Goal: Task Accomplishment & Management: Use online tool/utility

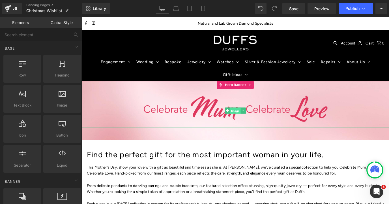
click at [258, 122] on span "Image" at bounding box center [253, 121] width 12 height 7
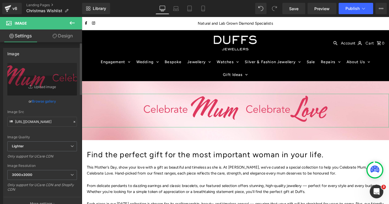
click at [45, 101] on link "Browse gallery" at bounding box center [44, 101] width 24 height 10
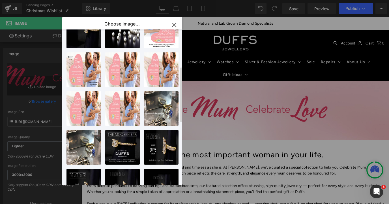
scroll to position [88, 0]
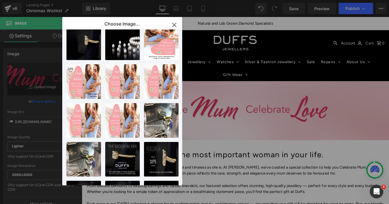
drag, startPoint x: 172, startPoint y: 25, endPoint x: 101, endPoint y: 9, distance: 73.5
click at [172, 25] on icon "button" at bounding box center [174, 24] width 9 height 9
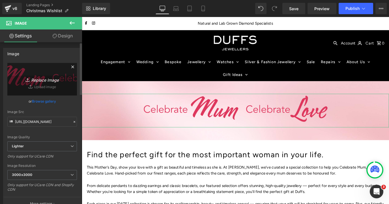
click at [38, 86] on link "Replace Image" at bounding box center [42, 79] width 70 height 33
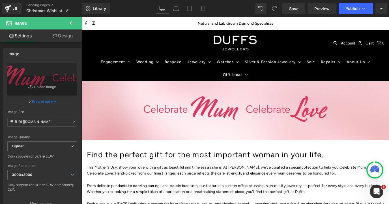
type input "C:\fakepath\Duffs_Beat-the-Christmas-rush_2025_web_banner.jpg"
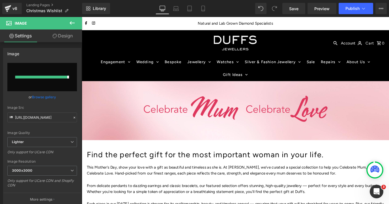
type input "https://ucarecdn.com/5d93a1d3-4318-4eec-9905-e3ae1aaac237/-/format/auto/-/previ…"
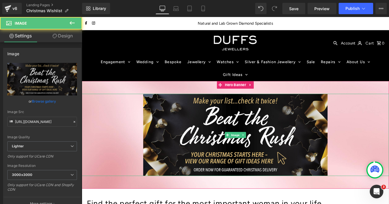
click at [116, 129] on div at bounding box center [253, 147] width 342 height 91
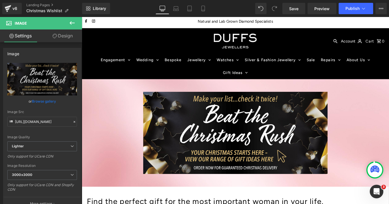
scroll to position [0, 0]
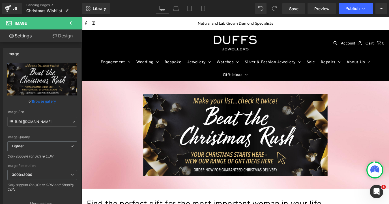
click at [106, 109] on div at bounding box center [253, 147] width 342 height 91
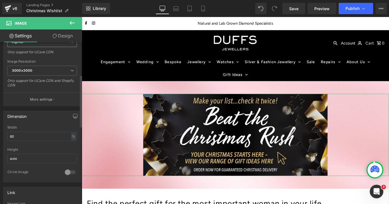
scroll to position [100, 0]
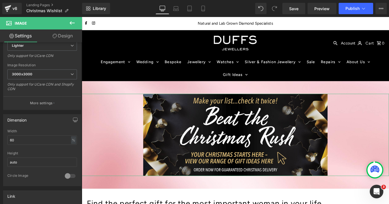
click at [66, 35] on link "Design" at bounding box center [62, 35] width 41 height 13
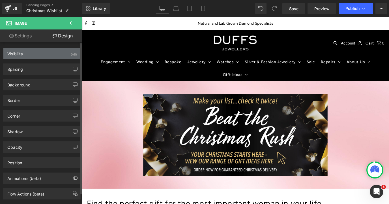
type input "transparent"
type input "0"
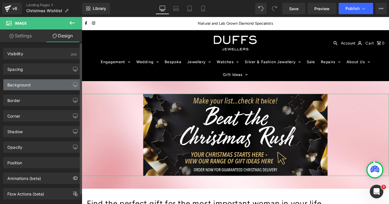
click at [46, 84] on div "Background" at bounding box center [41, 84] width 77 height 11
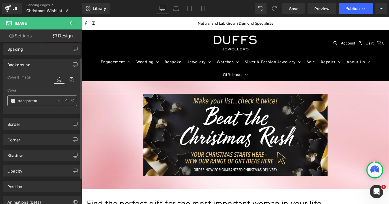
scroll to position [12, 0]
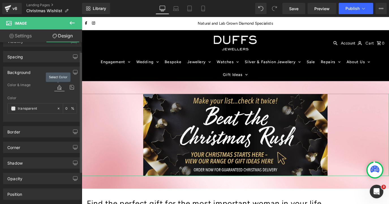
click at [57, 89] on icon at bounding box center [59, 86] width 10 height 7
click at [57, 86] on icon at bounding box center [59, 86] width 10 height 7
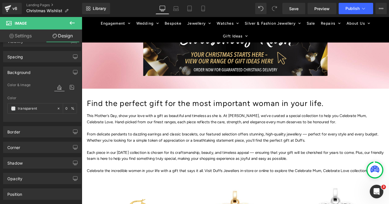
scroll to position [110, 0]
click at [90, 112] on h1 "Find the perfect gift for the most important woman in your life." at bounding box center [252, 113] width 331 height 4
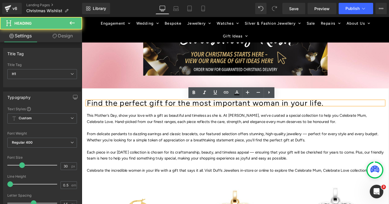
scroll to position [112, 0]
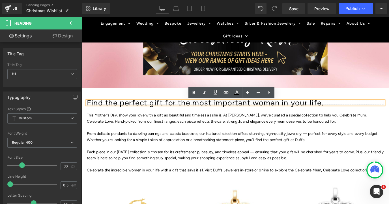
click at [88, 112] on h1 "Find the perfect gift for the most important woman in your life." at bounding box center [252, 112] width 331 height 4
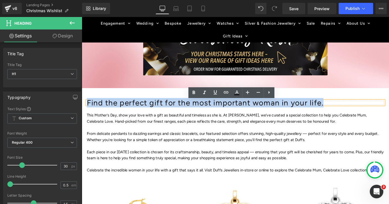
drag, startPoint x: 88, startPoint y: 112, endPoint x: 340, endPoint y: 113, distance: 252.1
click at [340, 113] on h1 "Find the perfect gift for the most important woman in your life." at bounding box center [252, 112] width 331 height 4
paste div
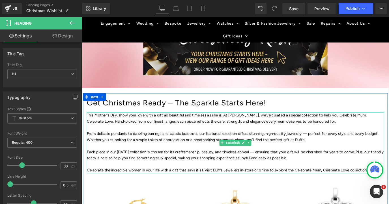
click at [109, 137] on p at bounding box center [252, 140] width 331 height 7
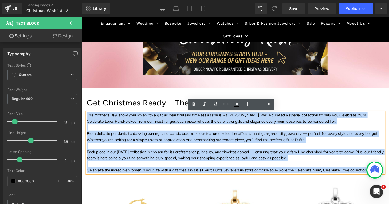
drag, startPoint x: 99, startPoint y: 130, endPoint x: 405, endPoint y: 184, distance: 310.7
click at [388, 184] on div "This Mother’s Day, show your love with a gift as beautiful and timeless as she …" at bounding box center [252, 157] width 331 height 68
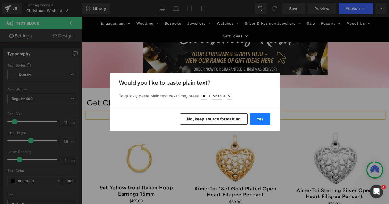
click at [261, 118] on button "Yes" at bounding box center [260, 118] width 21 height 11
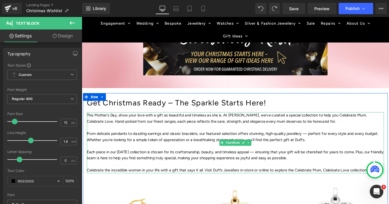
click at [204, 158] on p at bounding box center [252, 160] width 331 height 7
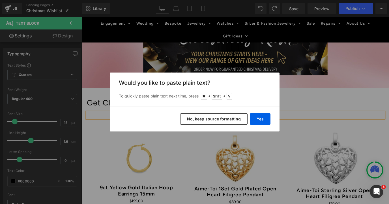
click at [220, 119] on button "No, keep source formatting" at bounding box center [213, 118] width 67 height 11
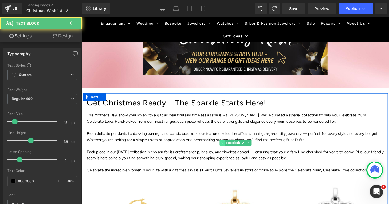
click at [236, 131] on p "This Mother’s Day, show your love with a gift as beautiful and timeless as she …" at bounding box center [252, 130] width 331 height 14
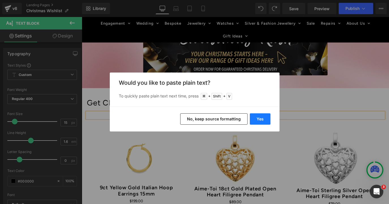
click at [267, 119] on button "Yes" at bounding box center [260, 118] width 21 height 11
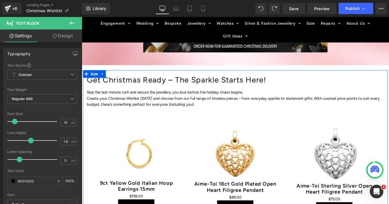
scroll to position [127, 0]
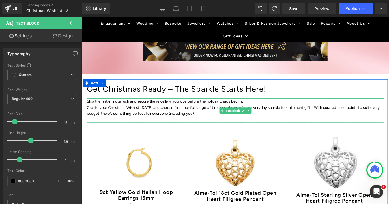
click at [155, 122] on p "Create your Christmas Wishlist [DATE] and choose from our full range of timeles…" at bounding box center [252, 121] width 331 height 14
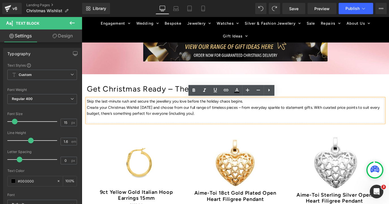
click at [181, 122] on p "Create your Christmas Wishlist [DATE] and choose from our full range of timeles…" at bounding box center [252, 121] width 331 height 14
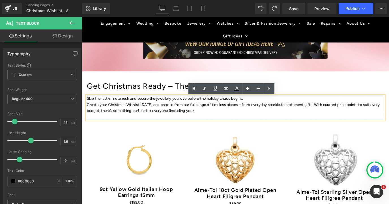
scroll to position [136, 0]
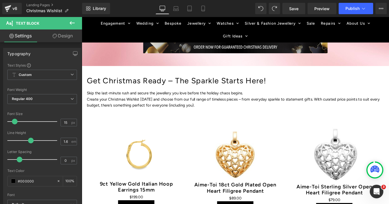
click at [60, 34] on link "Design" at bounding box center [62, 35] width 41 height 13
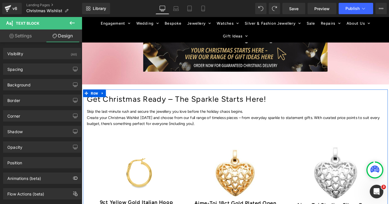
scroll to position [117, 0]
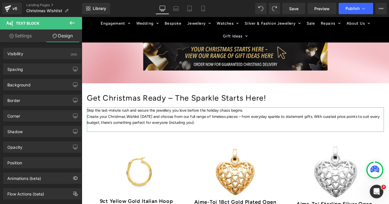
click at [21, 35] on link "Settings" at bounding box center [20, 35] width 41 height 13
type input "100"
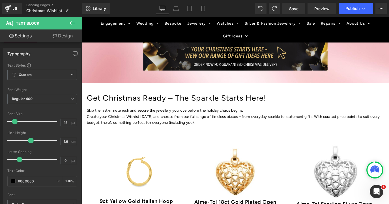
click at [41, 23] on span "Text Block" at bounding box center [34, 23] width 57 height 12
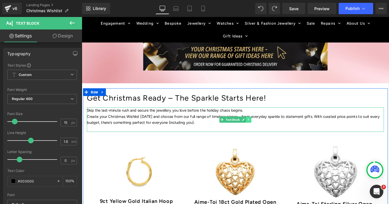
click at [267, 131] on icon at bounding box center [267, 131] width 1 height 2
click at [264, 132] on icon at bounding box center [264, 130] width 3 height 3
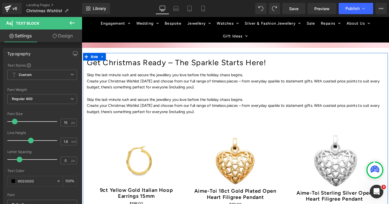
scroll to position [156, 0]
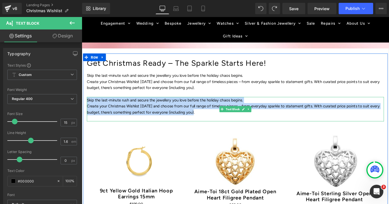
drag, startPoint x: 87, startPoint y: 109, endPoint x: 217, endPoint y: 125, distance: 131.0
click at [217, 125] on div "Skip the last-minute rush and secure the jewellery you love before the holiday …" at bounding box center [252, 119] width 331 height 27
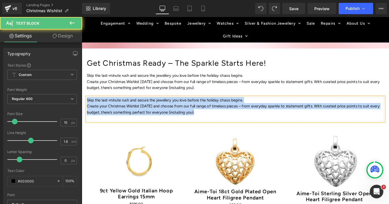
click at [211, 125] on p "Create your Christmas Wishlist [DATE] and choose from our full range of timeles…" at bounding box center [252, 120] width 331 height 14
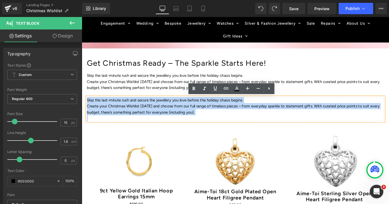
drag, startPoint x: 211, startPoint y: 125, endPoint x: 88, endPoint y: 107, distance: 123.7
click at [88, 107] on div "Skip the last-minute rush and secure the jewellery you love before the holiday …" at bounding box center [252, 119] width 331 height 27
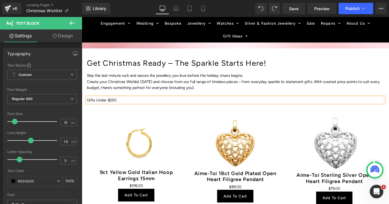
click at [161, 109] on p "Gifts Under $250" at bounding box center [252, 109] width 331 height 7
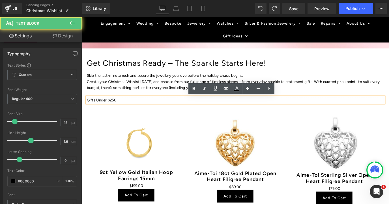
drag, startPoint x: 162, startPoint y: 109, endPoint x: 86, endPoint y: 106, distance: 75.8
click at [87, 106] on div "Gifts Under $250" at bounding box center [252, 109] width 331 height 7
drag, startPoint x: 124, startPoint y: 110, endPoint x: 86, endPoint y: 110, distance: 37.3
click at [87, 110] on div "Gifts Under $250" at bounding box center [252, 109] width 331 height 7
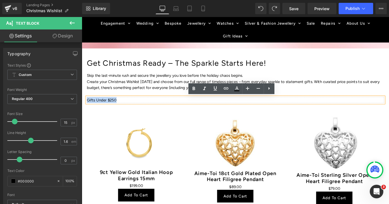
drag, startPoint x: 127, startPoint y: 110, endPoint x: 88, endPoint y: 109, distance: 38.7
click at [88, 109] on p "Gifts Under $250" at bounding box center [252, 109] width 331 height 7
click at [270, 88] on icon at bounding box center [268, 88] width 7 height 7
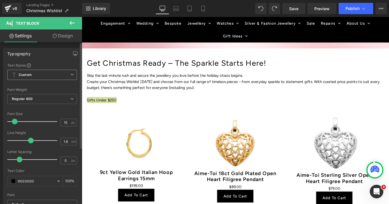
click at [43, 73] on span "Custom Setup Global Style" at bounding box center [42, 75] width 70 height 10
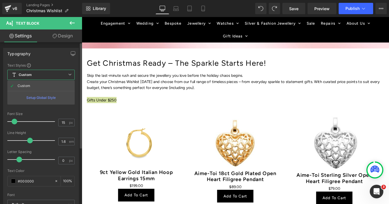
click at [43, 73] on span "Custom Setup Global Style" at bounding box center [40, 75] width 67 height 10
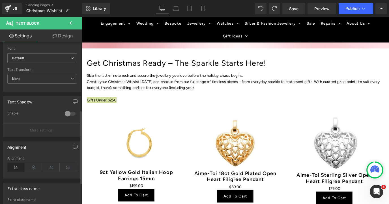
scroll to position [155, 0]
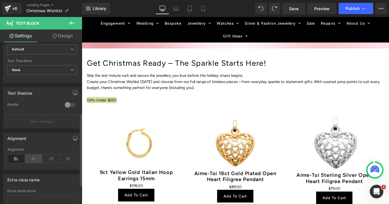
click at [34, 160] on icon at bounding box center [34, 158] width 18 height 8
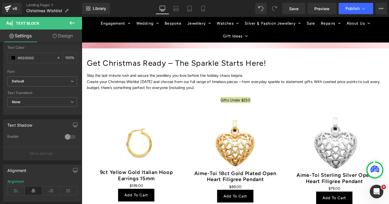
scroll to position [121, 0]
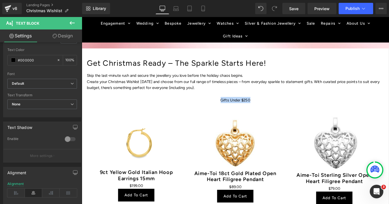
click at [260, 118] on icon at bounding box center [261, 119] width 3 height 3
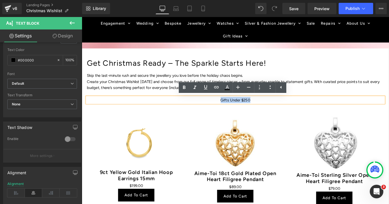
click at [260, 109] on icon at bounding box center [261, 108] width 3 height 3
click at [260, 109] on p "Gifts Under $250" at bounding box center [252, 109] width 331 height 7
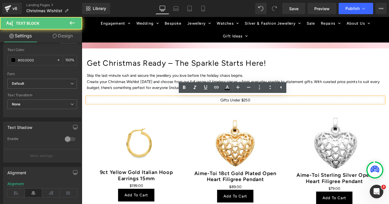
click at [260, 109] on p "Gifts Under $250" at bounding box center [252, 109] width 331 height 7
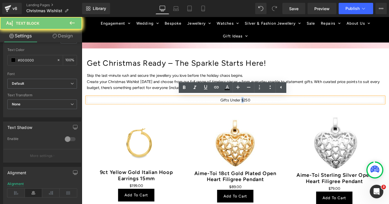
click at [260, 109] on p "Gifts Under $250" at bounding box center [252, 109] width 331 height 7
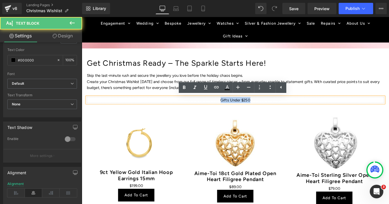
click at [260, 109] on p "Gifts Under $250" at bounding box center [252, 109] width 331 height 7
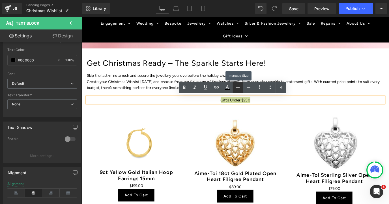
click at [237, 87] on icon at bounding box center [237, 86] width 3 height 3
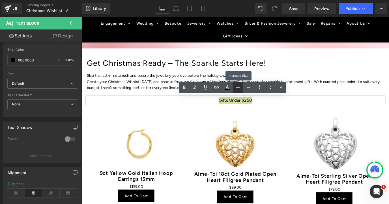
click at [237, 87] on icon at bounding box center [237, 86] width 3 height 3
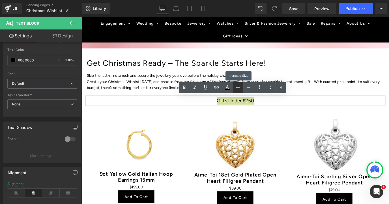
click at [237, 87] on icon at bounding box center [237, 86] width 3 height 3
type input "21"
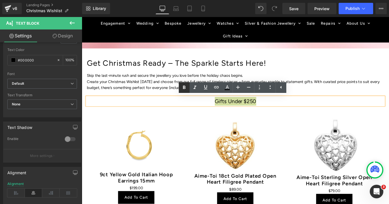
click at [182, 88] on icon at bounding box center [184, 87] width 7 height 7
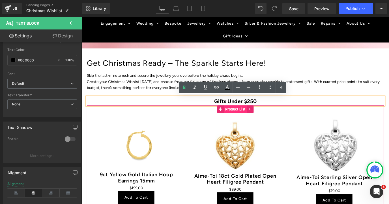
click at [252, 120] on span "Product List" at bounding box center [253, 119] width 26 height 8
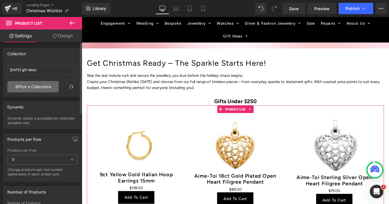
click at [28, 87] on link "Pick a Collections" at bounding box center [32, 86] width 51 height 11
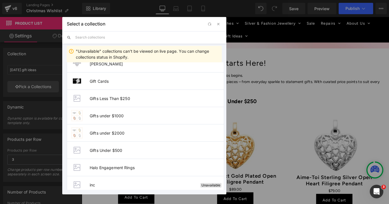
scroll to position [700, 0]
drag, startPoint x: 116, startPoint y: 97, endPoint x: 39, endPoint y: 89, distance: 77.8
click at [116, 97] on span "Gifts Less Than $250" at bounding box center [157, 97] width 134 height 5
type input "Gifts Less Than $250"
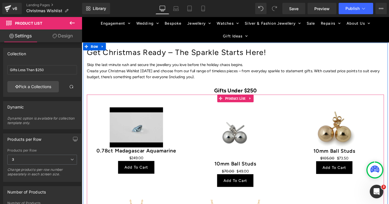
scroll to position [168, 0]
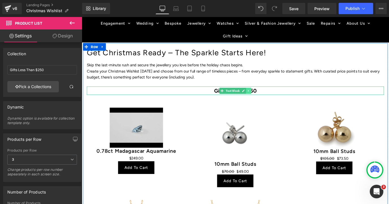
click at [268, 99] on icon at bounding box center [267, 98] width 3 height 3
click at [264, 98] on icon at bounding box center [264, 98] width 3 height 3
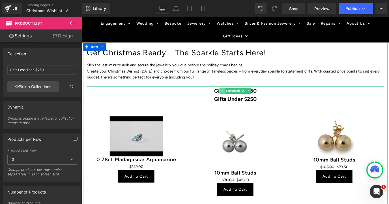
click at [228, 98] on div "Gifts Under $250 Text Block" at bounding box center [252, 99] width 331 height 10
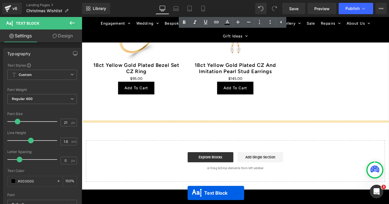
scroll to position [532, 0]
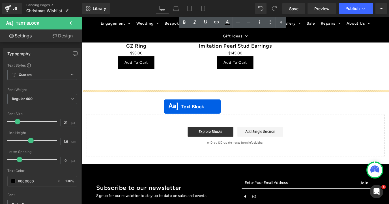
drag, startPoint x: 237, startPoint y: 109, endPoint x: 173, endPoint y: 116, distance: 64.3
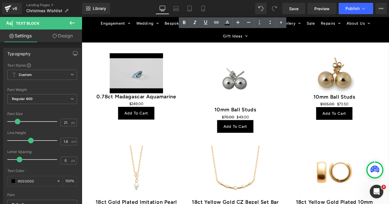
scroll to position [214, 0]
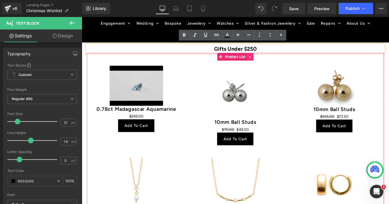
click at [268, 60] on icon at bounding box center [268, 61] width 1 height 3
click at [266, 62] on icon at bounding box center [265, 61] width 4 height 4
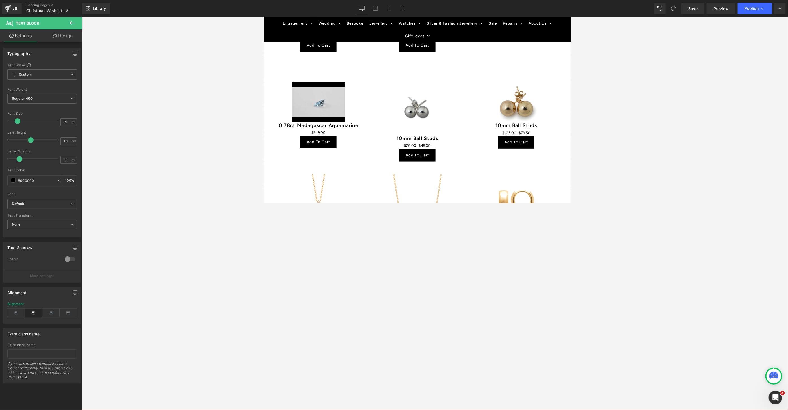
scroll to position [535, 0]
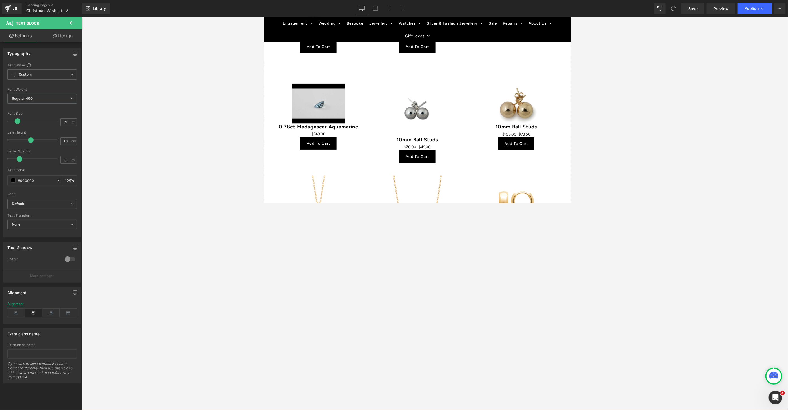
click at [264, 17] on div at bounding box center [264, 17] width 0 height 0
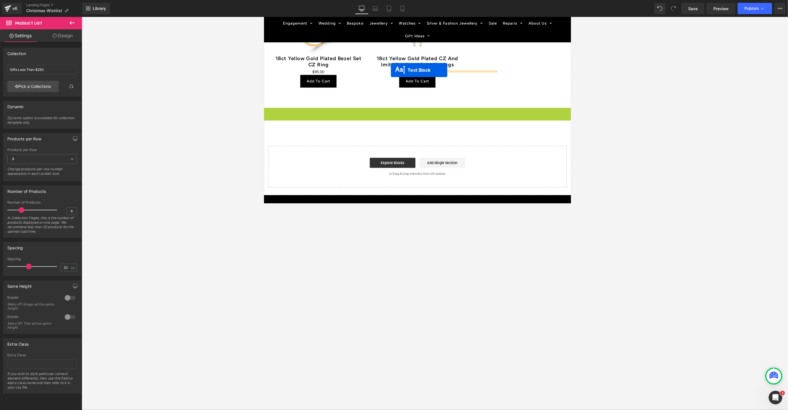
scroll to position [839, 0]
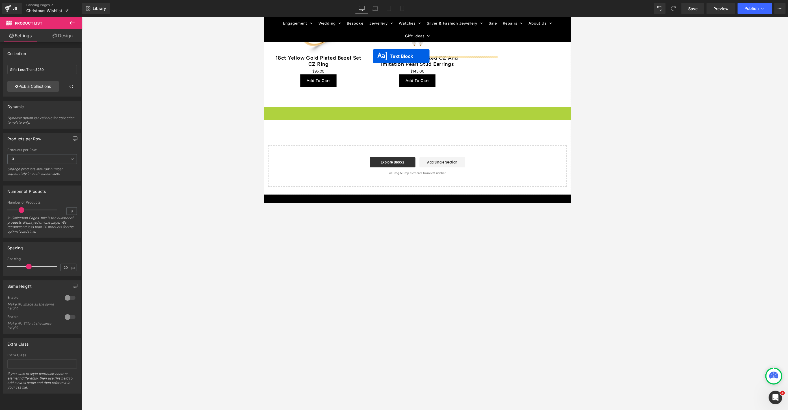
drag, startPoint x: 419, startPoint y: 117, endPoint x: 385, endPoint y: 61, distance: 65.6
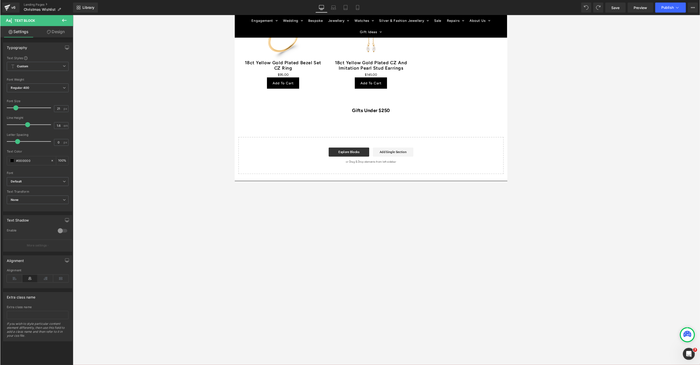
scroll to position [826, 0]
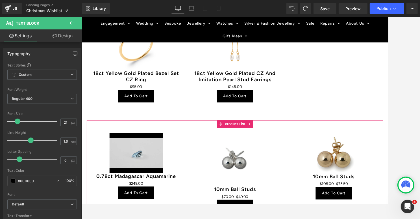
scroll to position [471, 0]
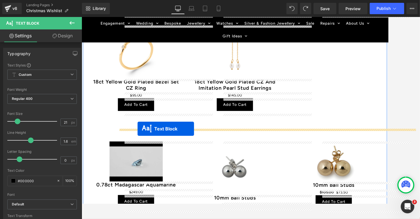
drag, startPoint x: 237, startPoint y: 165, endPoint x: 144, endPoint y: 141, distance: 96.1
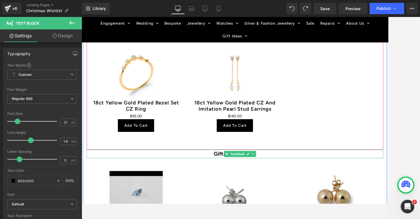
scroll to position [451, 0]
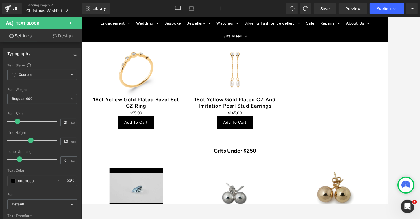
click at [225, 203] on img at bounding box center [252, 214] width 59 height 59
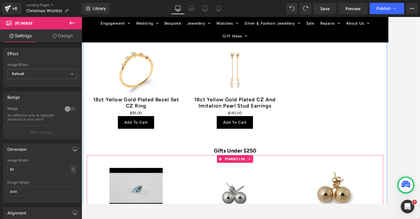
click at [268, 175] on icon at bounding box center [268, 175] width 1 height 3
click at [247, 174] on span "Product List" at bounding box center [253, 175] width 26 height 8
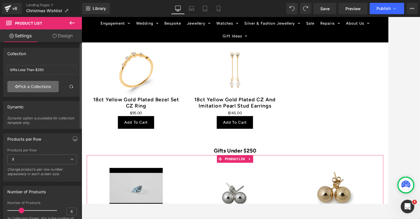
click at [34, 86] on link "Pick a Collections" at bounding box center [32, 86] width 51 height 11
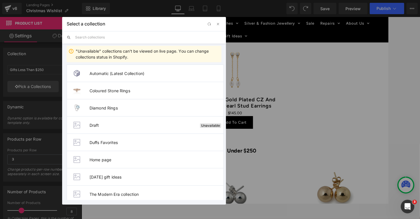
click at [89, 36] on input "text" at bounding box center [148, 37] width 146 height 12
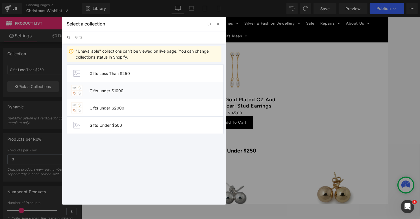
type input "Gifts"
click at [114, 91] on span "Gifts under $1000" at bounding box center [157, 90] width 134 height 5
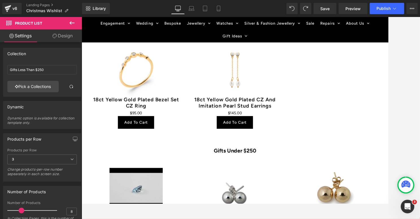
type input "Gifts under $1000"
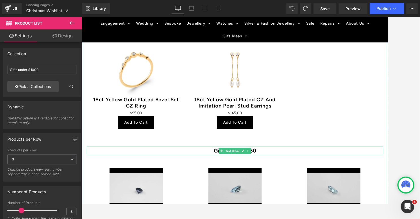
click at [275, 166] on strong "Gifts Under $250" at bounding box center [252, 165] width 47 height 7
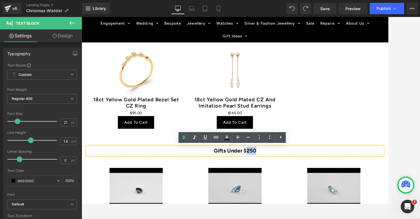
drag, startPoint x: 278, startPoint y: 165, endPoint x: 268, endPoint y: 166, distance: 9.9
click at [268, 166] on p "Gifts Under $250" at bounding box center [252, 166] width 331 height 10
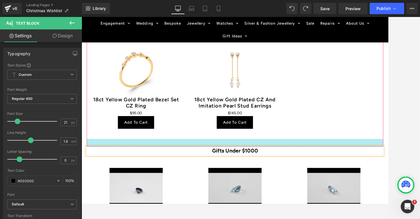
click at [332, 156] on div at bounding box center [252, 156] width 331 height 8
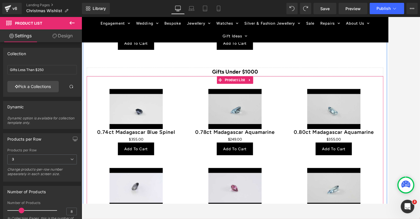
scroll to position [532, 0]
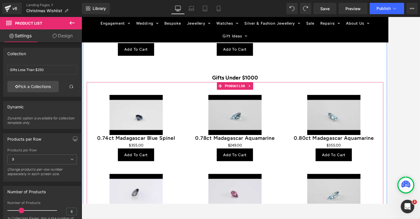
click at [135, 112] on img at bounding box center [142, 125] width 59 height 44
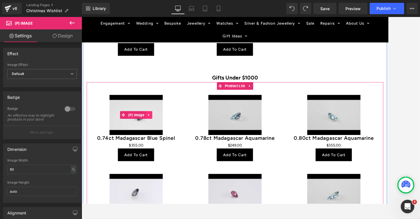
click at [157, 124] on icon at bounding box center [156, 126] width 4 height 4
click at [160, 125] on icon at bounding box center [160, 126] width 4 height 4
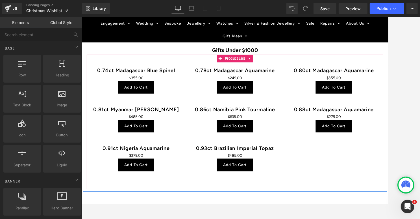
scroll to position [562, 0]
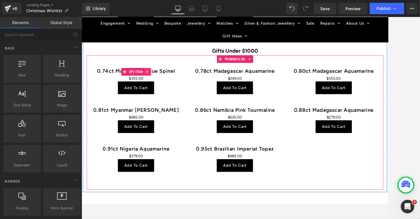
click at [154, 77] on icon at bounding box center [154, 77] width 1 height 3
click at [158, 78] on icon at bounding box center [159, 78] width 4 height 4
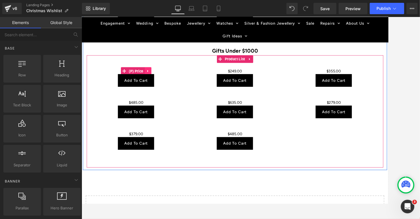
click at [156, 77] on icon at bounding box center [155, 77] width 4 height 4
click at [159, 76] on icon at bounding box center [159, 77] width 4 height 4
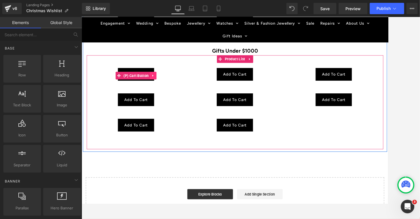
click at [161, 81] on icon at bounding box center [161, 82] width 1 height 3
click at [165, 82] on icon at bounding box center [165, 82] width 4 height 4
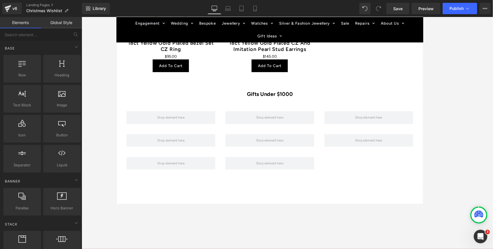
scroll to position [514, 0]
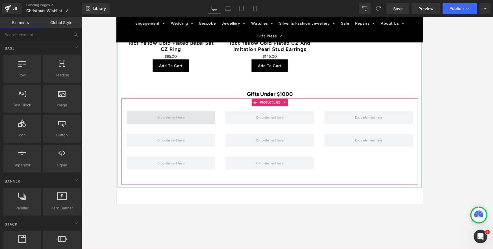
click at [171, 131] on span at bounding box center [177, 129] width 34 height 10
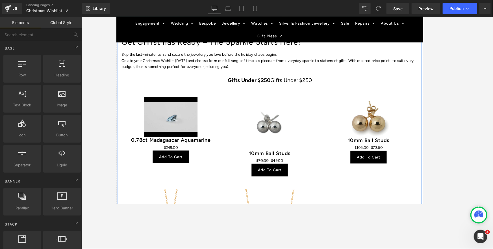
scroll to position [179, 0]
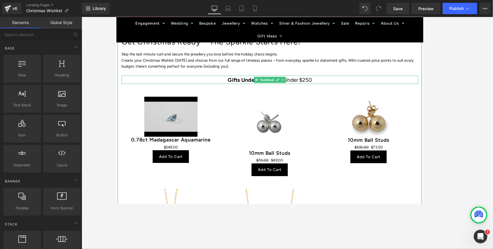
click at [335, 87] on p "Gifts Under $250 Gifts Under $250" at bounding box center [287, 87] width 331 height 10
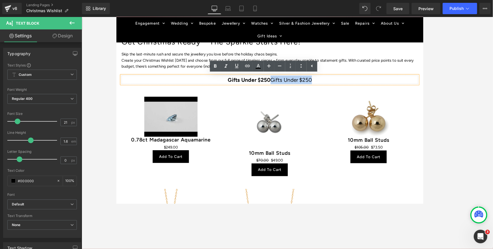
drag, startPoint x: 335, startPoint y: 86, endPoint x: 290, endPoint y: 86, distance: 45.5
click at [290, 86] on p "Gifts Under $250 Gifts Under $250" at bounding box center [287, 87] width 331 height 10
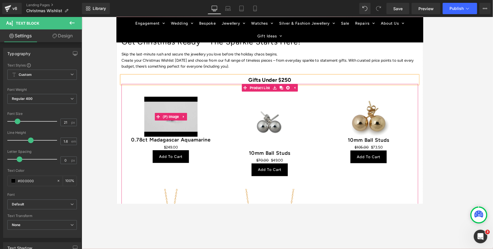
click at [183, 114] on img at bounding box center [176, 127] width 59 height 44
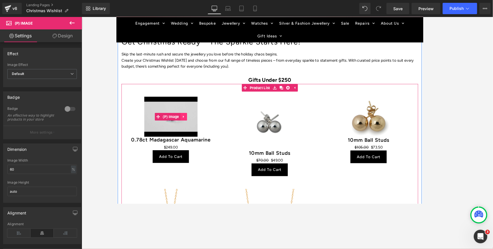
click at [192, 128] on icon at bounding box center [191, 128] width 4 height 4
click at [194, 128] on icon at bounding box center [195, 128] width 4 height 4
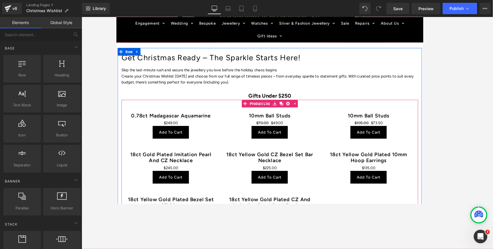
scroll to position [159, 0]
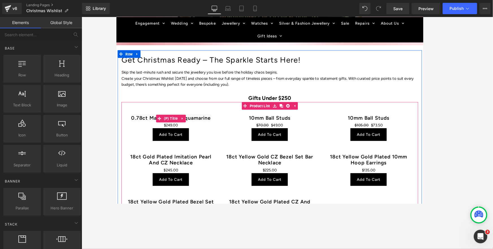
click at [204, 129] on link "0.78ct Madagascar Aquamarine" at bounding box center [177, 129] width 89 height 7
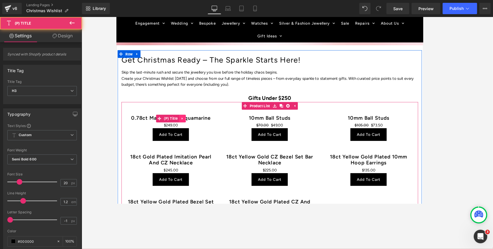
click at [188, 129] on icon at bounding box center [190, 129] width 4 height 4
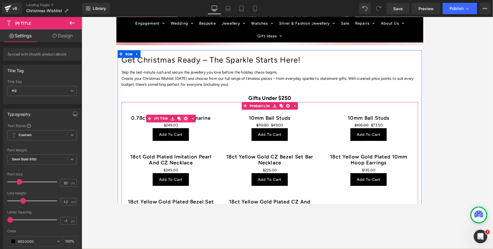
click at [193, 129] on icon at bounding box center [193, 130] width 4 height 4
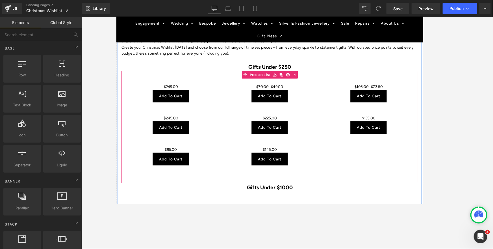
scroll to position [195, 0]
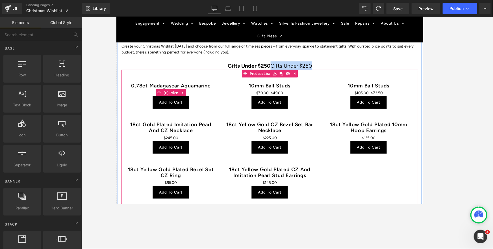
click at [208, 101] on div "$0 $249.00" at bounding box center [176, 101] width 99 height 7
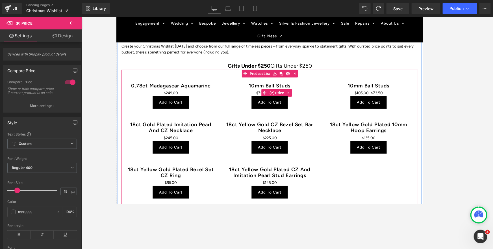
click at [244, 101] on div "$70.00 $49.00" at bounding box center [287, 101] width 99 height 7
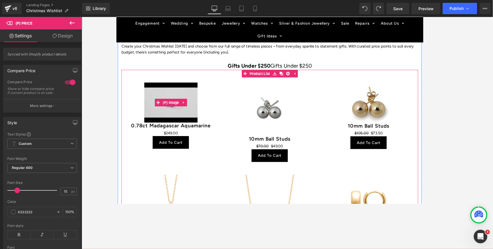
click at [159, 100] on img at bounding box center [176, 112] width 59 height 44
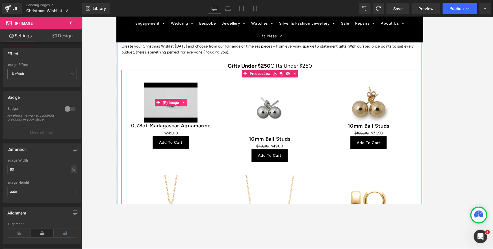
click at [191, 113] on icon at bounding box center [191, 112] width 4 height 4
click at [195, 111] on icon at bounding box center [195, 112] width 4 height 4
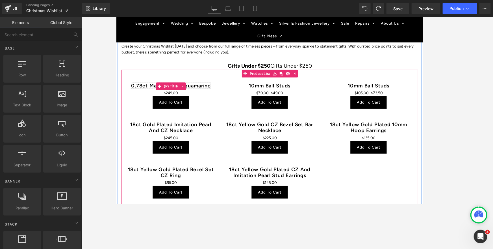
click at [206, 93] on link "0.78ct Madagascar Aquamarine" at bounding box center [177, 93] width 89 height 7
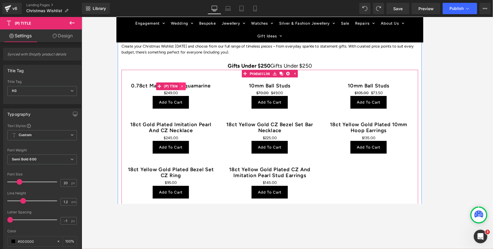
click at [190, 94] on icon at bounding box center [190, 94] width 4 height 4
click at [193, 93] on icon at bounding box center [193, 94] width 4 height 4
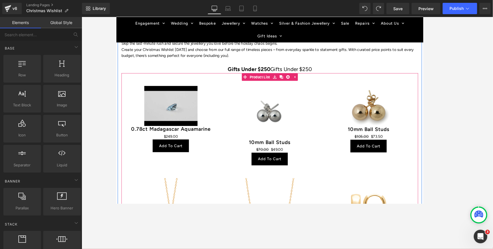
scroll to position [190, 0]
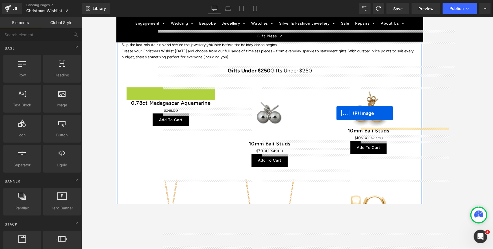
drag, startPoint x: 162, startPoint y: 117, endPoint x: 362, endPoint y: 124, distance: 200.0
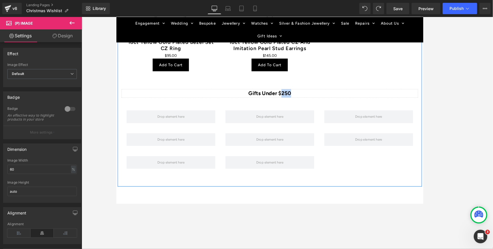
scroll to position [522, 0]
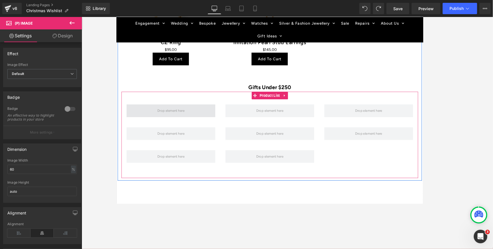
click at [184, 122] on span at bounding box center [177, 121] width 34 height 10
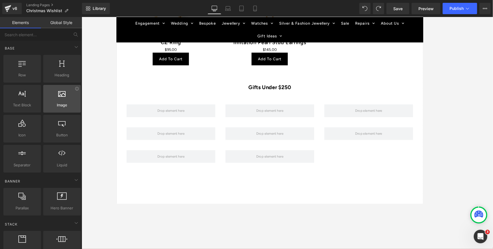
click at [60, 98] on div at bounding box center [62, 95] width 34 height 13
click at [59, 105] on span "Image" at bounding box center [62, 105] width 34 height 6
click at [62, 95] on icon at bounding box center [62, 92] width 7 height 7
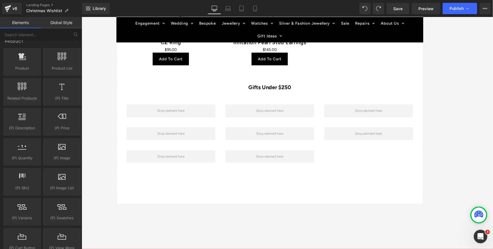
scroll to position [458, 0]
click at [21, 65] on span "Product" at bounding box center [22, 68] width 34 height 6
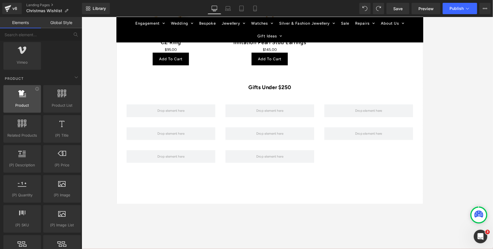
scroll to position [421, 0]
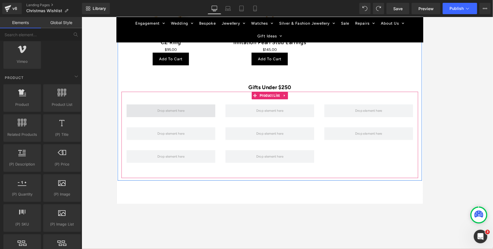
click at [174, 120] on span at bounding box center [177, 121] width 34 height 10
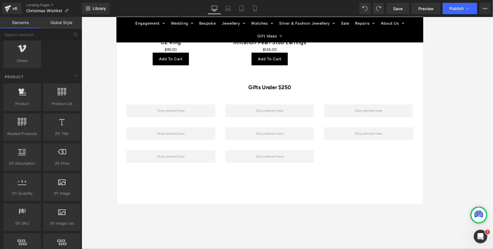
scroll to position [421, 0]
click at [25, 94] on icon at bounding box center [22, 91] width 8 height 7
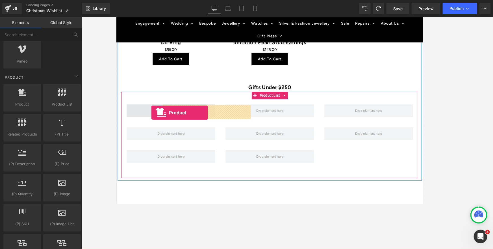
drag, startPoint x: 138, startPoint y: 111, endPoint x: 153, endPoint y: 124, distance: 19.5
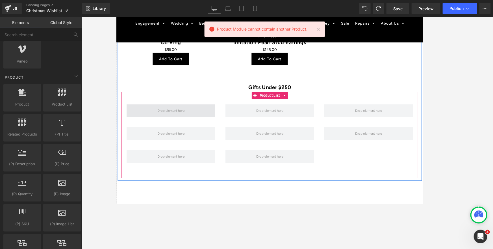
click at [176, 123] on span at bounding box center [177, 121] width 34 height 10
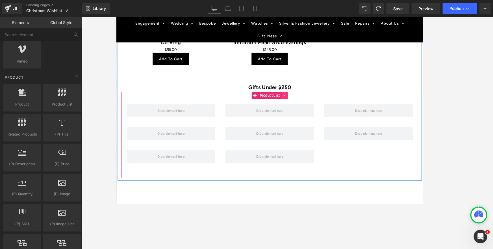
click at [300, 104] on link at bounding box center [303, 104] width 7 height 8
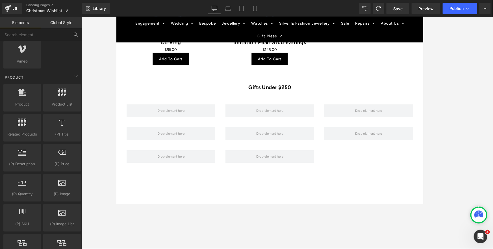
click at [75, 33] on icon at bounding box center [75, 34] width 5 height 5
click at [10, 34] on input "text" at bounding box center [35, 34] width 70 height 12
paste input "https://www.duffsjewellers.com.au/products/rebel-rose-iris-bracelet"
type input "https://www.duffsjewellers.com.au/products/rebel-rose-iris-bracelet"
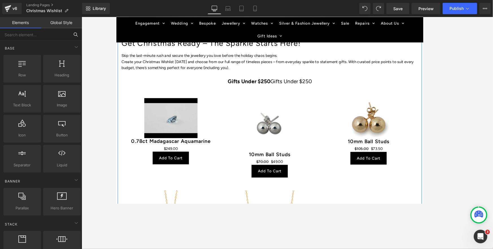
scroll to position [175, 0]
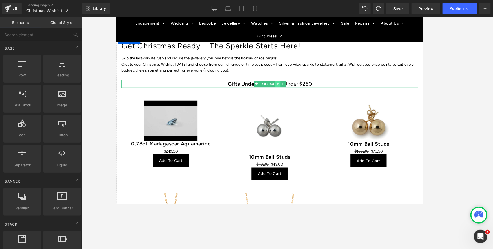
click at [296, 89] on icon at bounding box center [296, 90] width 3 height 3
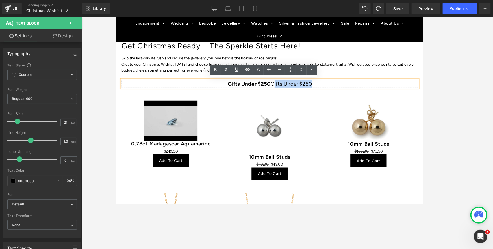
drag, startPoint x: 291, startPoint y: 91, endPoint x: 334, endPoint y: 91, distance: 43.5
click at [334, 91] on p "Gifts Under $250 Gifts Under $250" at bounding box center [287, 91] width 331 height 10
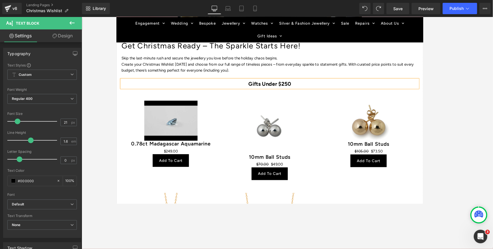
click at [240, 125] on div "Sale Off" at bounding box center [287, 139] width 99 height 59
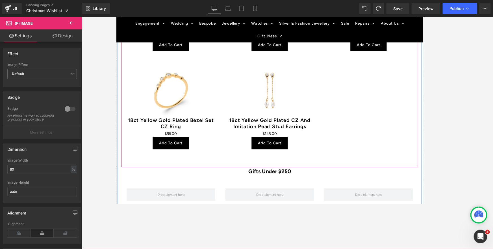
scroll to position [428, 0]
click at [388, 115] on div "Sale Off (P) Image 0.78ct Madagascar Aquamarine (P) Title $0 $249.00 (P) Price …" at bounding box center [287, 9] width 331 height 333
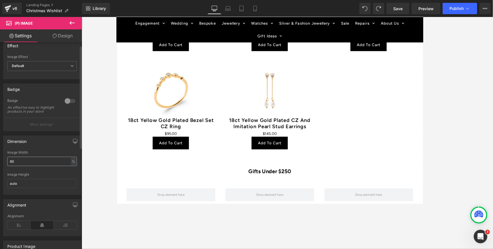
scroll to position [0, 0]
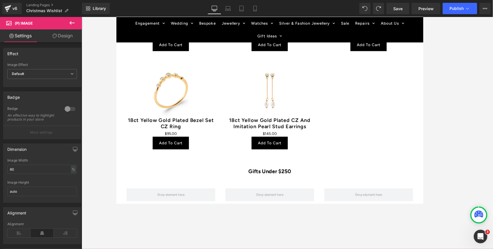
click at [65, 37] on link "Design" at bounding box center [62, 35] width 41 height 13
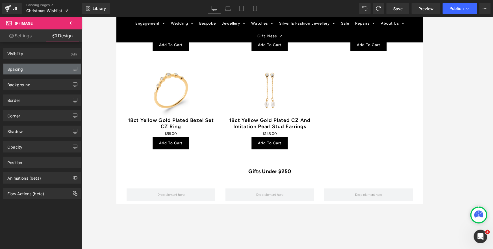
click at [25, 67] on div "Spacing" at bounding box center [41, 69] width 77 height 11
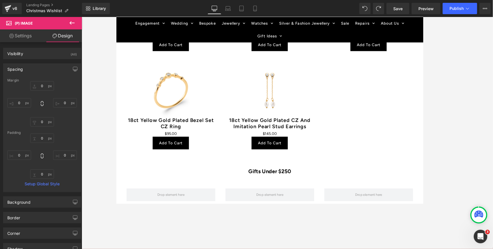
click at [16, 36] on link "Settings" at bounding box center [20, 35] width 41 height 13
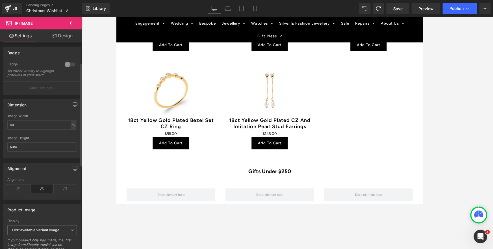
scroll to position [42, 0]
click at [71, 22] on icon at bounding box center [72, 23] width 7 height 7
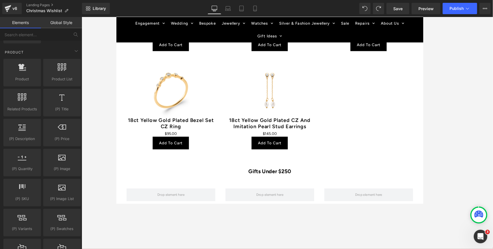
scroll to position [447, 0]
click at [58, 69] on icon at bounding box center [62, 66] width 8 height 7
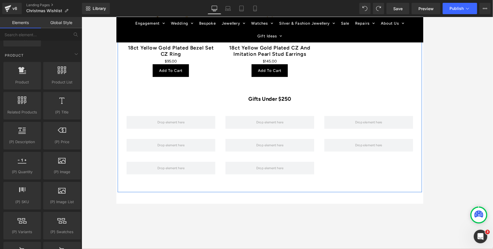
scroll to position [510, 0]
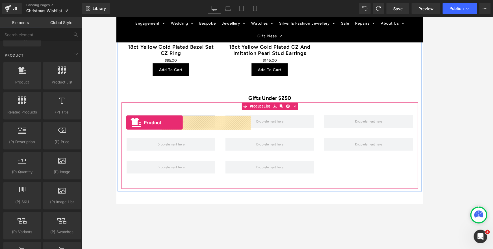
drag, startPoint x: 135, startPoint y: 90, endPoint x: 127, endPoint y: 134, distance: 45.0
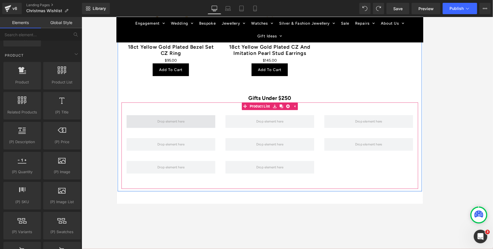
click at [181, 132] on span at bounding box center [177, 133] width 34 height 10
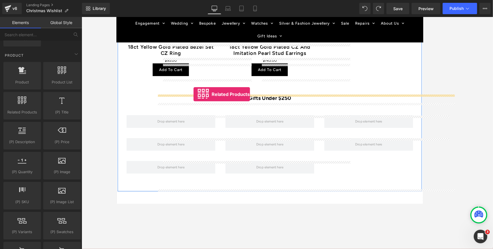
drag, startPoint x: 137, startPoint y: 121, endPoint x: 202, endPoint y: 103, distance: 67.7
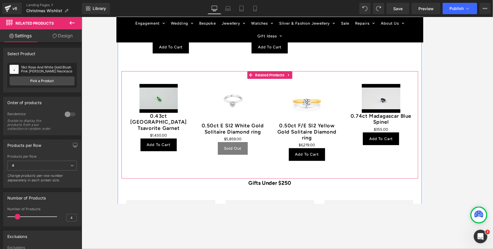
scroll to position [527, 0]
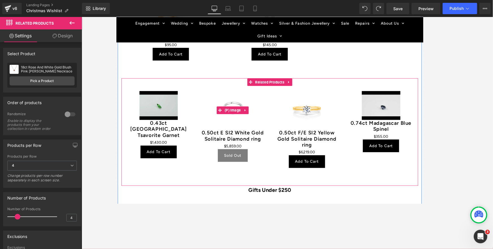
click at [242, 102] on img at bounding box center [245, 120] width 43 height 43
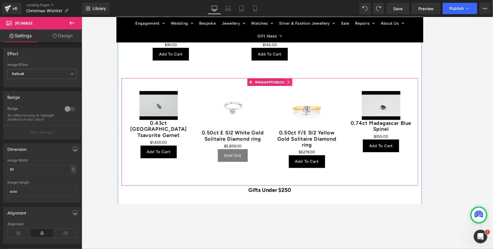
click at [308, 89] on icon at bounding box center [308, 89] width 4 height 4
click at [312, 90] on icon at bounding box center [312, 89] width 4 height 4
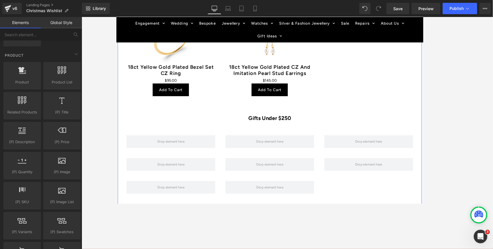
scroll to position [494, 0]
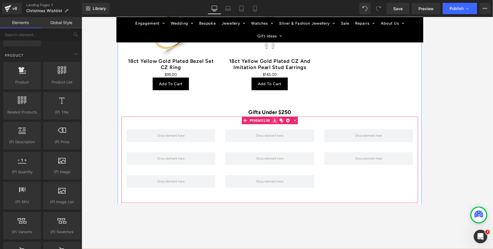
click at [292, 133] on icon at bounding box center [293, 132] width 4 height 4
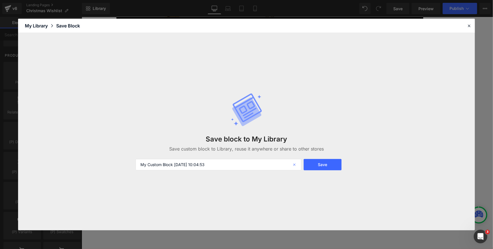
click at [294, 165] on icon at bounding box center [295, 164] width 12 height 11
click at [388, 25] on icon at bounding box center [469, 25] width 5 height 5
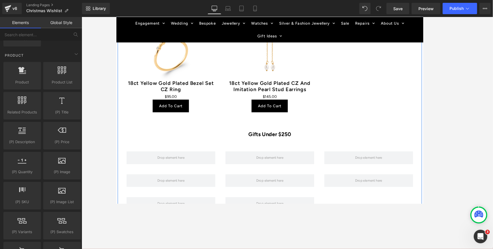
scroll to position [472, 0]
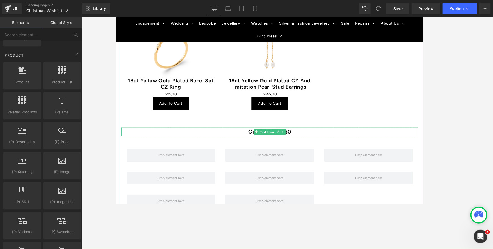
click at [311, 145] on strong "Gifts Under $250" at bounding box center [286, 144] width 47 height 7
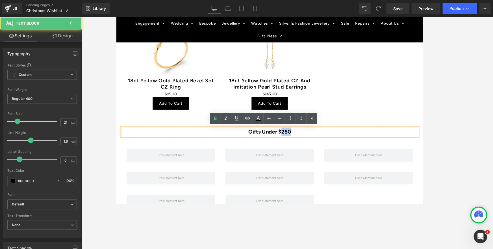
drag, startPoint x: 312, startPoint y: 144, endPoint x: 302, endPoint y: 145, distance: 10.2
click at [302, 145] on p "Gifts Under $250" at bounding box center [287, 145] width 331 height 10
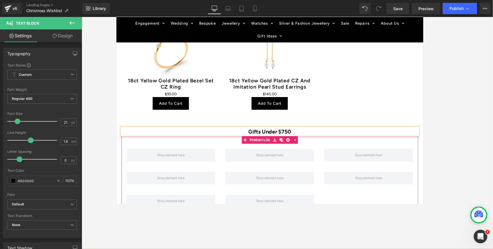
click at [325, 159] on div "Product" at bounding box center [287, 170] width 110 height 25
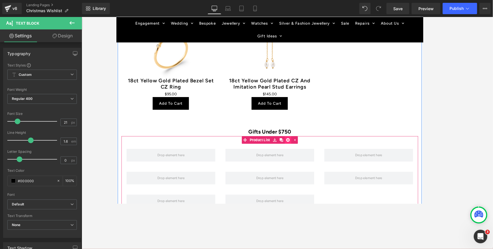
click at [307, 154] on icon at bounding box center [307, 154] width 4 height 4
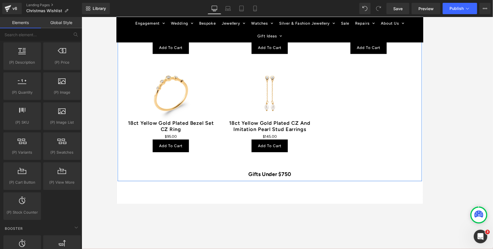
scroll to position [423, 0]
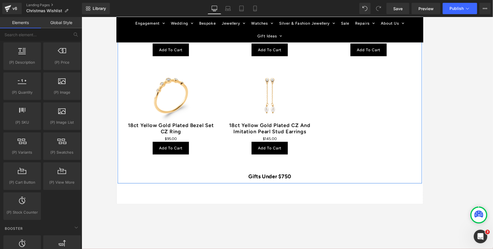
click at [227, 86] on div "Sale Off (P) Image 18ct Yellow Gold Plated Bezel Set CZ Ring (P) Title $0 $95.0…" at bounding box center [177, 123] width 110 height 109
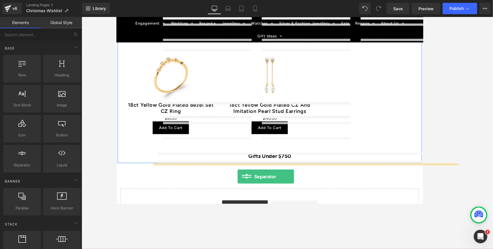
scroll to position [457, 0]
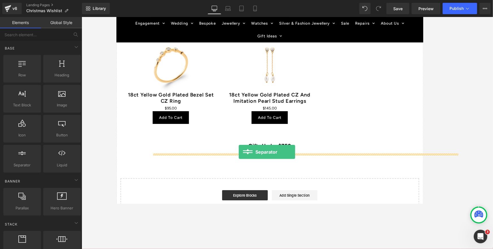
drag, startPoint x: 137, startPoint y: 173, endPoint x: 252, endPoint y: 167, distance: 115.2
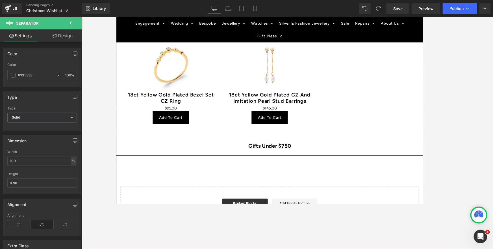
scroll to position [458, 0]
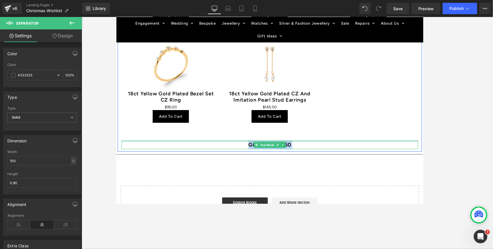
drag, startPoint x: 248, startPoint y: 170, endPoint x: 248, endPoint y: 156, distance: 14.4
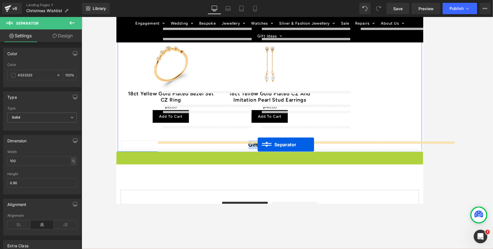
drag, startPoint x: 274, startPoint y: 172, endPoint x: 274, endPoint y: 159, distance: 13.0
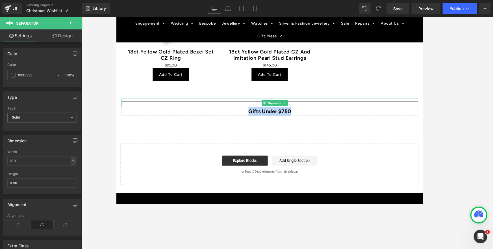
scroll to position [505, 0]
click at [69, 22] on icon at bounding box center [72, 23] width 7 height 7
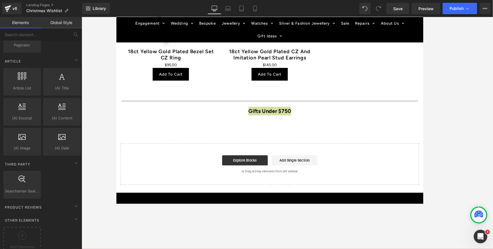
scroll to position [1006, 0]
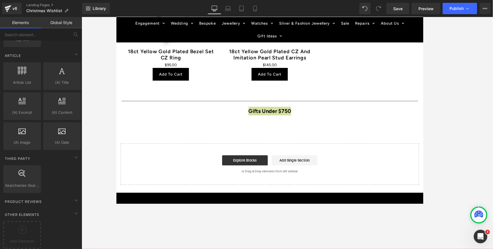
click at [57, 23] on link "Global Style" at bounding box center [61, 22] width 41 height 11
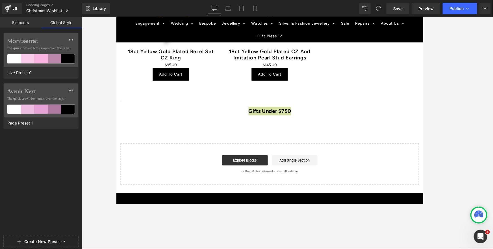
click at [18, 24] on link "Elements" at bounding box center [20, 22] width 41 height 11
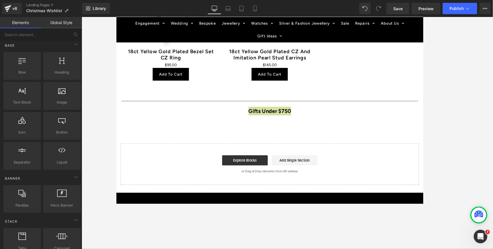
scroll to position [0, 0]
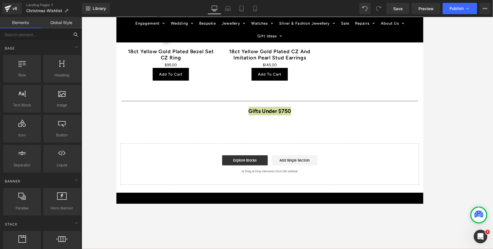
click at [18, 36] on input "text" at bounding box center [35, 34] width 70 height 12
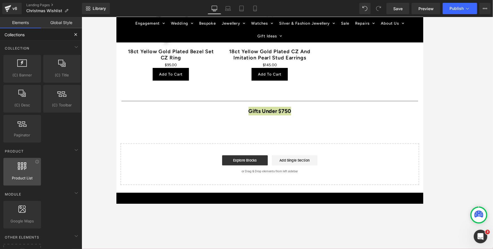
click at [19, 166] on icon at bounding box center [22, 165] width 8 height 7
type input "Collections"
click at [74, 149] on icon at bounding box center [76, 149] width 7 height 7
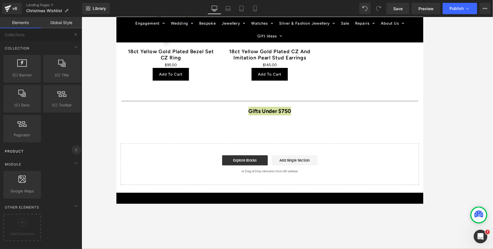
click at [74, 149] on icon at bounding box center [76, 149] width 7 height 7
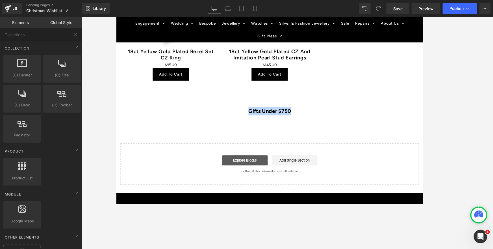
click at [251, 176] on link "Explore Blocks" at bounding box center [259, 176] width 51 height 11
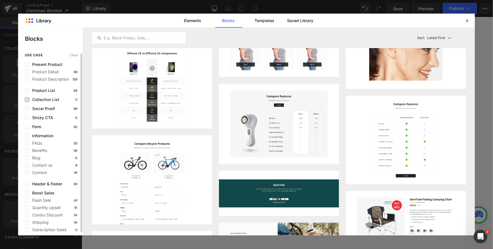
click at [45, 100] on span "Collection List" at bounding box center [44, 99] width 30 height 5
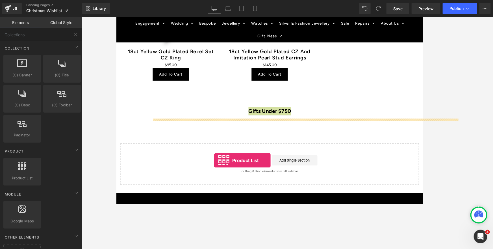
drag, startPoint x: 138, startPoint y: 184, endPoint x: 225, endPoint y: 176, distance: 87.1
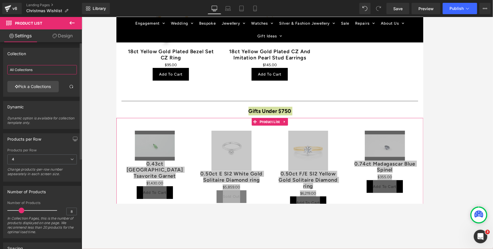
click at [35, 70] on input "All Collections" at bounding box center [42, 69] width 70 height 9
click at [28, 85] on link "Pick a Collections" at bounding box center [32, 86] width 51 height 11
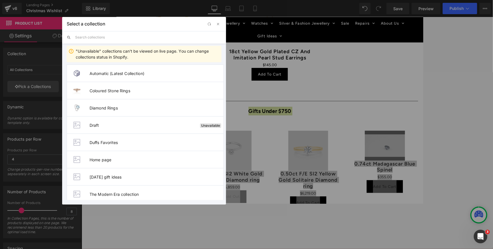
click at [93, 36] on input "text" at bounding box center [148, 37] width 146 height 12
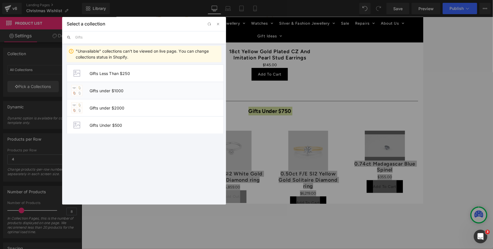
type input "Gifts"
click at [108, 88] on span "Gifts under $1000" at bounding box center [157, 90] width 134 height 5
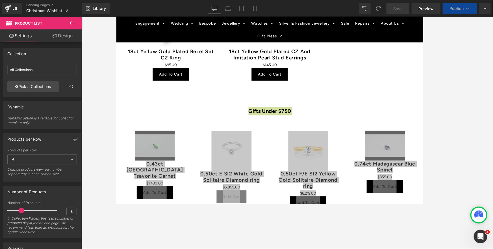
type input "Gifts under $1000"
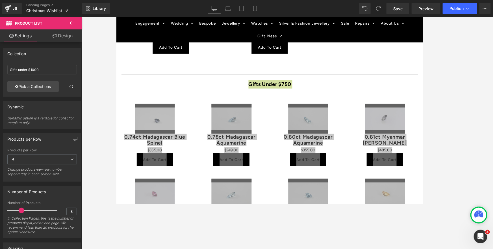
scroll to position [534, 0]
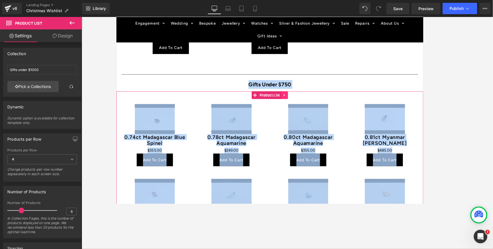
click at [303, 105] on icon at bounding box center [303, 104] width 1 height 3
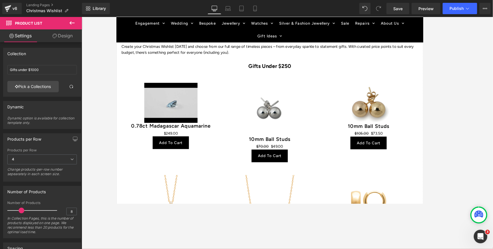
scroll to position [194, 0]
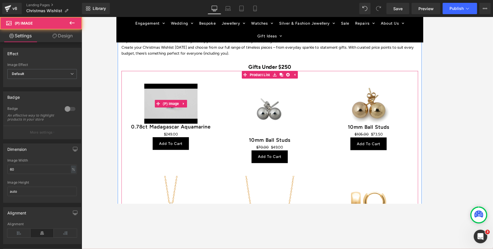
click at [159, 103] on img at bounding box center [176, 113] width 59 height 44
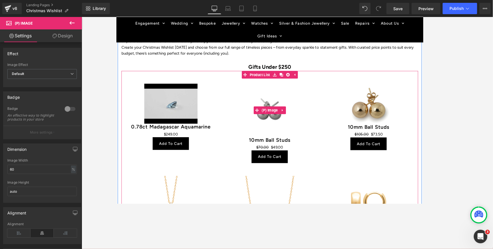
click at [239, 106] on div "Sale Off" at bounding box center [287, 120] width 99 height 59
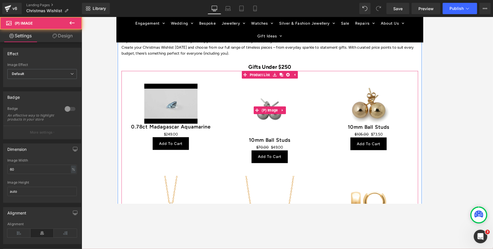
click at [252, 105] on div "Sale Off" at bounding box center [287, 120] width 99 height 59
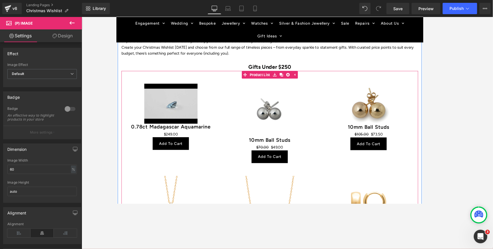
click at [236, 118] on div "Sale Off (P) Image 10mm Ball Studs (P) Title $70.00 $49.00 (P) Price Add To Car…" at bounding box center [287, 136] width 110 height 103
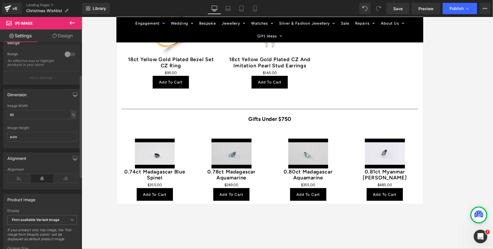
scroll to position [0, 0]
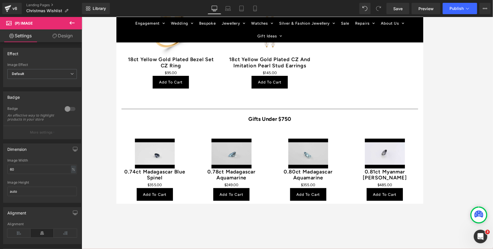
click at [61, 35] on link "Design" at bounding box center [62, 35] width 41 height 13
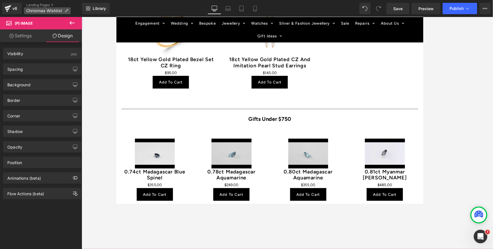
click at [42, 10] on span "Christmas Wishlist" at bounding box center [44, 10] width 36 height 5
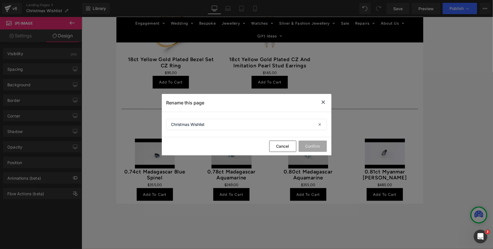
click at [323, 100] on icon at bounding box center [323, 102] width 7 height 7
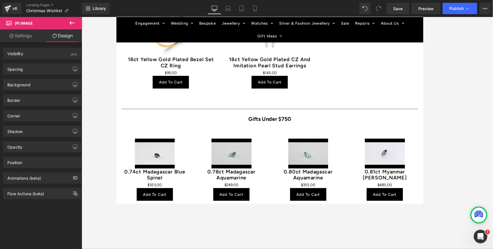
click at [22, 37] on link "Settings" at bounding box center [20, 35] width 41 height 13
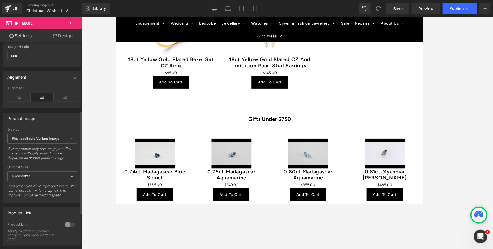
scroll to position [137, 0]
click at [62, 141] on span "First available Variant image" at bounding box center [42, 137] width 70 height 10
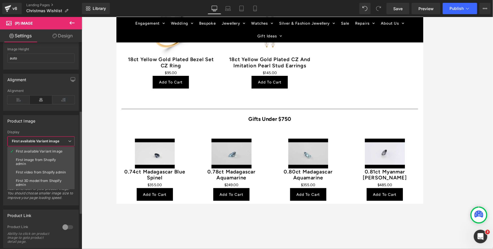
click at [62, 141] on span "First available Variant image" at bounding box center [40, 141] width 67 height 10
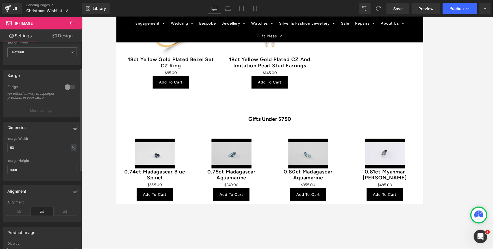
scroll to position [0, 0]
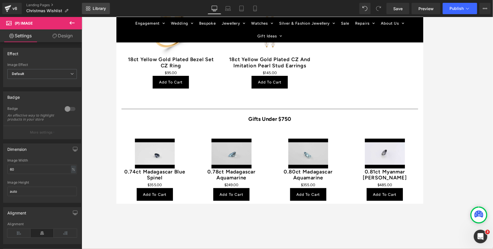
click at [93, 9] on span "Library" at bounding box center [99, 8] width 13 height 5
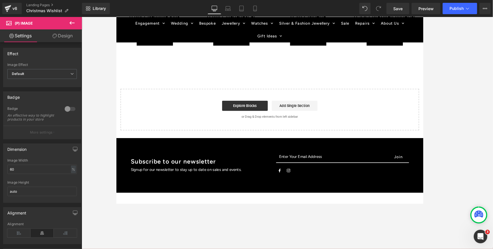
scroll to position [754, 0]
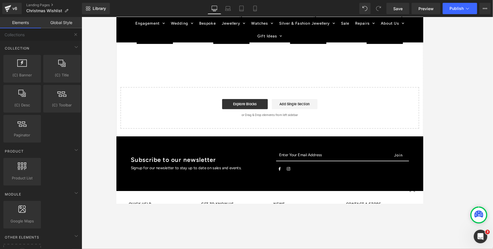
click at [278, 131] on div "Start building your page Explore Blocks Add Single Section or Drag & Drop eleme…" at bounding box center [287, 117] width 332 height 45
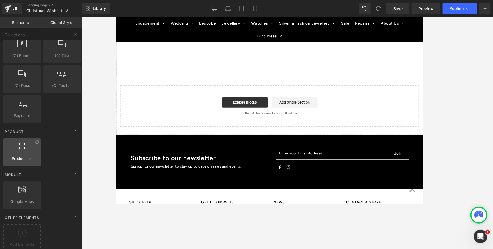
scroll to position [26, 0]
click at [21, 142] on icon at bounding box center [22, 143] width 8 height 7
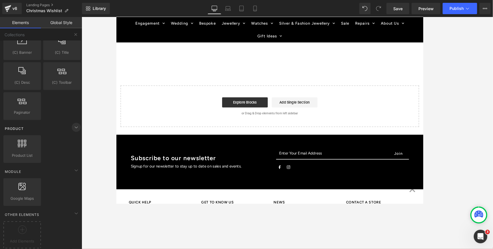
click at [74, 125] on icon at bounding box center [76, 127] width 7 height 7
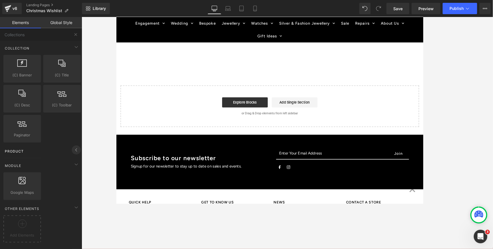
scroll to position [0, 0]
click at [75, 149] on icon at bounding box center [76, 149] width 7 height 7
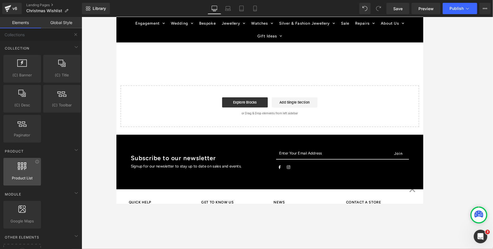
click at [21, 169] on div at bounding box center [22, 168] width 34 height 13
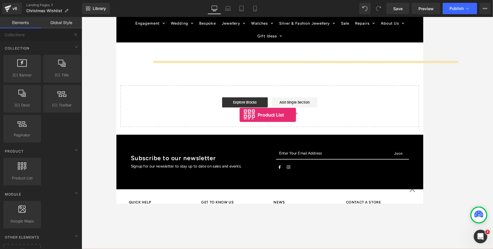
drag, startPoint x: 137, startPoint y: 185, endPoint x: 253, endPoint y: 126, distance: 130.3
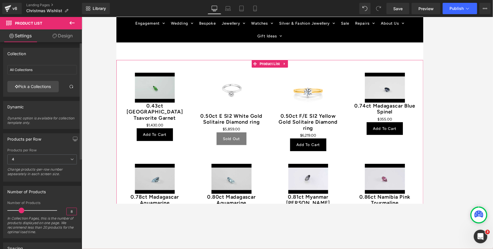
drag, startPoint x: 71, startPoint y: 211, endPoint x: 68, endPoint y: 211, distance: 3.1
click at [68, 203] on input "8" at bounding box center [72, 211] width 10 height 7
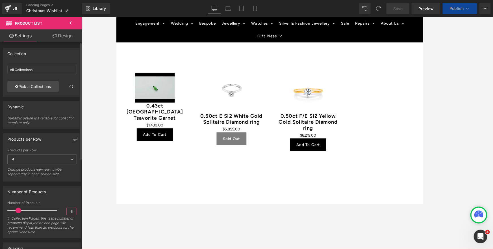
type input "6"
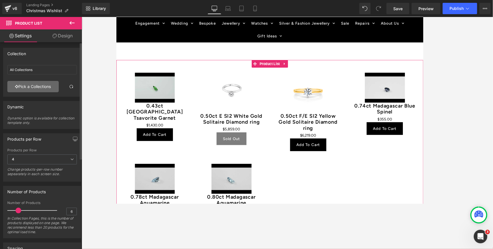
click at [29, 84] on link "Pick a Collections" at bounding box center [32, 86] width 51 height 11
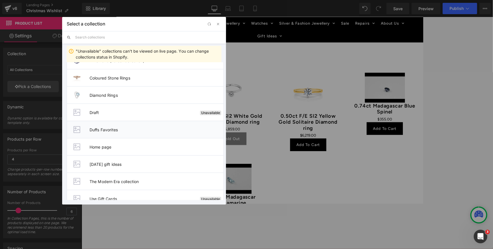
scroll to position [15, 0]
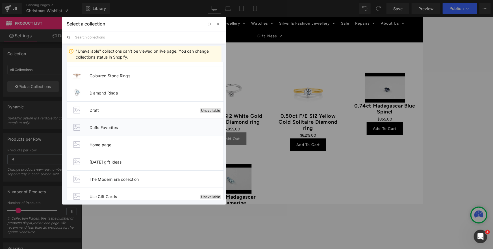
click at [109, 126] on span "Duffs Favorites" at bounding box center [157, 127] width 134 height 5
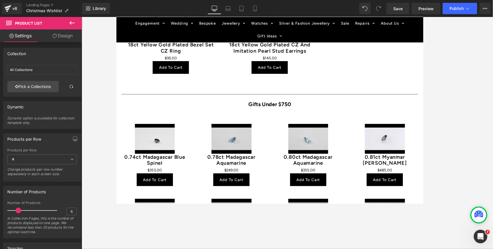
scroll to position [506, 0]
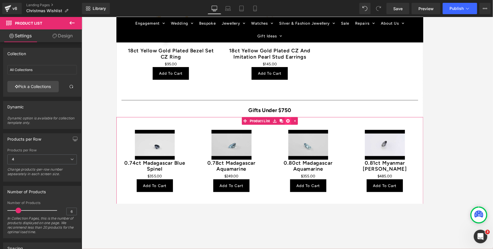
click at [308, 133] on icon at bounding box center [307, 132] width 4 height 4
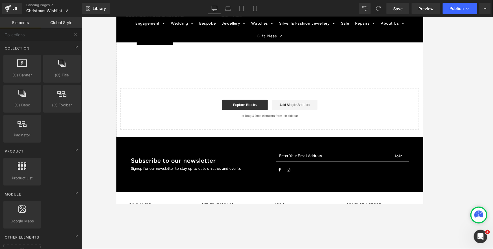
scroll to position [789, 0]
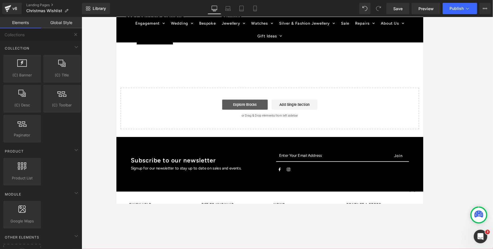
click at [251, 120] on link "Explore Blocks" at bounding box center [259, 114] width 51 height 11
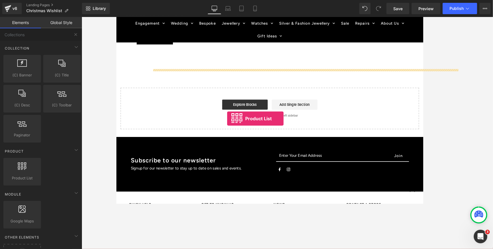
drag, startPoint x: 139, startPoint y: 184, endPoint x: 239, endPoint y: 130, distance: 114.7
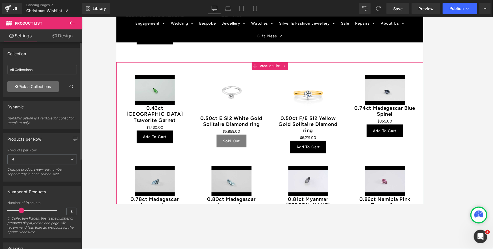
click at [41, 85] on link "Pick a Collections" at bounding box center [32, 86] width 51 height 11
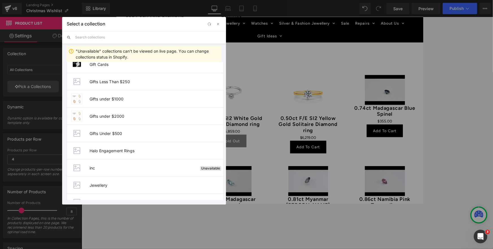
scroll to position [717, 0]
click at [111, 96] on span "Gifts under $1000" at bounding box center [157, 98] width 134 height 5
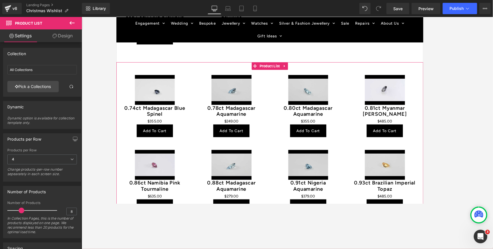
click at [199, 116] on div "Sale Off (P) Image 0.74ct Madagascar Blue Spinel (P) Title $0 $355.00 (P) Price…" at bounding box center [159, 116] width 86 height 83
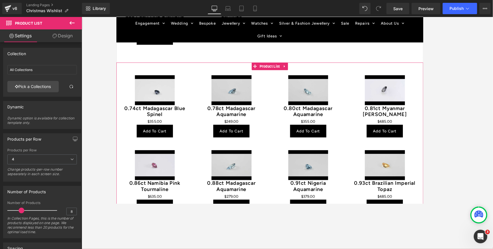
click at [199, 116] on div "Sale Off (P) Image 0.74ct Madagascar Blue Spinel (P) Title $0 $355.00 (P) Price…" at bounding box center [159, 117] width 86 height 83
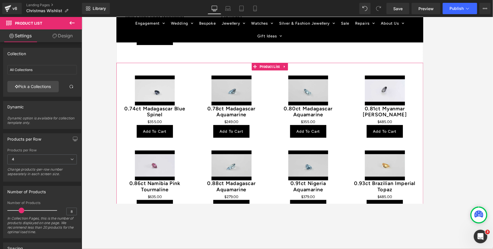
click at [199, 116] on div "Sale Off (P) Image 0.74ct Madagascar Blue Spinel (P) Title $0 $355.00 (P) Price…" at bounding box center [159, 117] width 86 height 83
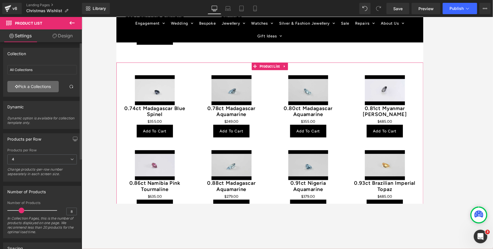
click at [50, 86] on link "Pick a Collections" at bounding box center [32, 86] width 51 height 11
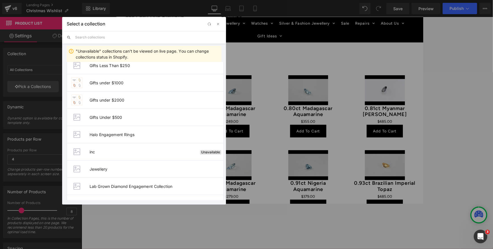
scroll to position [733, 0]
click at [116, 97] on span "Gifts under $2000" at bounding box center [157, 99] width 134 height 5
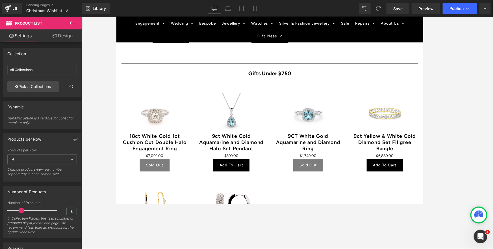
scroll to position [549, 0]
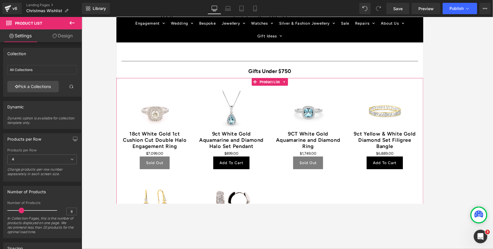
click at [377, 148] on div "Sale Off (P) Image 9ct Yellow & White Gold Diamond Set Filigree Bangle (P) Titl…" at bounding box center [416, 143] width 86 height 101
click at [305, 90] on icon at bounding box center [304, 89] width 4 height 4
click at [307, 89] on icon at bounding box center [307, 89] width 4 height 4
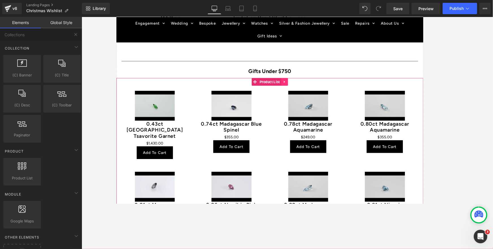
click at [304, 90] on icon at bounding box center [304, 89] width 4 height 4
click at [308, 89] on icon at bounding box center [307, 89] width 4 height 4
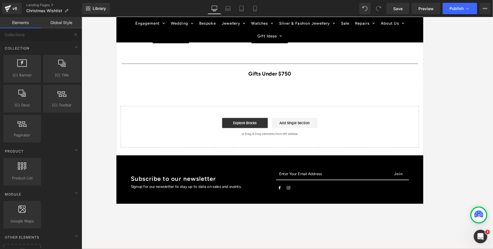
scroll to position [546, 0]
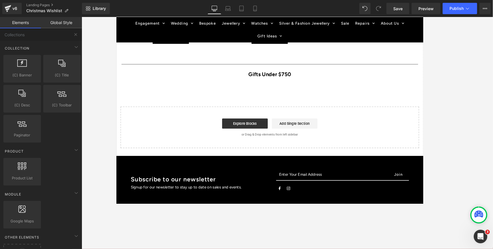
click at [73, 150] on icon at bounding box center [76, 149] width 7 height 7
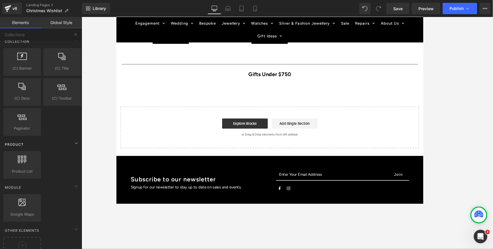
scroll to position [0, 0]
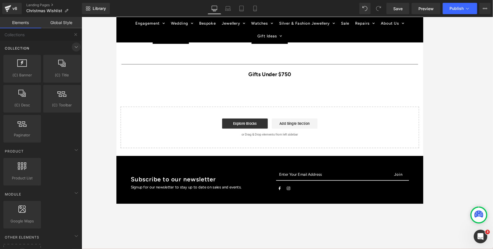
click at [75, 46] on icon at bounding box center [76, 46] width 3 height 1
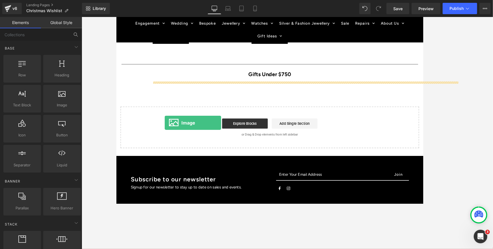
drag, startPoint x: 174, startPoint y: 112, endPoint x: 168, endPoint y: 137, distance: 25.4
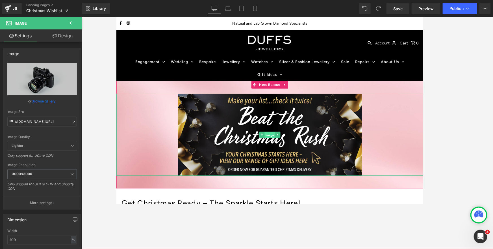
click at [286, 146] on span "Image" at bounding box center [287, 147] width 12 height 7
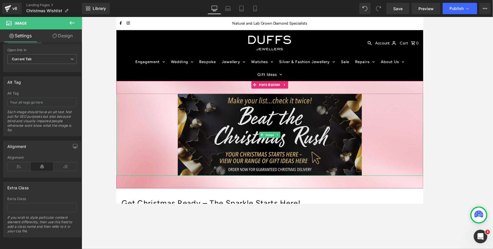
scroll to position [8, 0]
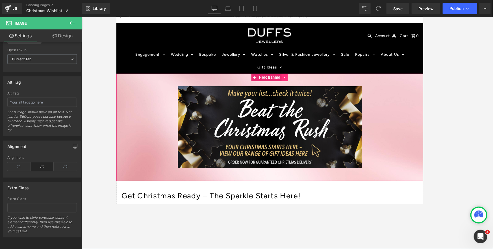
click at [302, 83] on icon at bounding box center [304, 84] width 4 height 4
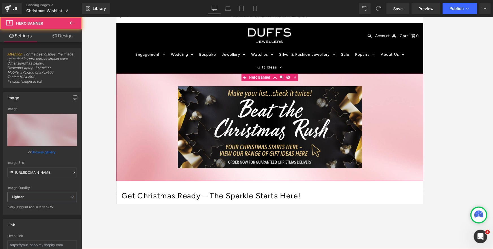
click at [224, 86] on div at bounding box center [287, 140] width 342 height 120
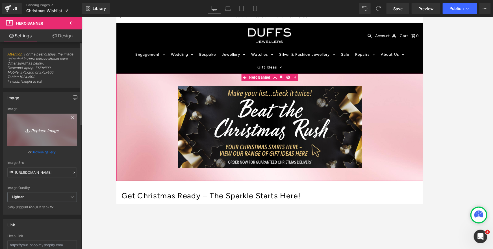
click at [45, 130] on icon "Replace Image" at bounding box center [42, 129] width 45 height 7
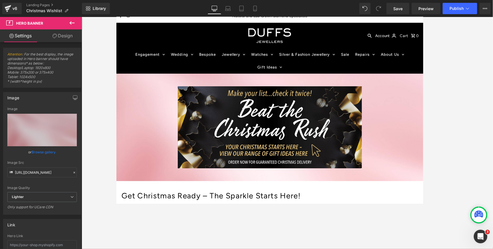
type input "C:\fakepath\Duffs_Beat-the-Christmas-rush_2025_web_banner.jpg"
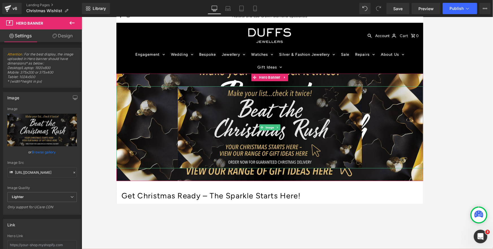
click at [352, 114] on img at bounding box center [287, 139] width 205 height 91
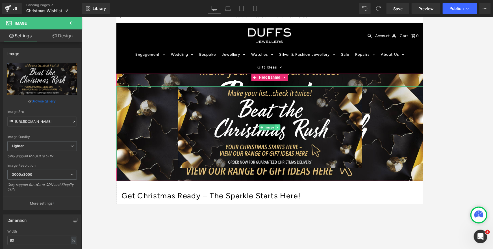
click at [297, 140] on icon at bounding box center [295, 139] width 3 height 3
click at [299, 140] on icon at bounding box center [298, 139] width 3 height 3
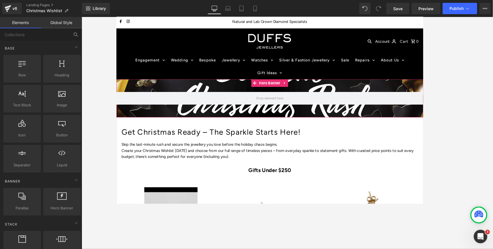
scroll to position [0, 0]
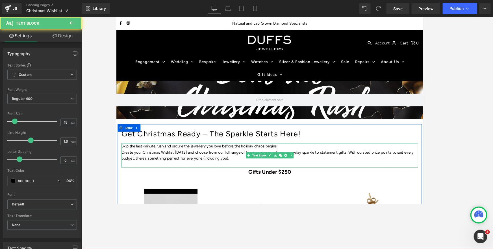
click at [339, 176] on p "Create your Christmas Wishlist [DATE] and choose from our full range of timeles…" at bounding box center [287, 171] width 331 height 14
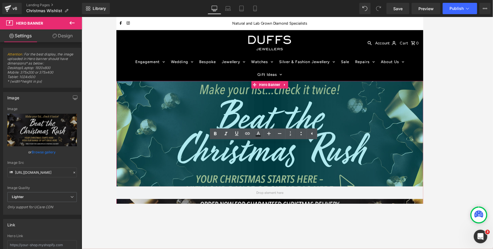
drag, startPoint x: 324, startPoint y: 96, endPoint x: 325, endPoint y: 199, distance: 103.2
click at [325, 199] on div "415px" at bounding box center [287, 146] width 342 height 117
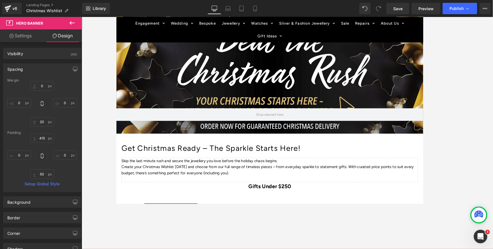
scroll to position [85, 0]
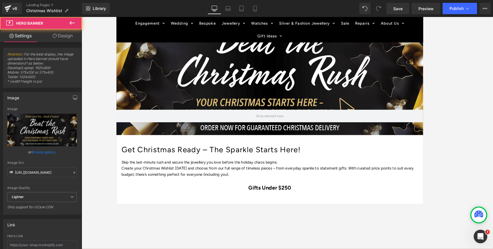
drag, startPoint x: 320, startPoint y: 130, endPoint x: 321, endPoint y: 150, distance: 20.1
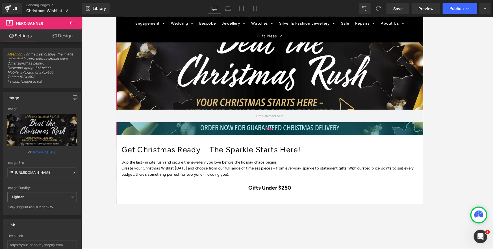
click at [324, 142] on div "50px" at bounding box center [287, 141] width 342 height 14
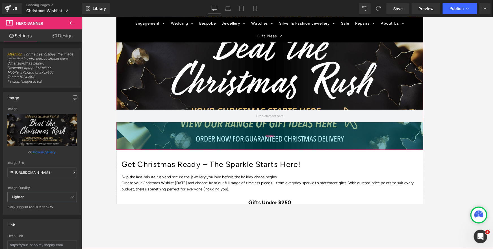
drag, startPoint x: 347, startPoint y: 142, endPoint x: 347, endPoint y: 159, distance: 16.7
click at [347, 159] on div "108px" at bounding box center [287, 149] width 342 height 31
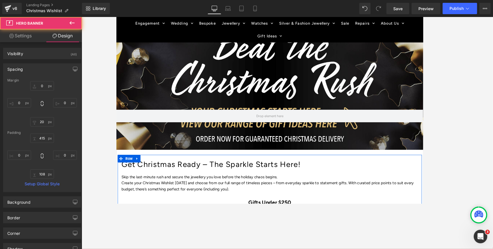
click at [116, 17] on div at bounding box center [116, 17] width 0 height 0
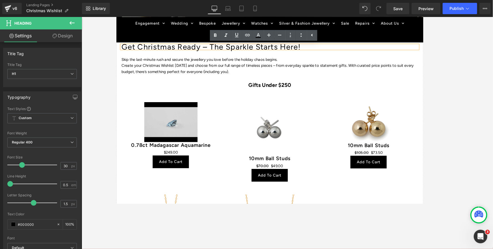
scroll to position [216, 0]
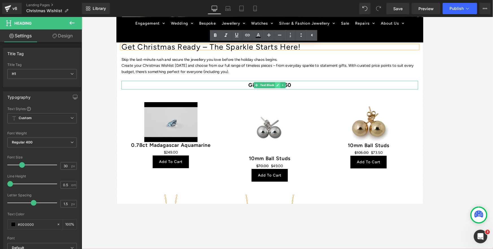
click at [296, 92] on icon at bounding box center [296, 92] width 3 height 3
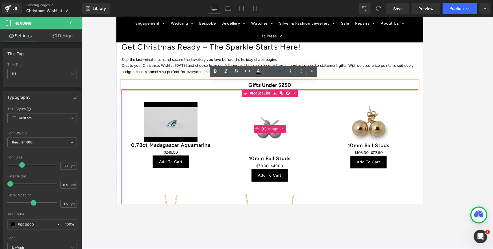
click at [256, 129] on div "Sale Off" at bounding box center [287, 140] width 99 height 59
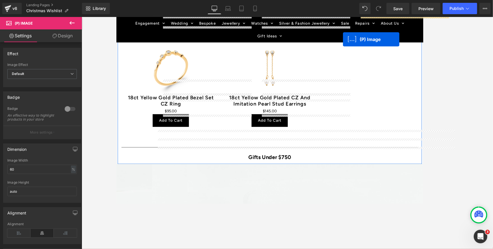
scroll to position [456, 0]
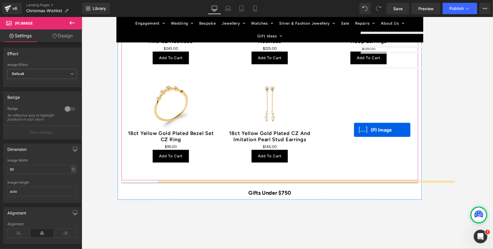
drag, startPoint x: 163, startPoint y: 63, endPoint x: 381, endPoint y: 142, distance: 232.5
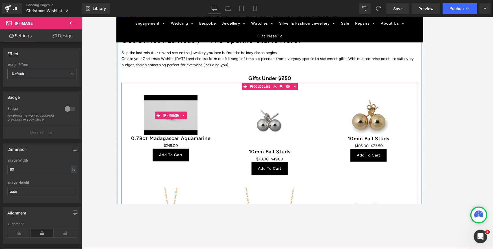
scroll to position [203, 0]
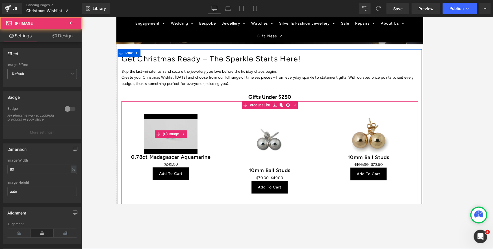
click at [169, 136] on img at bounding box center [176, 147] width 59 height 44
click at [191, 146] on icon at bounding box center [191, 147] width 4 height 4
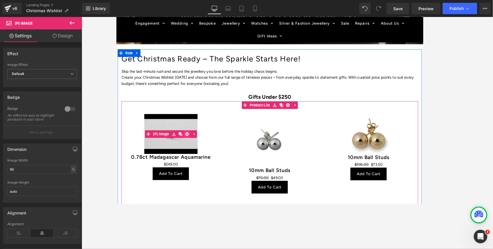
click at [196, 147] on icon at bounding box center [195, 147] width 4 height 4
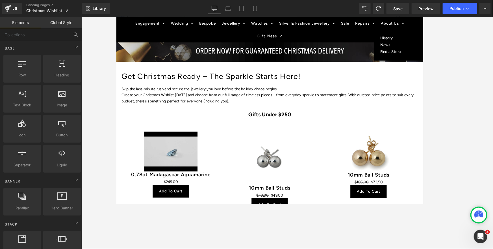
scroll to position [184, 0]
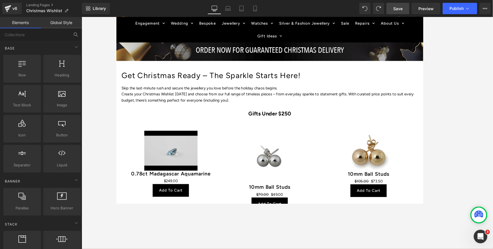
click at [388, 8] on span "Save" at bounding box center [397, 9] width 9 height 6
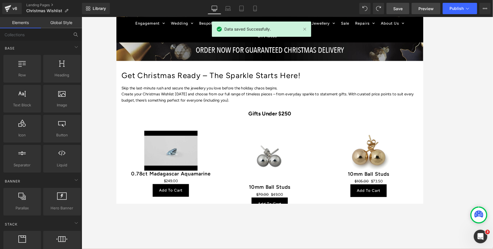
click at [388, 9] on span "Preview" at bounding box center [426, 9] width 15 height 6
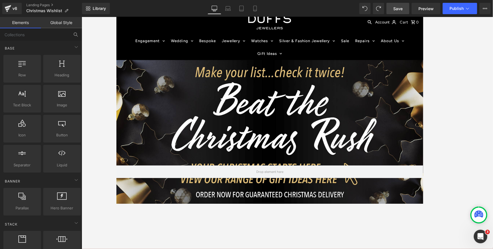
scroll to position [19, 0]
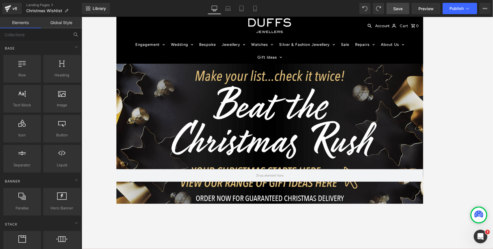
click at [221, 130] on div "Hero Banner 415px 108px" at bounding box center [287, 150] width 342 height 162
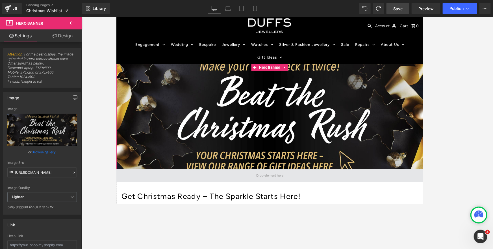
drag, startPoint x: 273, startPoint y: 223, endPoint x: 272, endPoint y: 189, distance: 33.9
click at [272, 189] on div "Hero Banner 415px" at bounding box center [287, 134] width 342 height 131
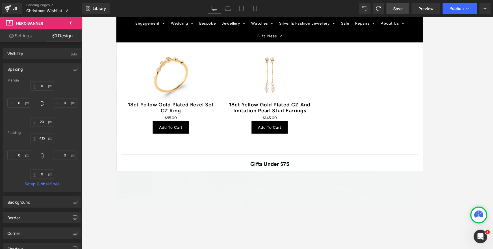
scroll to position [460, 0]
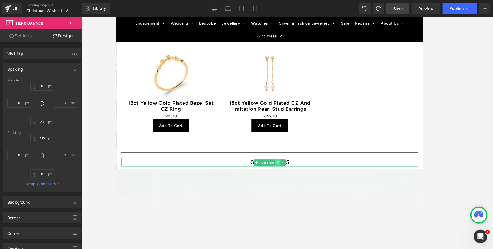
click at [295, 177] on link at bounding box center [296, 178] width 6 height 7
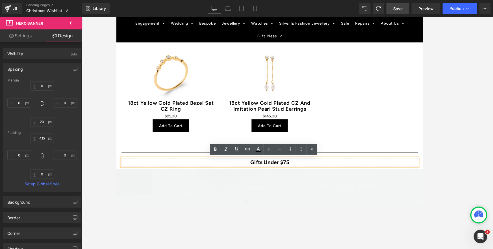
click at [332, 179] on p "Gifts Under $75" at bounding box center [287, 179] width 331 height 10
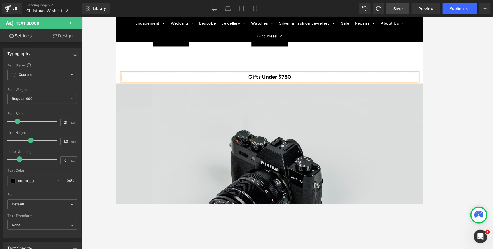
scroll to position [557, 0]
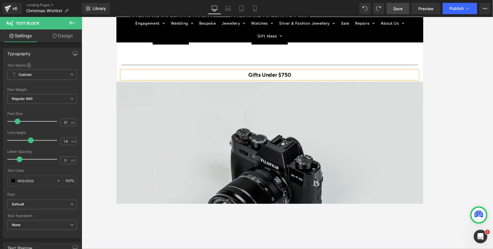
click at [244, 150] on img at bounding box center [287, 202] width 342 height 227
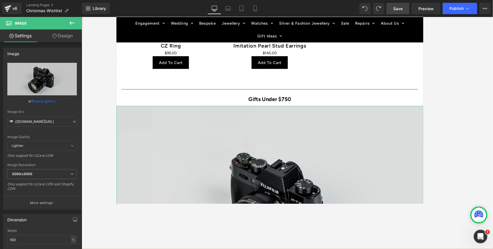
scroll to position [522, 0]
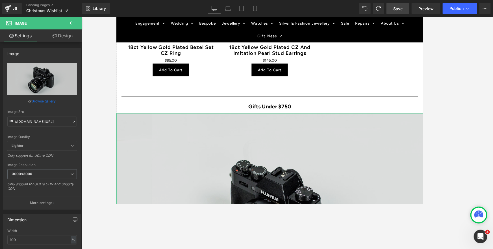
click at [388, 144] on img at bounding box center [287, 237] width 342 height 227
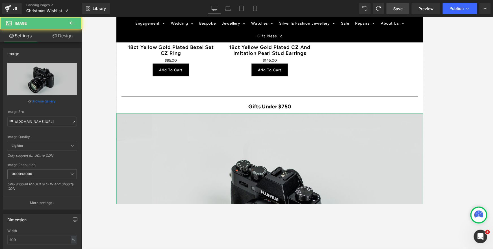
click at [360, 152] on img at bounding box center [287, 237] width 342 height 227
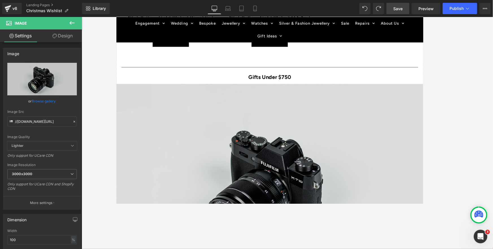
scroll to position [546, 0]
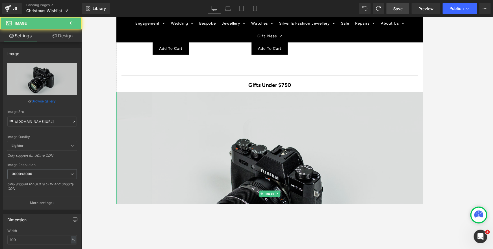
click at [144, 128] on img at bounding box center [287, 213] width 342 height 227
click at [279, 109] on img at bounding box center [287, 212] width 342 height 227
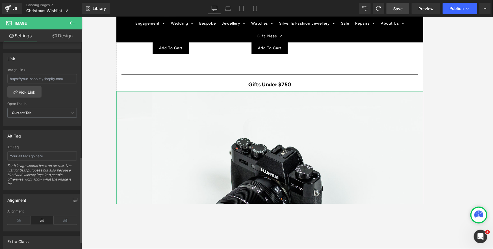
scroll to position [0, 0]
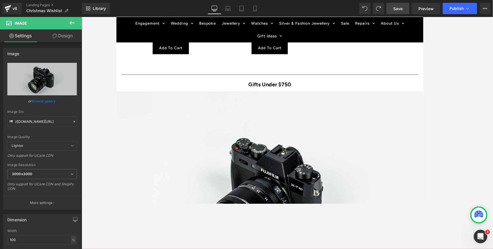
click at [71, 21] on icon at bounding box center [72, 23] width 7 height 7
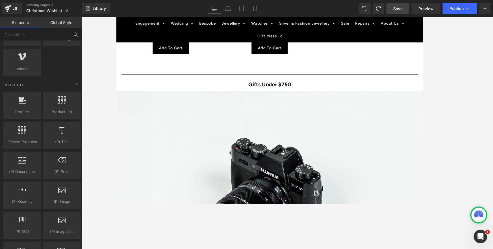
scroll to position [421, 0]
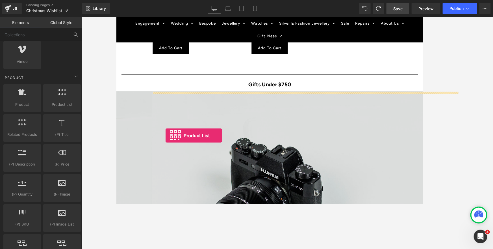
drag, startPoint x: 143, startPoint y: 138, endPoint x: 170, endPoint y: 149, distance: 29.0
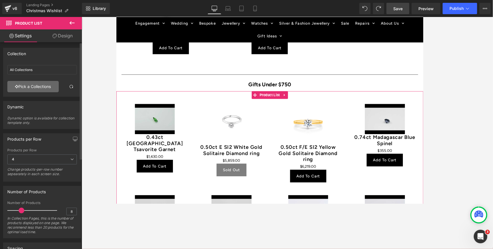
click at [36, 89] on link "Pick a Collections" at bounding box center [32, 86] width 51 height 11
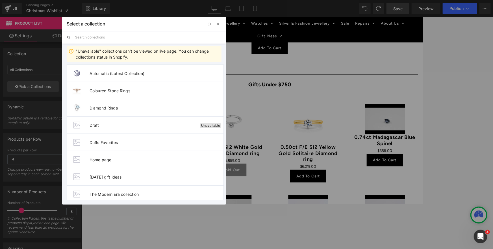
click at [94, 39] on input "text" at bounding box center [148, 37] width 146 height 12
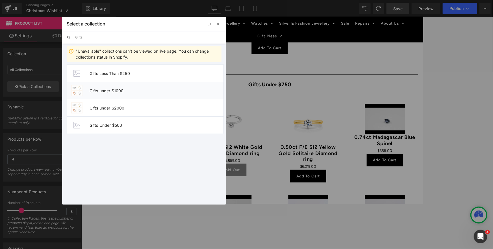
type input "Gifts"
click at [107, 90] on span "Gifts under $1000" at bounding box center [157, 90] width 134 height 5
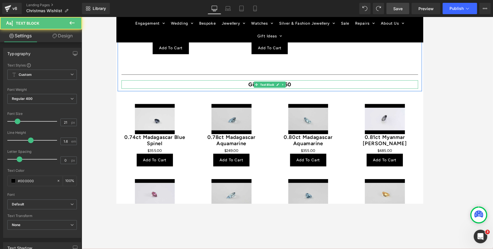
click at [314, 92] on p "Gifts Under $750" at bounding box center [287, 92] width 331 height 10
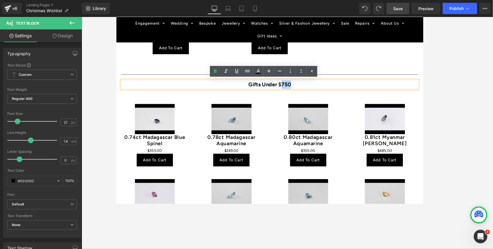
drag, startPoint x: 312, startPoint y: 92, endPoint x: 302, endPoint y: 92, distance: 9.6
click at [302, 92] on p "Gifts Under $750" at bounding box center [287, 92] width 331 height 10
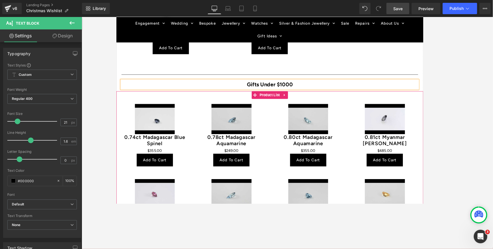
click at [288, 154] on div "Sale Off (P) Image 0.80ct Madagascar Aquamarine (P) Title $0 $355.00 (P) Price …" at bounding box center [330, 149] width 86 height 83
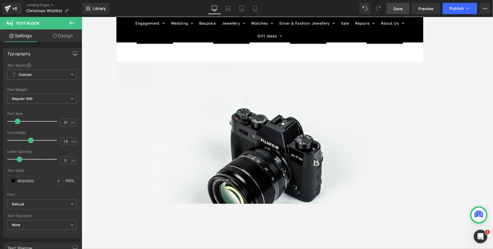
scroll to position [766, 0]
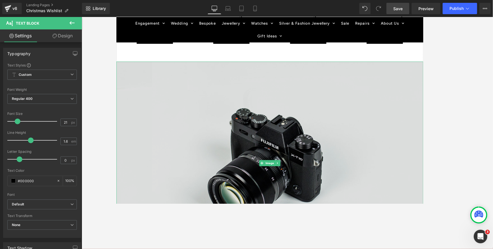
click at [174, 148] on img at bounding box center [287, 179] width 342 height 227
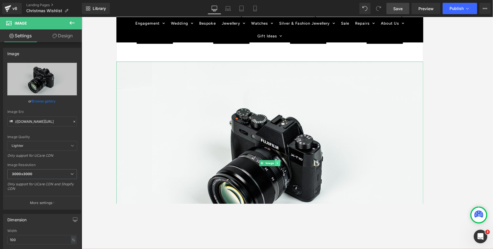
click at [295, 181] on icon at bounding box center [295, 179] width 3 height 3
click at [299, 181] on icon at bounding box center [298, 179] width 3 height 3
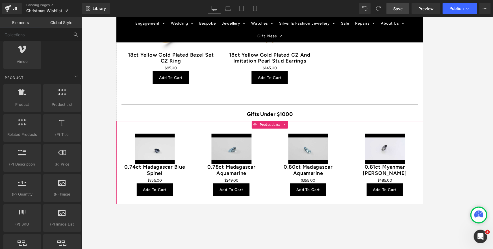
scroll to position [513, 0]
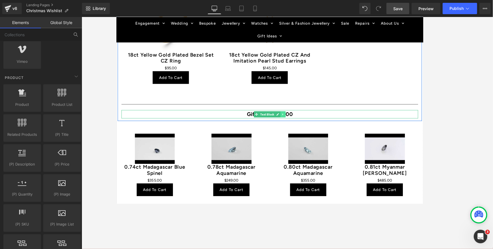
click at [302, 127] on icon at bounding box center [301, 125] width 3 height 3
click at [299, 127] on icon at bounding box center [298, 125] width 3 height 3
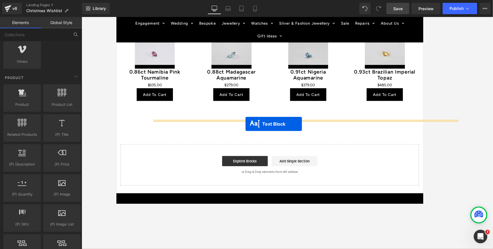
drag, startPoint x: 271, startPoint y: 135, endPoint x: 260, endPoint y: 136, distance: 10.8
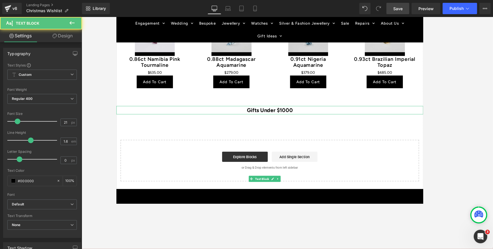
scroll to position [702, 0]
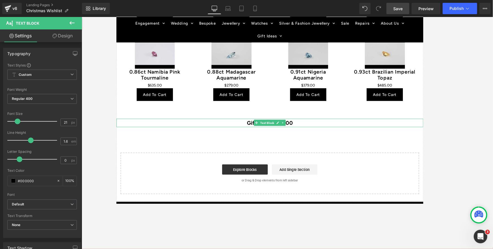
click at [314, 135] on p "Gifts Under $1000" at bounding box center [287, 135] width 342 height 10
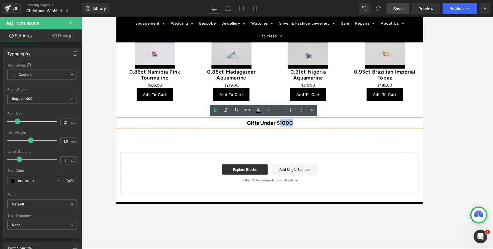
drag, startPoint x: 313, startPoint y: 135, endPoint x: 299, endPoint y: 135, distance: 13.9
click at [299, 135] on p "Gifts Under $1000" at bounding box center [287, 135] width 342 height 10
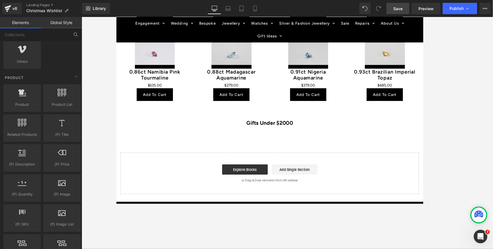
click at [96, 98] on div at bounding box center [288, 133] width 412 height 232
click at [62, 95] on div at bounding box center [62, 95] width 34 height 13
click at [21, 96] on div at bounding box center [22, 95] width 34 height 13
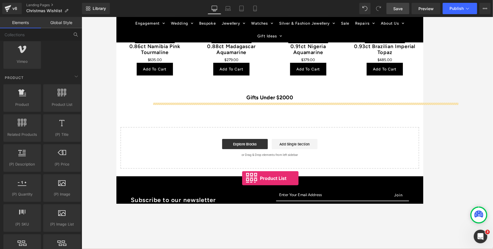
scroll to position [748, 0]
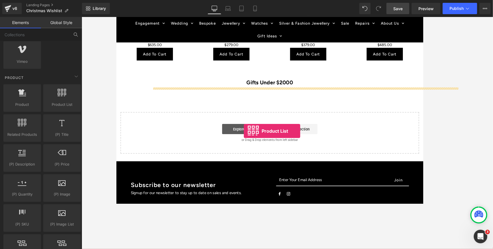
drag, startPoint x: 196, startPoint y: 129, endPoint x: 258, endPoint y: 143, distance: 63.2
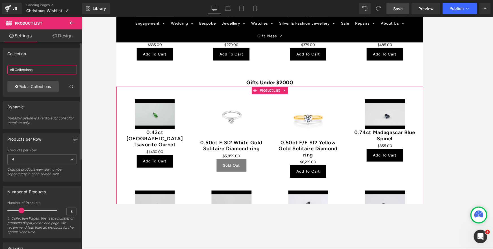
click at [32, 71] on input "All Collections" at bounding box center [42, 69] width 70 height 9
click at [30, 85] on link "Pick a Collections" at bounding box center [32, 86] width 51 height 11
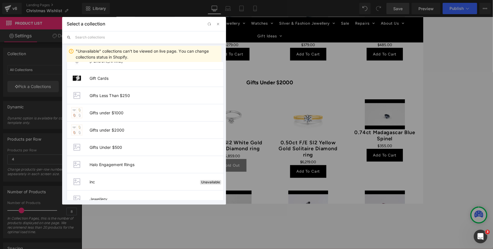
scroll to position [710, 0]
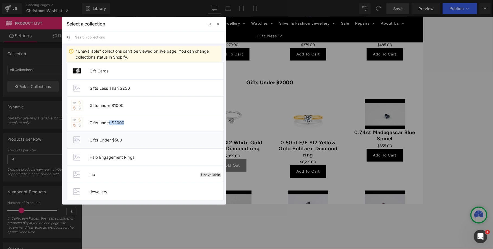
drag, startPoint x: 109, startPoint y: 118, endPoint x: 188, endPoint y: 131, distance: 80.4
drag, startPoint x: 151, startPoint y: 122, endPoint x: 38, endPoint y: 118, distance: 112.9
click at [151, 122] on span "Gifts under $2000" at bounding box center [157, 122] width 134 height 5
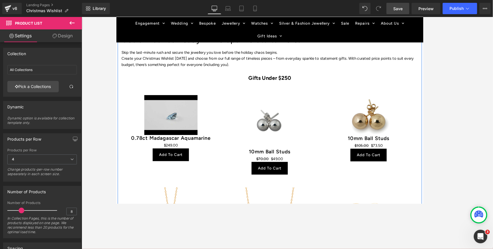
scroll to position [191, 0]
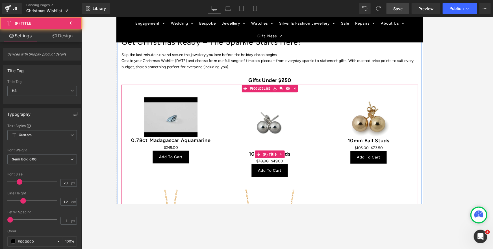
click at [243, 172] on h3 "10mm Ball Studs" at bounding box center [287, 170] width 99 height 8
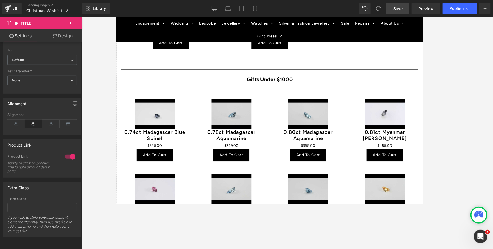
scroll to position [560, 0]
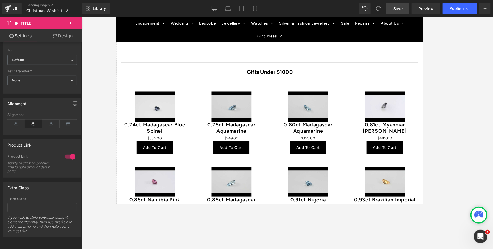
click at [284, 188] on div "Sale Off (P) Image 0.88ct Madagascar Aquamarine (P) Title $0 $279.00 (P) Price …" at bounding box center [245, 219] width 86 height 83
click at [203, 151] on div "Sale Off (P) Image 0.78ct Madagascar Aquamarine (P) Title $0 $249.00 (P) Price …" at bounding box center [245, 135] width 86 height 83
click at [292, 92] on span "Product List" at bounding box center [287, 90] width 26 height 8
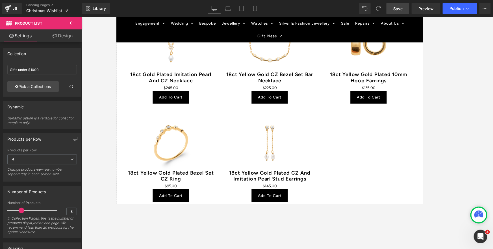
scroll to position [381, 0]
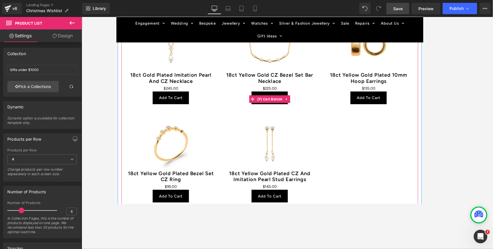
click at [260, 109] on div "Add To Cart" at bounding box center [287, 108] width 99 height 17
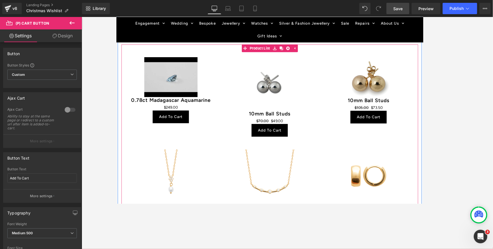
scroll to position [231, 0]
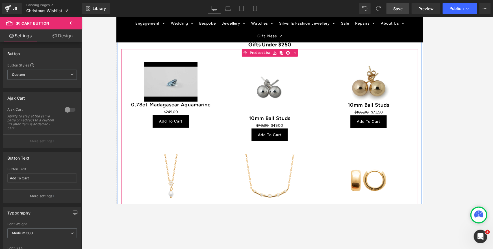
click at [339, 66] on div "Sale Off (P) Image 10mm Ball Studs (P) Title $70.00 $49.00 (P) Price Add To Car…" at bounding box center [287, 112] width 110 height 103
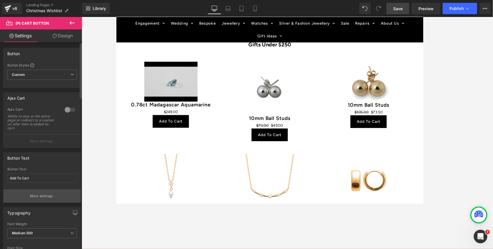
click at [41, 198] on button "More settings" at bounding box center [41, 195] width 77 height 13
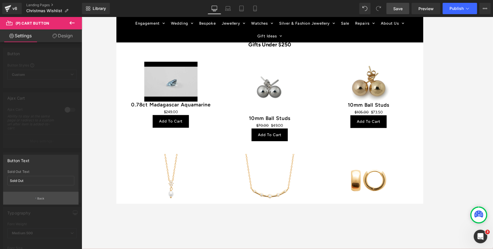
click at [40, 198] on p "Back" at bounding box center [40, 198] width 7 height 4
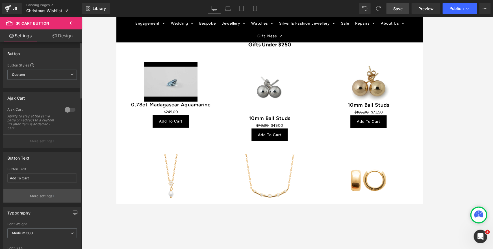
click at [44, 195] on p "More settings" at bounding box center [41, 195] width 23 height 5
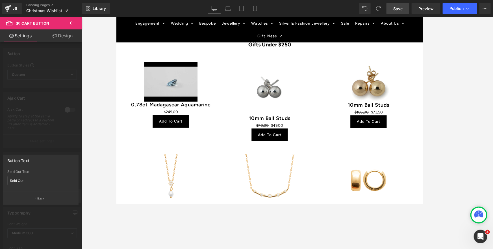
click at [44, 195] on button "Back" at bounding box center [40, 198] width 75 height 13
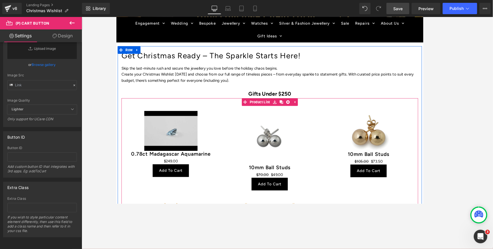
scroll to position [175, 0]
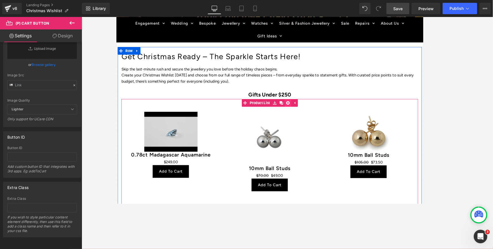
click at [308, 112] on icon at bounding box center [307, 112] width 4 height 4
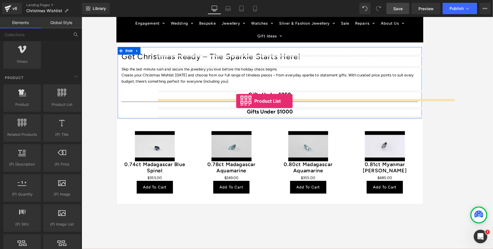
drag, startPoint x: 173, startPoint y: 113, endPoint x: 250, endPoint y: 110, distance: 76.9
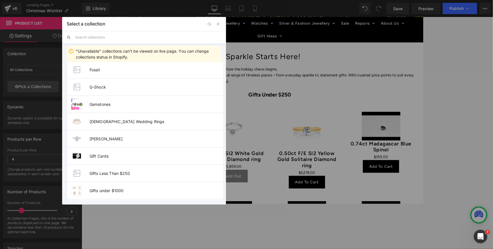
scroll to position [631, 0]
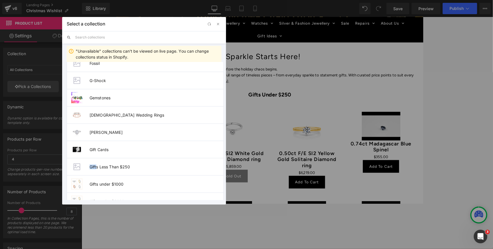
drag, startPoint x: 97, startPoint y: 165, endPoint x: 90, endPoint y: 160, distance: 8.0
click at [90, 160] on li "Gifts Less Than $250" at bounding box center [145, 166] width 157 height 17
type input "Gifts Less Than $250"
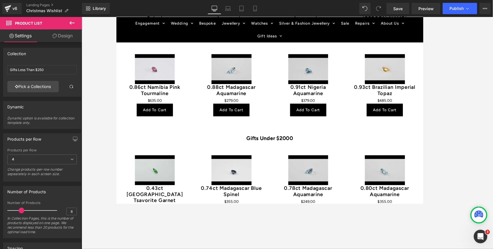
scroll to position [563, 0]
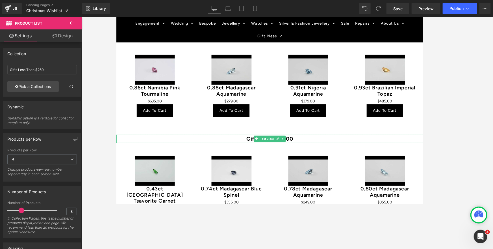
click at [334, 154] on p "Gifts Under $2000" at bounding box center [287, 153] width 342 height 10
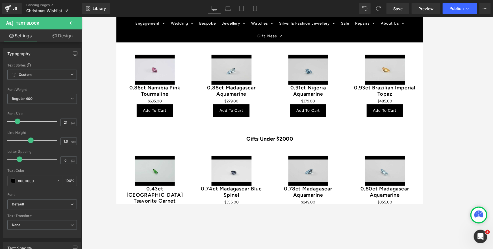
click at [61, 39] on link "Design" at bounding box center [62, 35] width 41 height 13
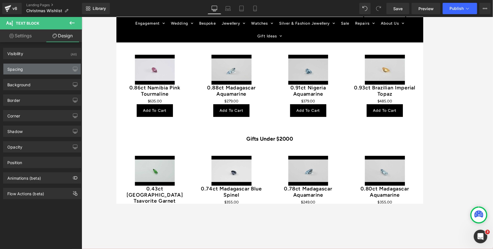
click at [21, 66] on div "Spacing" at bounding box center [15, 68] width 16 height 8
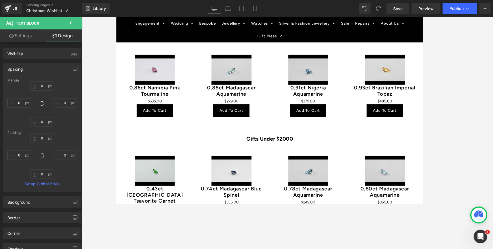
click at [54, 37] on icon at bounding box center [55, 36] width 5 height 5
click at [71, 21] on icon at bounding box center [72, 22] width 5 height 3
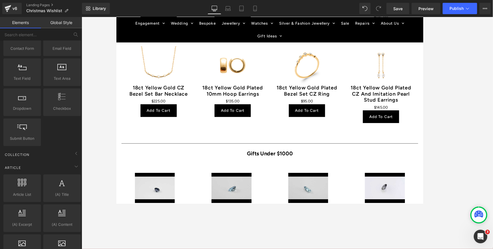
scroll to position [346, 0]
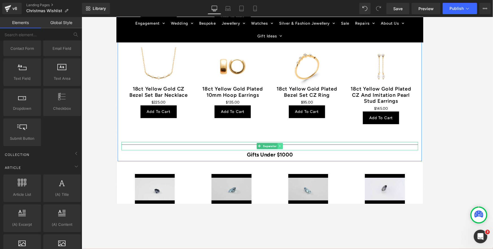
click at [298, 160] on icon at bounding box center [298, 160] width 3 height 3
click at [295, 161] on icon at bounding box center [295, 160] width 3 height 3
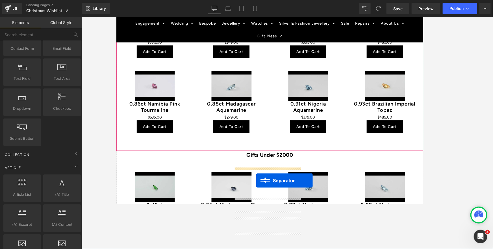
scroll to position [564, 0]
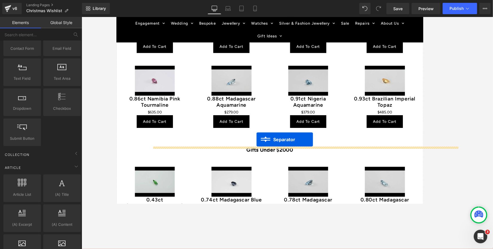
drag, startPoint x: 276, startPoint y: 81, endPoint x: 272, endPoint y: 153, distance: 72.5
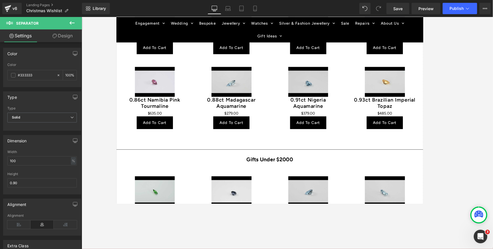
scroll to position [517, 0]
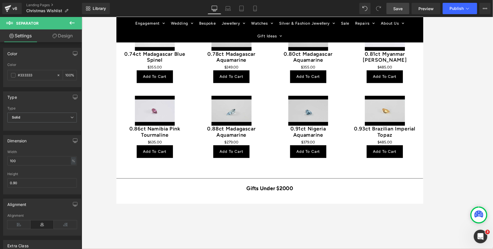
drag, startPoint x: 395, startPoint y: 10, endPoint x: 39, endPoint y: 72, distance: 361.9
click at [395, 10] on span "Save" at bounding box center [397, 9] width 9 height 6
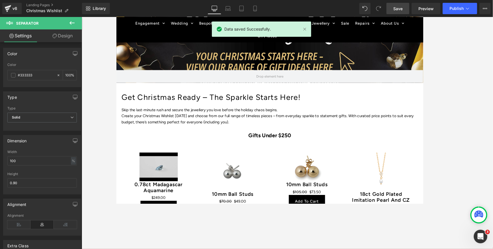
scroll to position [128, 0]
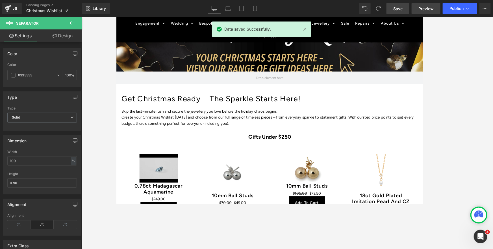
click at [426, 8] on span "Preview" at bounding box center [426, 9] width 15 height 6
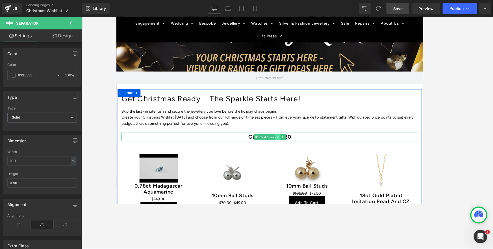
click at [296, 149] on icon at bounding box center [296, 150] width 3 height 3
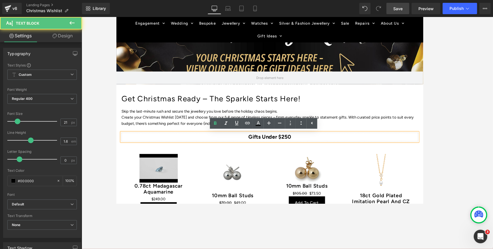
click at [263, 149] on strong "Gifts Under $250" at bounding box center [286, 150] width 47 height 7
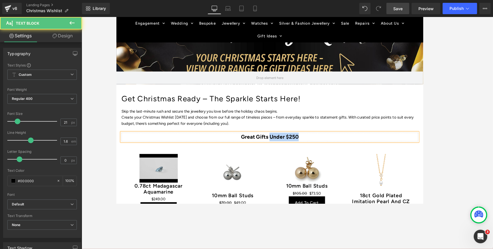
drag, startPoint x: 289, startPoint y: 150, endPoint x: 326, endPoint y: 151, distance: 37.6
click at [326, 151] on p "Great Gifts Under $250" at bounding box center [287, 151] width 331 height 10
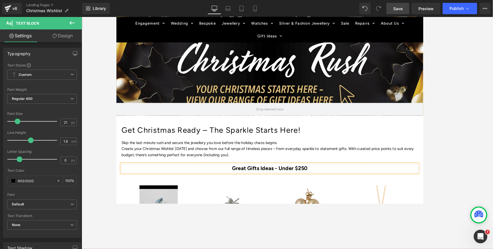
scroll to position [93, 0]
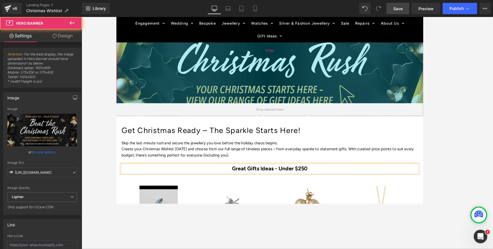
click at [276, 109] on div "415px" at bounding box center [287, 53] width 342 height 117
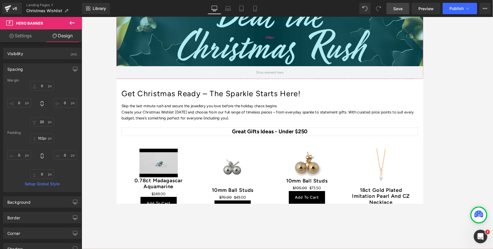
scroll to position [0, 0]
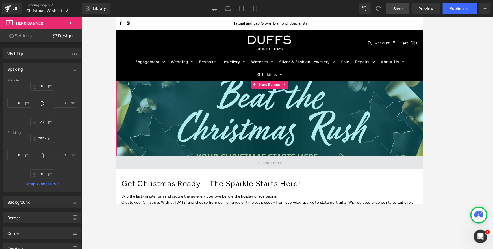
drag, startPoint x: 278, startPoint y: 112, endPoint x: 278, endPoint y: 172, distance: 59.6
click at [278, 172] on div "297px" at bounding box center [287, 130] width 342 height 84
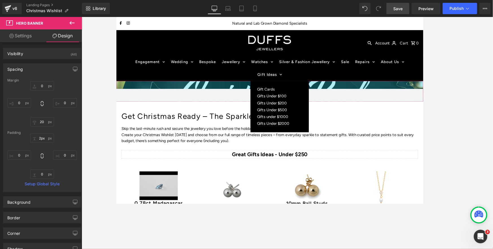
type input "0px"
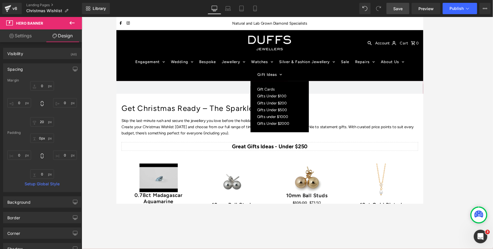
drag, startPoint x: 299, startPoint y: 146, endPoint x: 298, endPoint y: 113, distance: 32.8
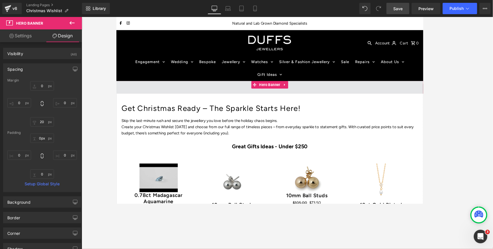
click at [233, 98] on span at bounding box center [287, 95] width 342 height 14
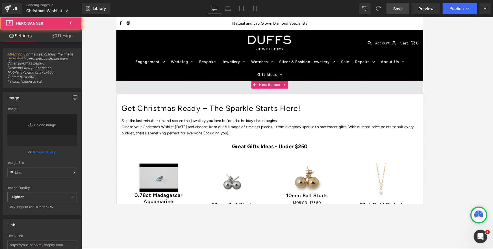
type input "[URL][DOMAIN_NAME]"
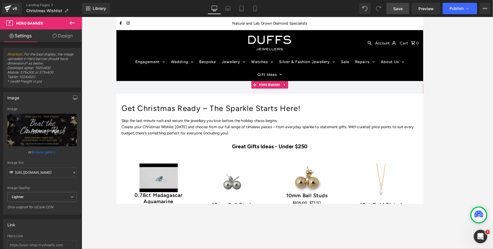
click at [46, 124] on link "Replace Image" at bounding box center [42, 130] width 70 height 33
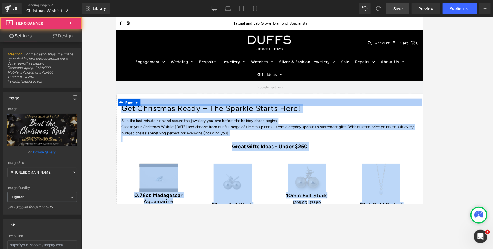
drag, startPoint x: 233, startPoint y: 98, endPoint x: 235, endPoint y: 105, distance: 7.8
drag, startPoint x: 235, startPoint y: 101, endPoint x: 249, endPoint y: 103, distance: 14.0
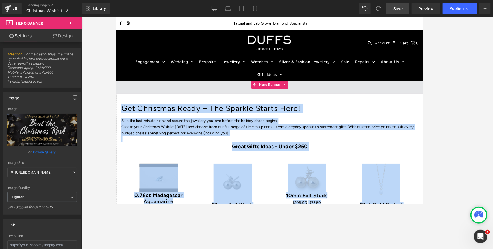
click at [283, 97] on span at bounding box center [287, 95] width 34 height 10
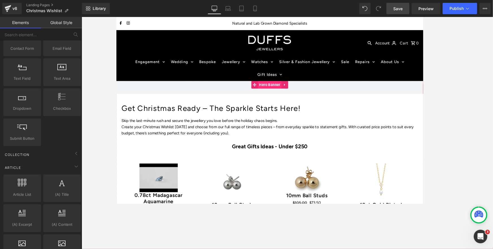
click at [290, 93] on span "Hero Banner" at bounding box center [287, 92] width 26 height 8
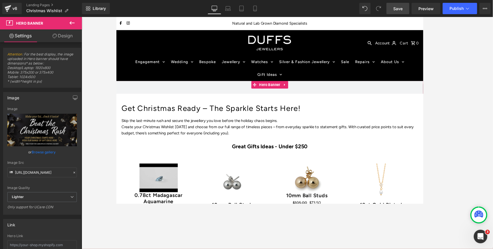
click at [41, 150] on link "Browse gallery" at bounding box center [44, 152] width 24 height 10
click at [41, 0] on div "Hero Banner You are previewing how the will restyle your page. You can not edit…" at bounding box center [246, 0] width 493 height 0
drag, startPoint x: 157, startPoint y: 142, endPoint x: 271, endPoint y: 92, distance: 123.7
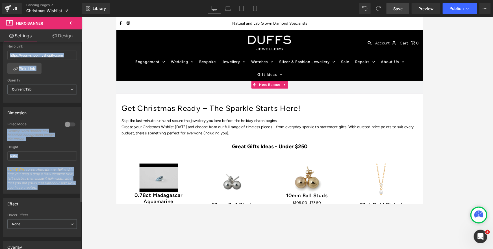
scroll to position [198, 0]
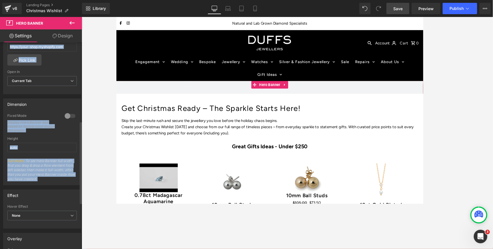
click at [39, 168] on span "Full Width : To set Hero Banner full width, first you drag & drop a Row element…" at bounding box center [42, 172] width 70 height 26
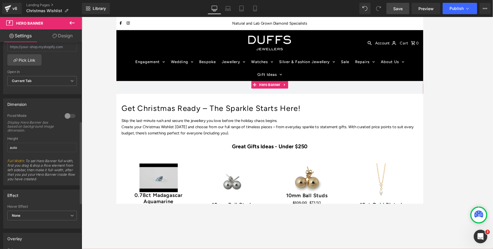
click at [64, 115] on div at bounding box center [70, 115] width 14 height 9
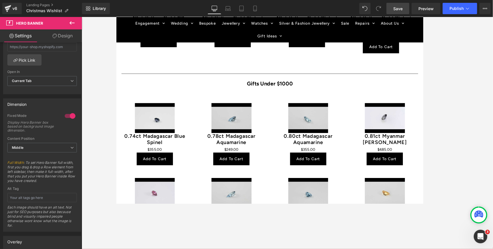
scroll to position [464, 0]
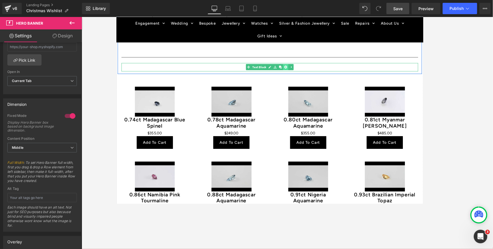
click at [305, 73] on icon at bounding box center [304, 72] width 3 height 3
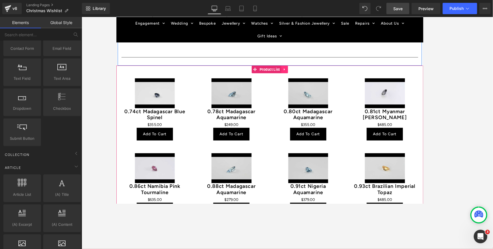
click at [302, 75] on icon at bounding box center [304, 75] width 4 height 4
click at [307, 74] on icon at bounding box center [307, 75] width 4 height 4
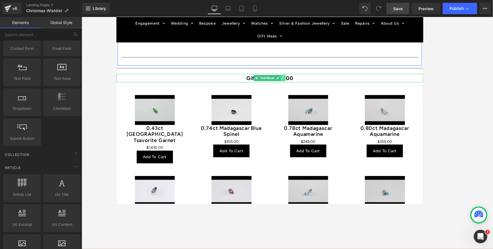
click at [302, 85] on icon at bounding box center [301, 85] width 1 height 2
click at [306, 84] on icon at bounding box center [304, 84] width 3 height 3
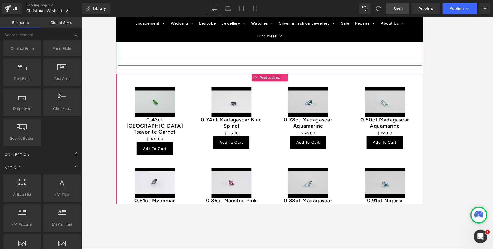
click at [303, 84] on icon at bounding box center [303, 84] width 1 height 3
click at [307, 84] on icon at bounding box center [307, 84] width 4 height 4
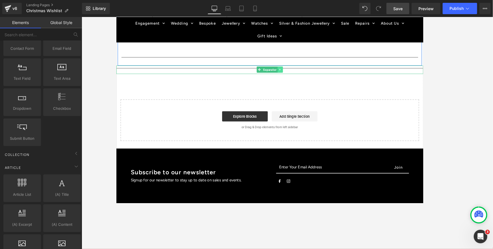
click at [297, 76] on icon at bounding box center [298, 74] width 3 height 3
click at [302, 75] on icon at bounding box center [301, 74] width 3 height 3
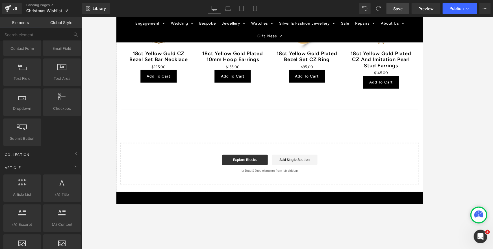
scroll to position [399, 0]
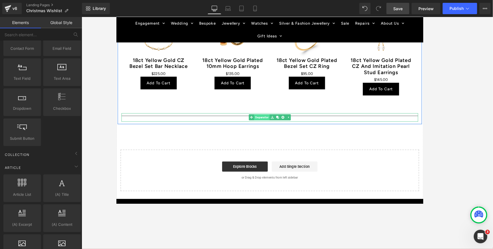
click at [280, 126] on span "Separator" at bounding box center [278, 128] width 17 height 7
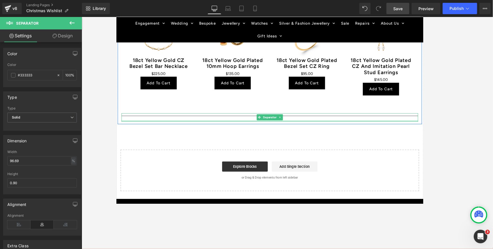
click at [244, 132] on div at bounding box center [287, 132] width 331 height 1
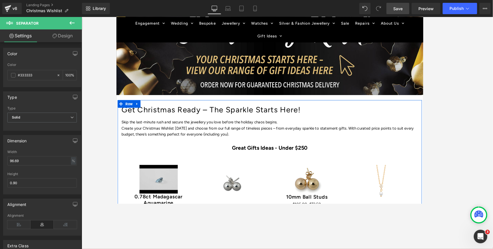
scroll to position [135, 0]
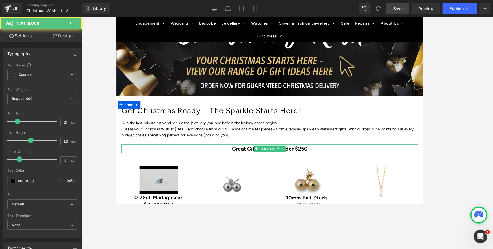
click at [362, 162] on p "Great Gifts Ideas - Under $250" at bounding box center [287, 164] width 331 height 10
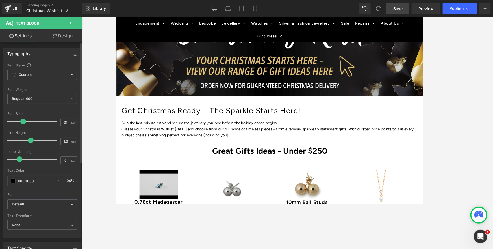
type input "30"
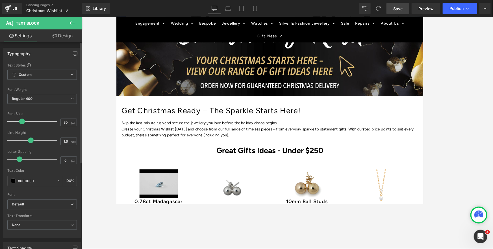
drag, startPoint x: 16, startPoint y: 121, endPoint x: 21, endPoint y: 122, distance: 4.3
click at [21, 122] on span at bounding box center [22, 121] width 6 height 6
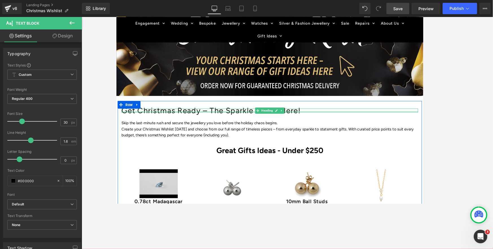
click at [211, 122] on div at bounding box center [287, 122] width 331 height 1
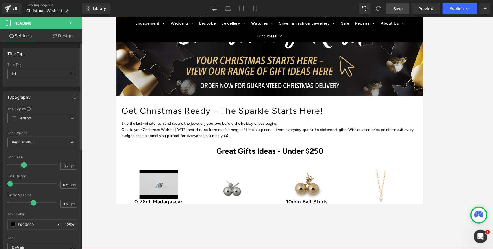
type input "36"
drag, startPoint x: 23, startPoint y: 165, endPoint x: 26, endPoint y: 165, distance: 2.8
click at [26, 165] on span at bounding box center [25, 165] width 6 height 6
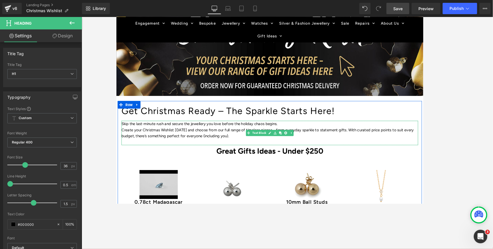
click at [169, 143] on p "Create your Christmas Wishlist [DATE] and choose from our full range of timeles…" at bounding box center [287, 146] width 331 height 14
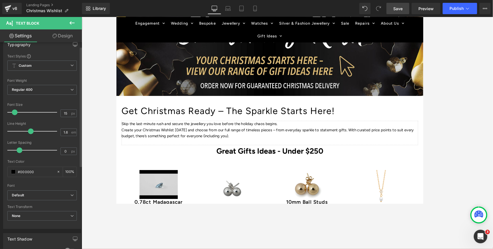
scroll to position [10, 0]
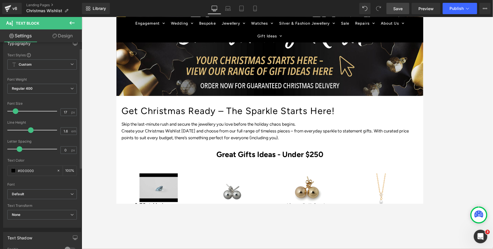
type input "18"
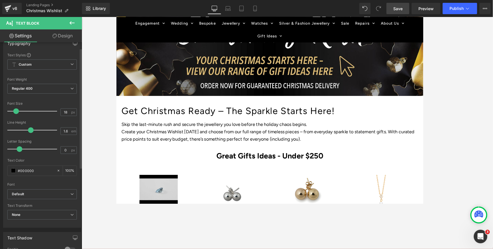
click at [15, 111] on span at bounding box center [16, 111] width 6 height 6
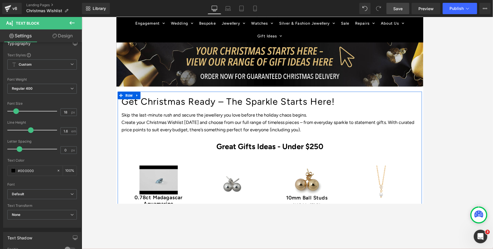
scroll to position [138, 0]
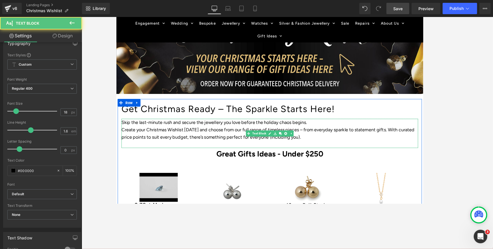
click at [330, 152] on p "Create your Christmas Wishlist [DATE] and choose from our full range of timeles…" at bounding box center [287, 146] width 331 height 16
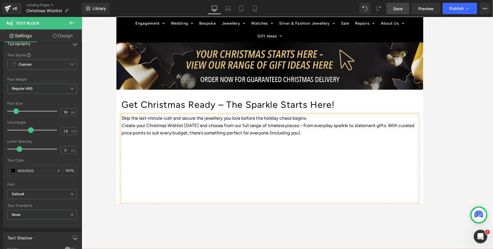
scroll to position [143, 0]
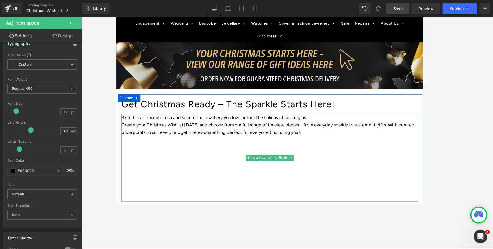
click at [290, 163] on p at bounding box center [287, 161] width 331 height 8
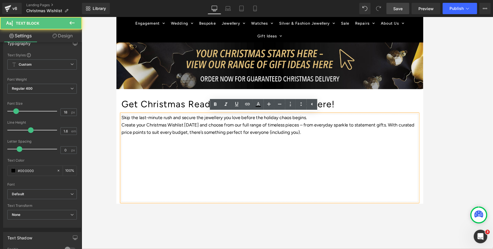
scroll to position [143, 0]
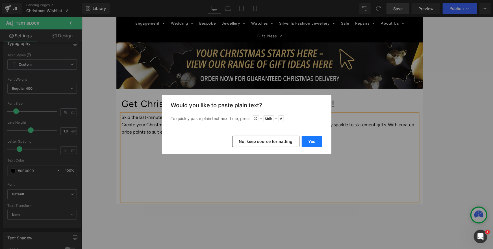
click at [308, 142] on button "Yes" at bounding box center [312, 141] width 21 height 11
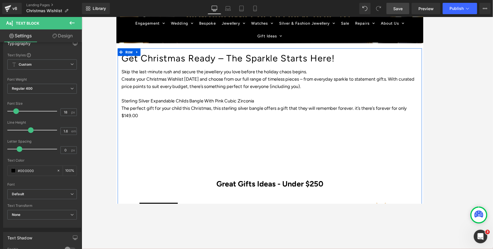
scroll to position [193, 0]
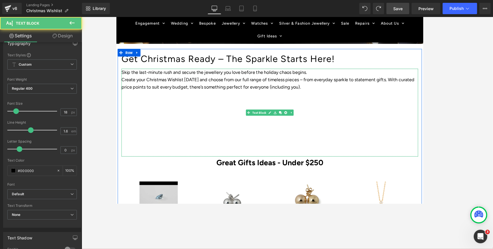
click at [213, 146] on p at bounding box center [287, 143] width 331 height 8
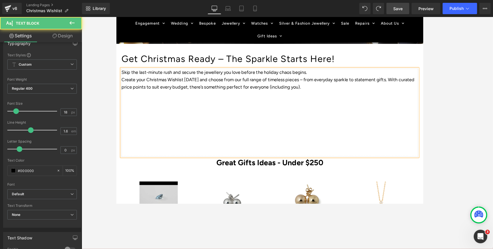
scroll to position [194, 0]
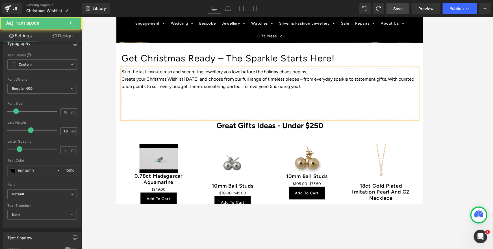
click at [366, 114] on p at bounding box center [287, 118] width 331 height 8
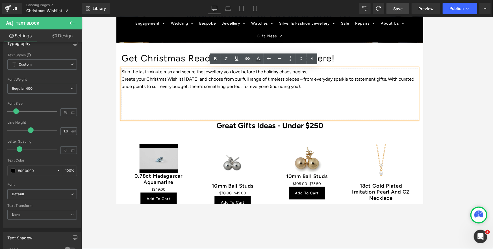
click at [377, 91] on p "Create your Christmas Wishlist [DATE] and choose from our full range of timeles…" at bounding box center [287, 90] width 331 height 16
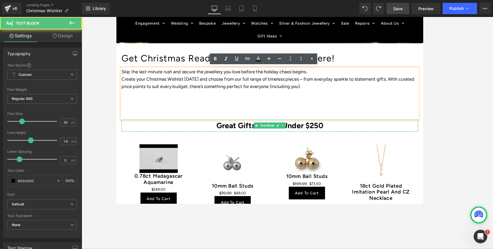
click at [202, 139] on p "Great Gifts Ideas - Under $250" at bounding box center [287, 138] width 331 height 14
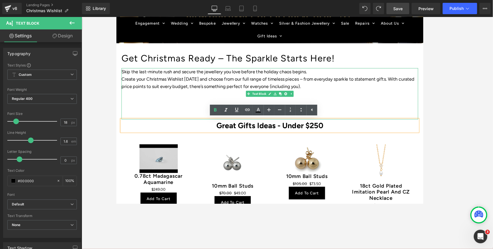
click at [160, 79] on p "Skip the last-minute rush and secure the jewellery you love before the holiday …" at bounding box center [287, 78] width 331 height 8
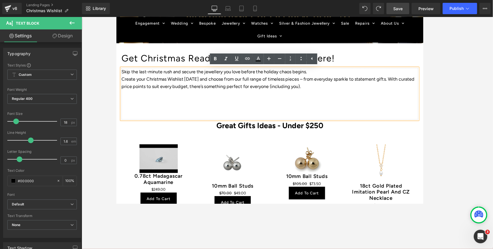
click at [168, 120] on p at bounding box center [287, 118] width 331 height 8
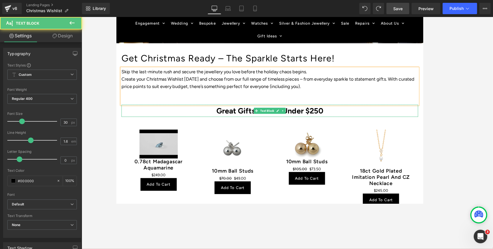
click at [228, 122] on strong "Great Gifts Ideas - Under $250" at bounding box center [287, 121] width 119 height 10
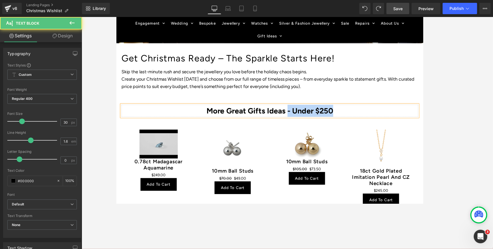
drag, startPoint x: 308, startPoint y: 121, endPoint x: 359, endPoint y: 120, distance: 51.7
click at [358, 120] on strong "More Great Gifts Ideas - Under $250" at bounding box center [287, 121] width 141 height 10
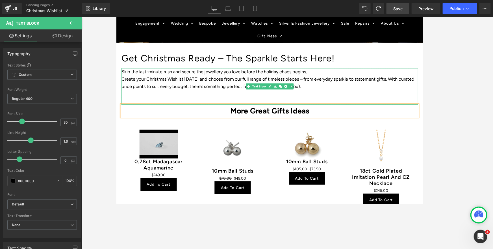
click at [341, 95] on p "Create your Christmas Wishlist [DATE] and choose from our full range of timeles…" at bounding box center [287, 90] width 331 height 16
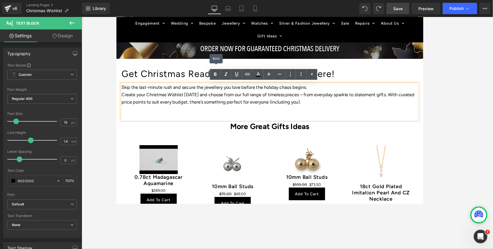
scroll to position [176, 0]
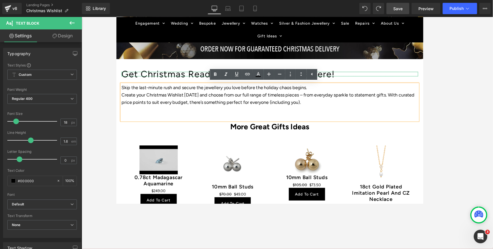
click at [388, 80] on h1 "Get Christmas Ready – The Sparkle Starts Here!" at bounding box center [287, 80] width 331 height 5
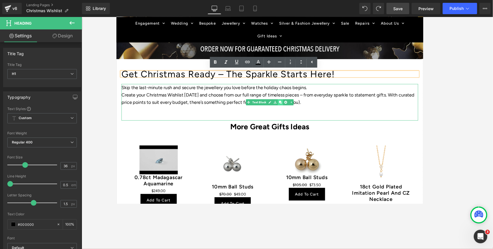
click at [299, 113] on icon at bounding box center [298, 111] width 3 height 3
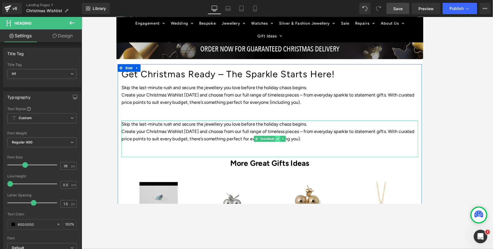
click at [297, 153] on icon at bounding box center [296, 152] width 3 height 3
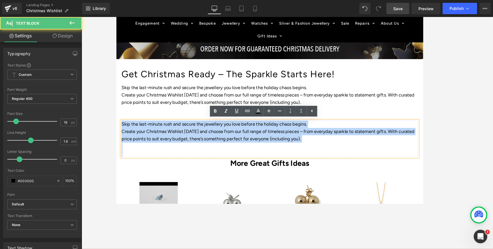
drag, startPoint x: 122, startPoint y: 135, endPoint x: 304, endPoint y: 165, distance: 184.5
click at [317, 166] on div "Skip the last-minute rush and secure the jewellery you love before the holiday …" at bounding box center [287, 152] width 331 height 41
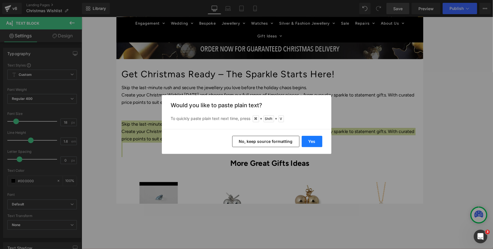
click at [311, 143] on button "Yes" at bounding box center [312, 141] width 21 height 11
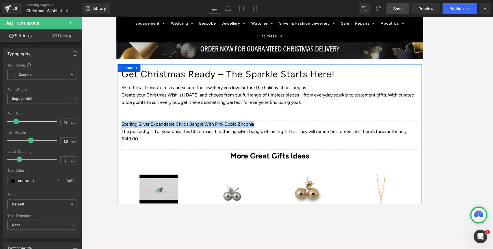
drag, startPoint x: 273, startPoint y: 136, endPoint x: 120, endPoint y: 136, distance: 152.9
click at [120, 136] on div "Get Christmas Ready – The Sparkle Starts Here! Heading Skip the last-minute rus…" at bounding box center [287, 242] width 339 height 329
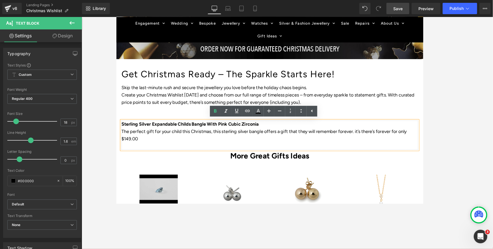
click at [174, 150] on p "The perfect gift for your child this Christmas, this sterling silver bangle off…" at bounding box center [287, 148] width 331 height 16
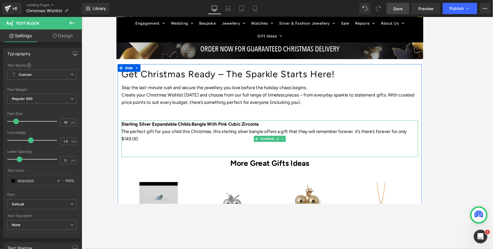
click at [192, 144] on p "The perfect gift for your child this Christmas, this sterling silver bangle off…" at bounding box center [287, 148] width 331 height 16
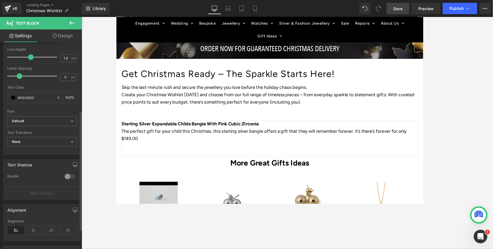
scroll to position [0, 0]
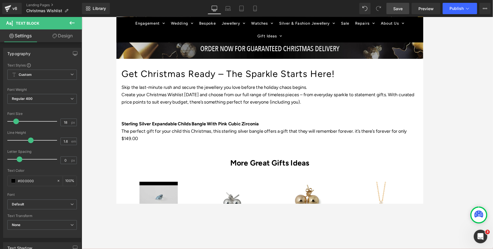
click at [65, 38] on link "Design" at bounding box center [62, 35] width 41 height 13
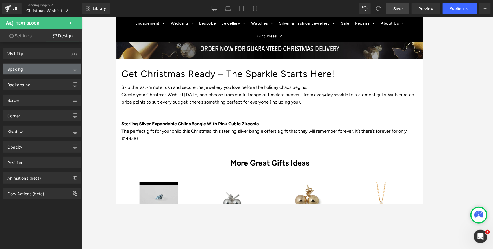
click at [17, 70] on div "Spacing" at bounding box center [15, 68] width 16 height 8
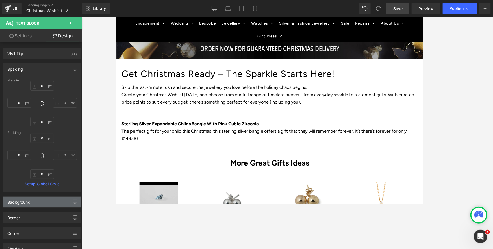
click at [18, 200] on div "Background" at bounding box center [18, 200] width 23 height 8
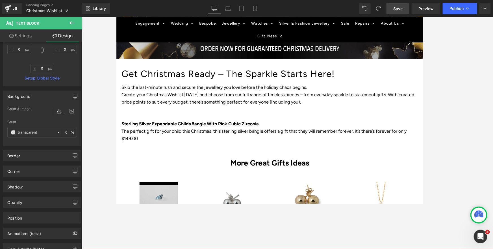
scroll to position [126, 0]
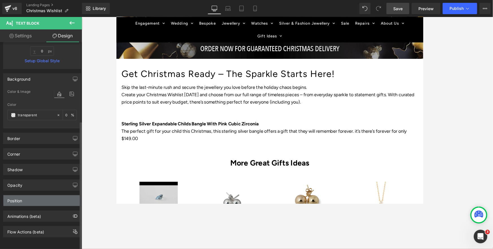
click at [18, 195] on div "Position" at bounding box center [14, 199] width 15 height 8
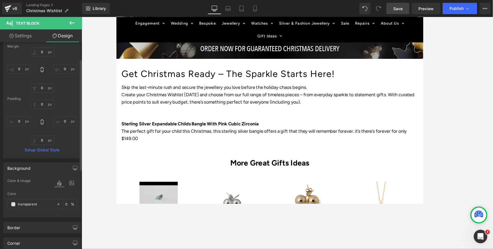
scroll to position [24, 0]
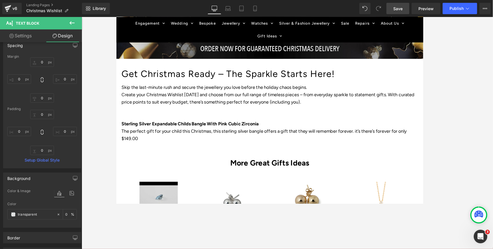
click at [17, 37] on link "Settings" at bounding box center [20, 35] width 41 height 13
type input "100"
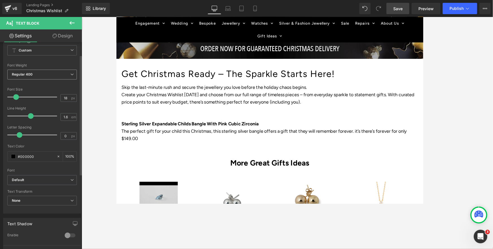
scroll to position [0, 0]
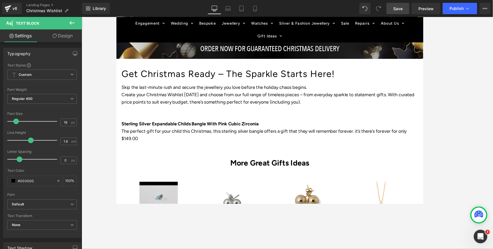
click at [71, 23] on icon at bounding box center [72, 22] width 5 height 3
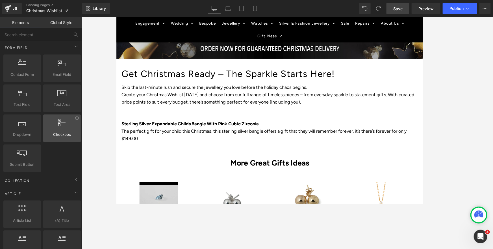
scroll to position [776, 0]
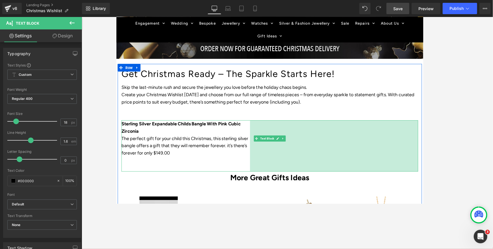
drag, startPoint x: 451, startPoint y: 148, endPoint x: 265, endPoint y: 144, distance: 186.9
click at [265, 144] on div "Sterling Silver Expandable Childs Bangle With Pink Cubic Zirconia The perfect g…" at bounding box center [287, 160] width 331 height 57
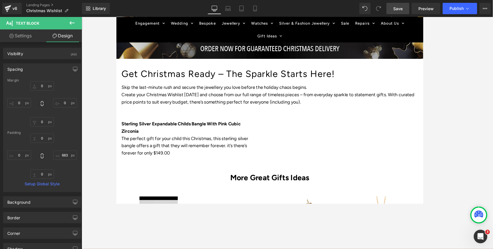
click at [70, 24] on icon at bounding box center [72, 23] width 7 height 7
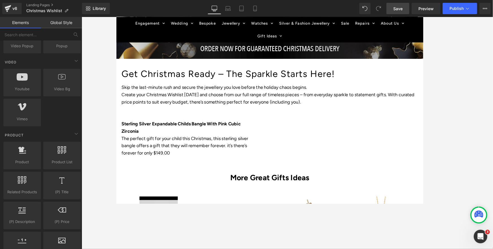
scroll to position [362, 0]
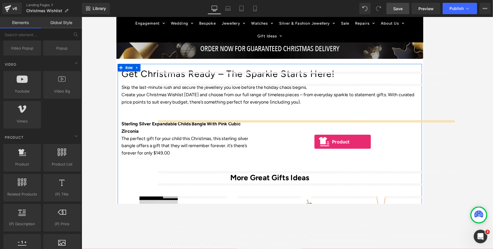
drag, startPoint x: 136, startPoint y: 173, endPoint x: 337, endPoint y: 155, distance: 201.7
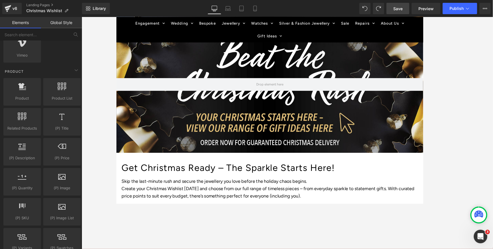
scroll to position [0, 0]
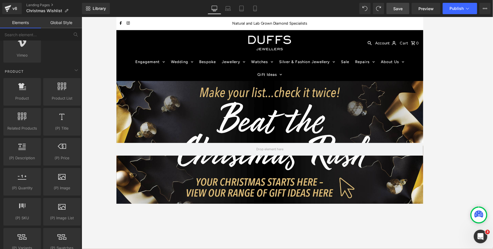
click at [401, 7] on span "Save" at bounding box center [397, 9] width 9 height 6
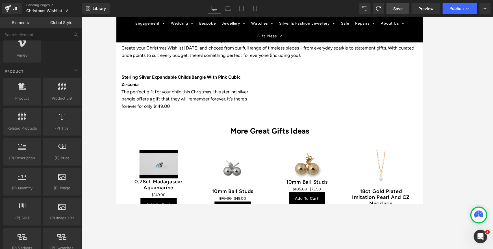
scroll to position [230, 0]
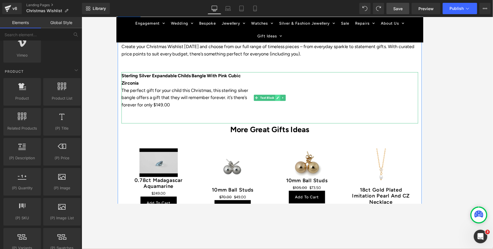
click at [295, 107] on icon at bounding box center [296, 106] width 3 height 3
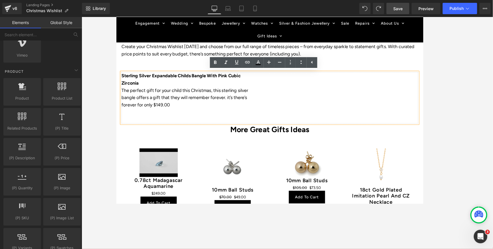
click at [263, 94] on p "The perfect gift for your child this Christmas, this sterling silver bangle off…" at bounding box center [193, 106] width 143 height 24
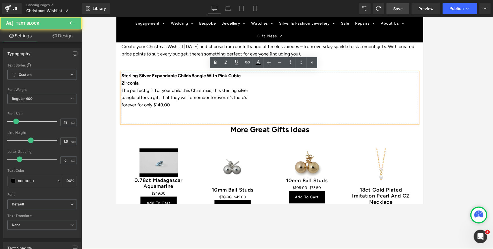
click at [239, 101] on p "The perfect gift for your child this Christmas, this sterling silver bangle off…" at bounding box center [193, 106] width 143 height 24
click at [261, 98] on p "The perfect gift for your child this Christmas, this sterling silver bangle off…" at bounding box center [193, 106] width 143 height 24
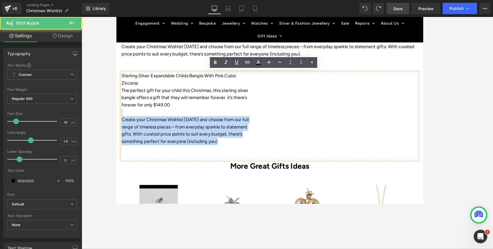
drag, startPoint x: 210, startPoint y: 153, endPoint x: 119, endPoint y: 123, distance: 96.2
click at [119, 123] on div "Get Christmas Ready – The Sparkle Starts Here! Heading Skip the last-minute rus…" at bounding box center [287, 221] width 339 height 394
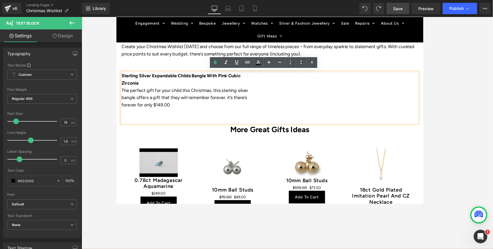
click at [323, 114] on div "Sterling Silver Expandable Childs Bangle With Pink Cubic Zirconia The perfect g…" at bounding box center [287, 106] width 331 height 57
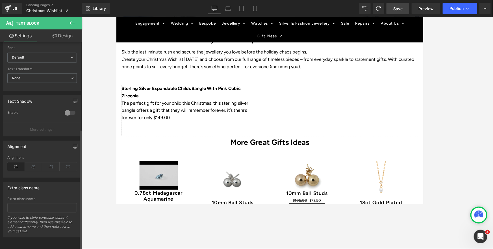
scroll to position [0, 0]
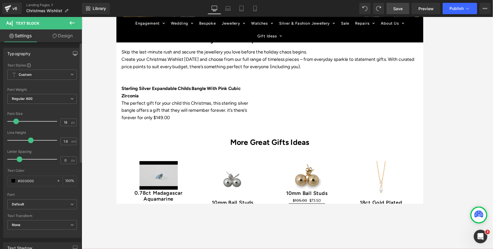
click at [73, 52] on icon "button" at bounding box center [75, 53] width 5 height 5
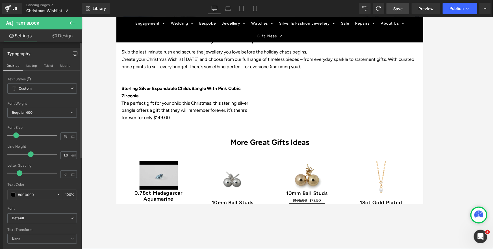
click at [73, 23] on icon at bounding box center [72, 23] width 7 height 7
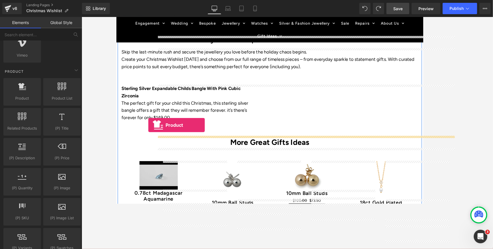
drag, startPoint x: 140, startPoint y: 108, endPoint x: 152, endPoint y: 137, distance: 31.2
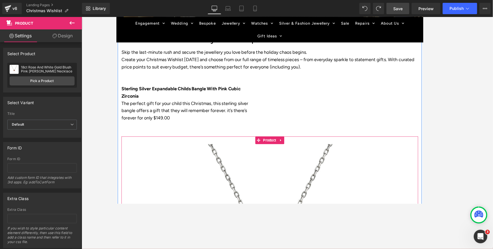
scroll to position [215, 0]
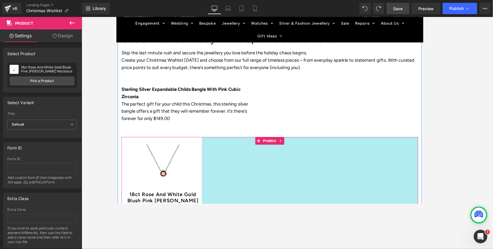
drag, startPoint x: 451, startPoint y: 150, endPoint x: 212, endPoint y: 148, distance: 238.3
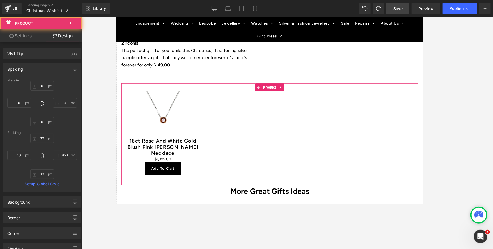
scroll to position [300, 0]
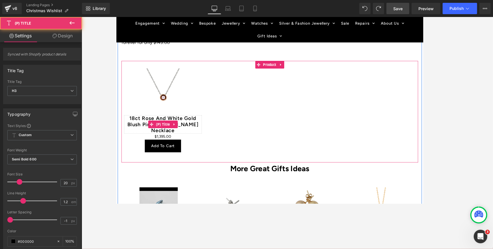
click at [189, 126] on link "18ct Rose And White Gold Blush Pink [PERSON_NAME] Necklace" at bounding box center [168, 136] width 87 height 20
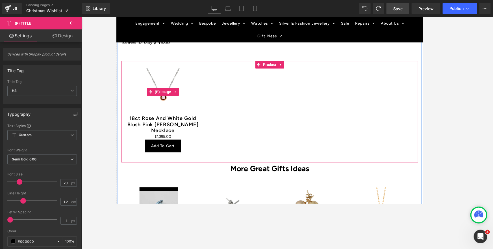
click at [176, 94] on img at bounding box center [168, 100] width 52 height 52
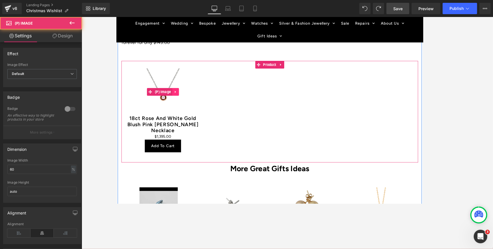
click at [182, 98] on icon at bounding box center [182, 100] width 4 height 4
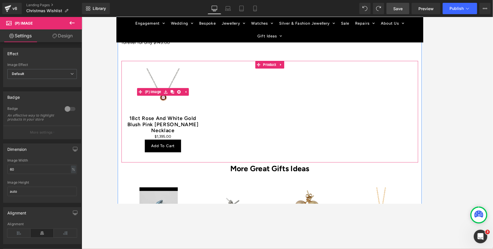
click at [166, 88] on img at bounding box center [168, 100] width 52 height 52
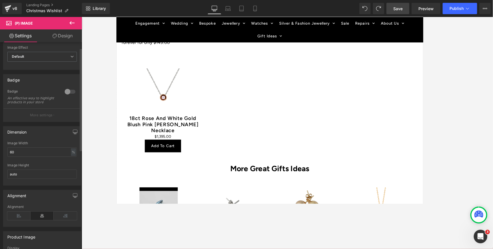
scroll to position [0, 0]
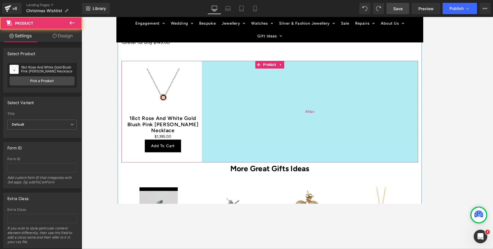
click at [349, 140] on div "853px" at bounding box center [331, 122] width 241 height 113
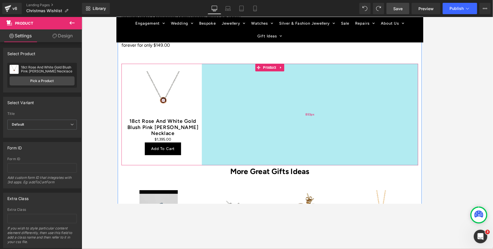
scroll to position [295, 0]
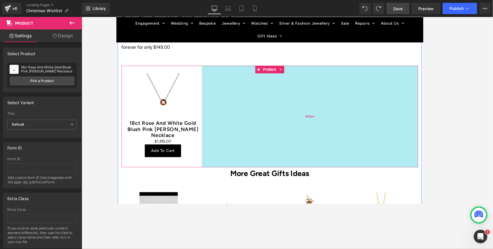
drag, startPoint x: 368, startPoint y: 140, endPoint x: 349, endPoint y: 137, distance: 19.5
click at [368, 140] on div "853px" at bounding box center [331, 127] width 241 height 113
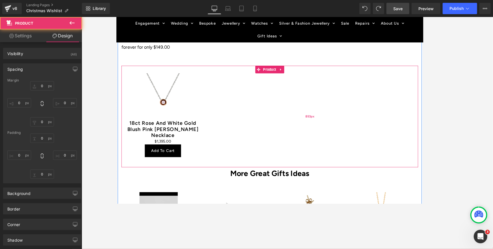
type input "0"
type input "30"
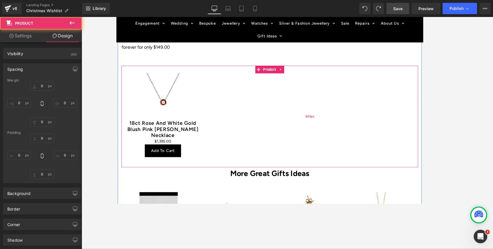
type input "853"
type input "30"
type input "10"
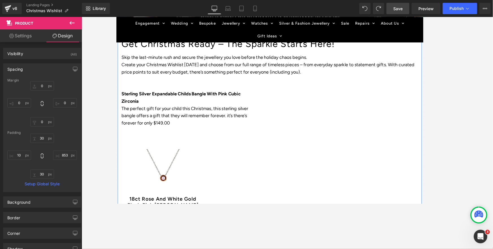
scroll to position [210, 0]
type input "0"
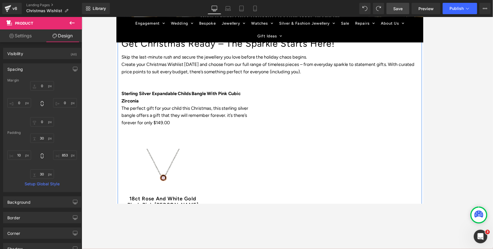
type input "30"
type input "853"
type input "30"
type input "10"
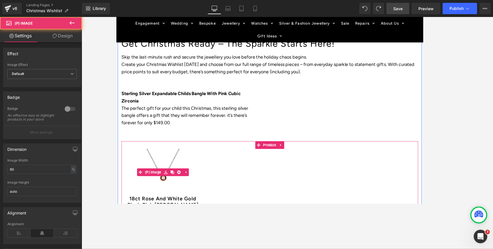
click at [171, 181] on img at bounding box center [168, 190] width 52 height 52
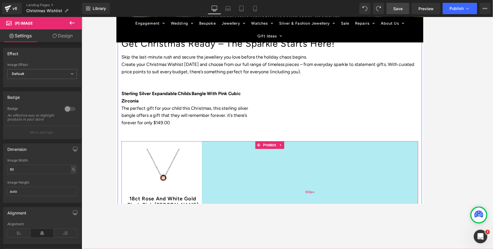
click at [289, 180] on div "853px" at bounding box center [331, 211] width 241 height 113
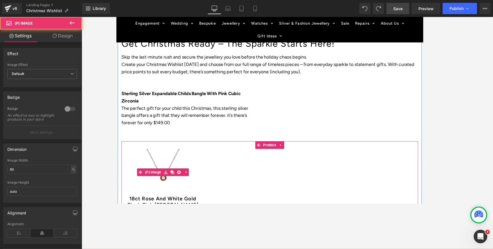
click at [178, 168] on img at bounding box center [168, 190] width 52 height 52
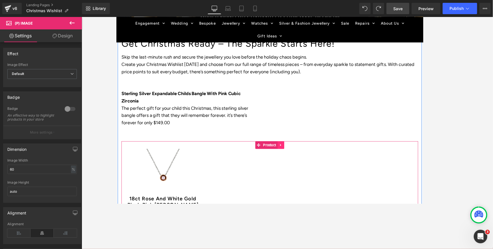
click at [300, 159] on icon at bounding box center [300, 159] width 4 height 4
click at [302, 159] on icon at bounding box center [303, 159] width 4 height 4
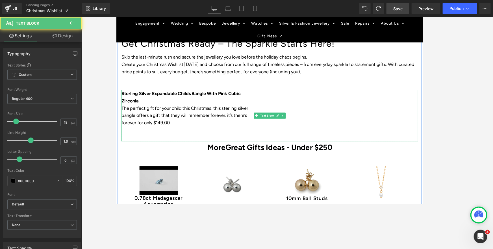
click at [311, 113] on div "Sterling Silver Expandable Childs Bangle With Pink Cubic Zirconia The perfect g…" at bounding box center [287, 126] width 331 height 57
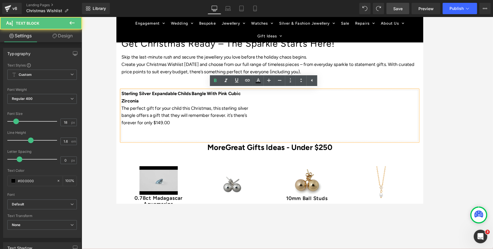
click at [250, 110] on p "Sterling Silver Expandable Childs Bangle With Pink Cubic Zirconia" at bounding box center [193, 106] width 143 height 16
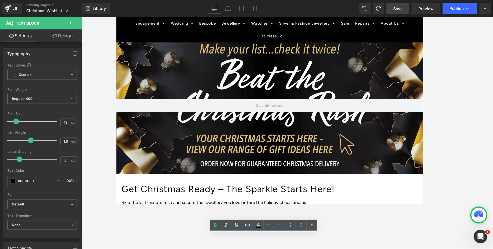
scroll to position [47, 0]
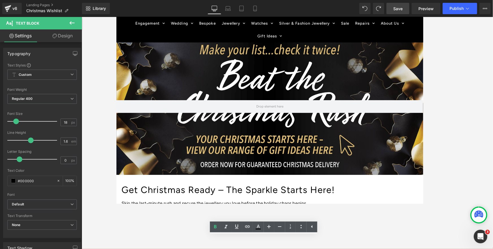
click at [399, 8] on span "Save" at bounding box center [397, 9] width 9 height 6
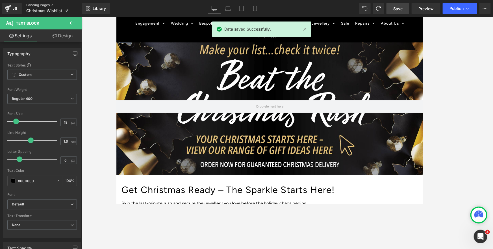
click at [46, 6] on link "Landing Pages" at bounding box center [54, 5] width 56 height 5
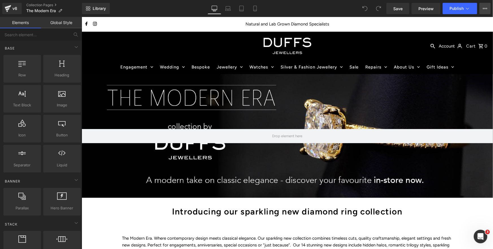
click at [486, 8] on icon at bounding box center [485, 8] width 5 height 5
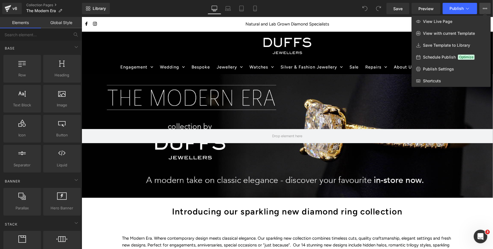
click at [486, 8] on icon at bounding box center [485, 8] width 5 height 5
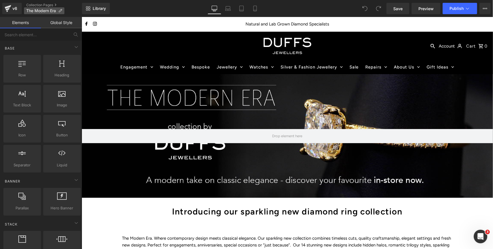
click at [61, 11] on icon at bounding box center [60, 11] width 4 height 4
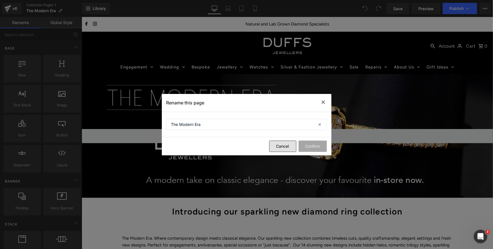
drag, startPoint x: 277, startPoint y: 148, endPoint x: 195, endPoint y: 123, distance: 85.5
click at [277, 148] on button "Cancel" at bounding box center [282, 145] width 27 height 11
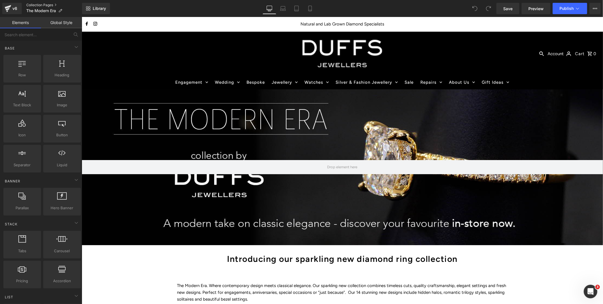
click at [51, 4] on link "Collection Pages" at bounding box center [54, 5] width 56 height 5
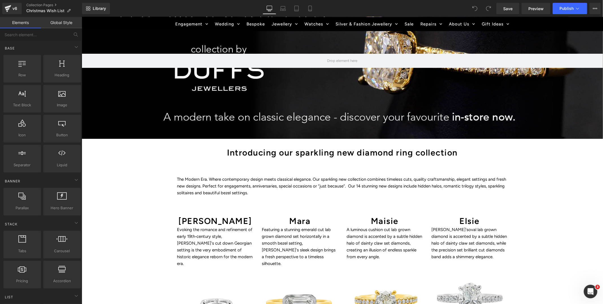
scroll to position [103, 0]
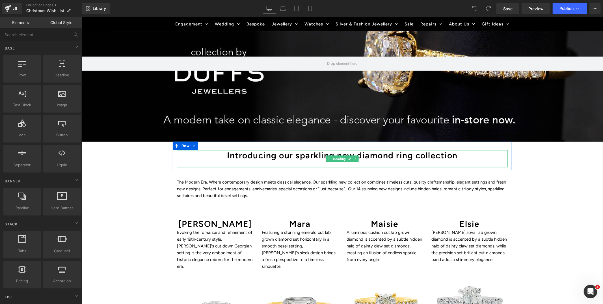
click at [220, 153] on h1 "Introducing our sparkling new diamond ring collection" at bounding box center [342, 155] width 331 height 10
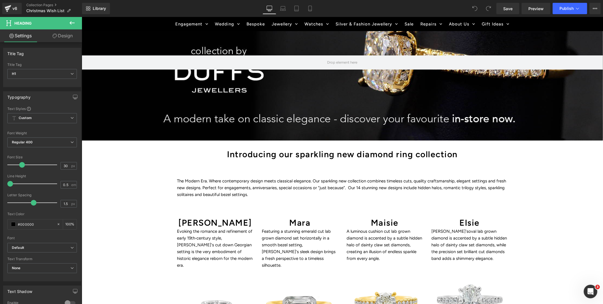
scroll to position [106, 0]
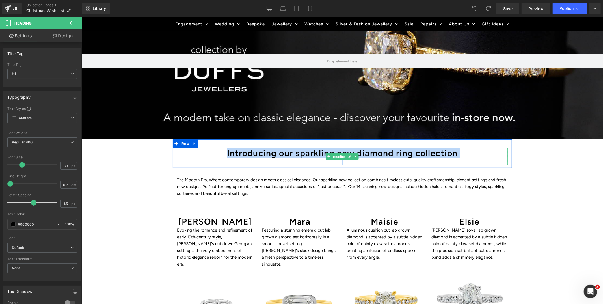
drag, startPoint x: 221, startPoint y: 152, endPoint x: 452, endPoint y: 161, distance: 230.9
click at [452, 161] on div "Introducing our sparkling new diamond ring collection" at bounding box center [342, 156] width 331 height 17
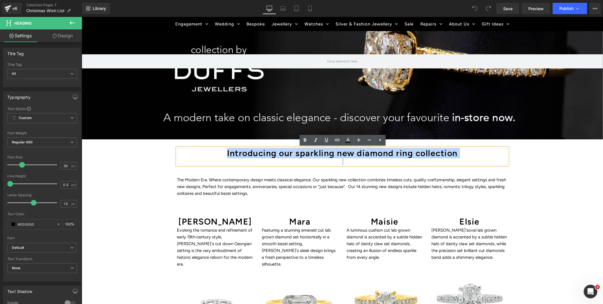
paste div
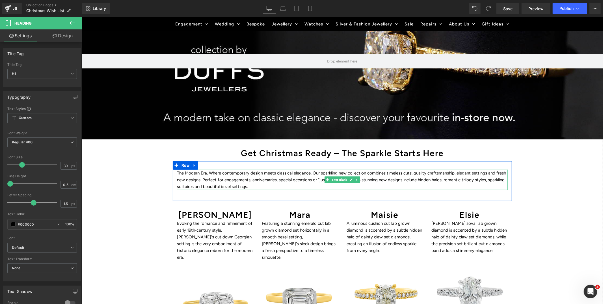
click at [217, 180] on p "The Modern Era. Where contemporary design meets classical elegance. Our sparkli…" at bounding box center [342, 179] width 331 height 20
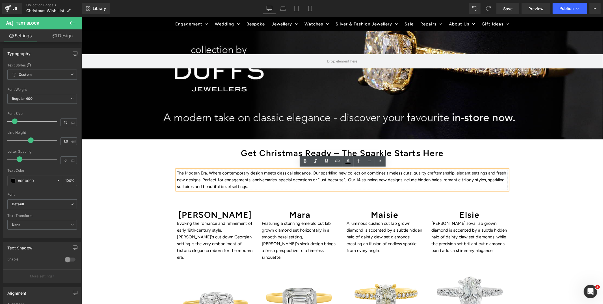
drag, startPoint x: 239, startPoint y: 183, endPoint x: 174, endPoint y: 172, distance: 65.6
click at [174, 172] on div "The Modern Era. Where contemporary design meets classical elegance. Our sparkli…" at bounding box center [341, 179] width 339 height 20
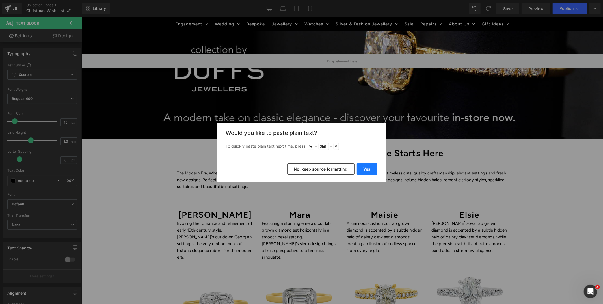
click at [367, 170] on button "Yes" at bounding box center [367, 168] width 21 height 11
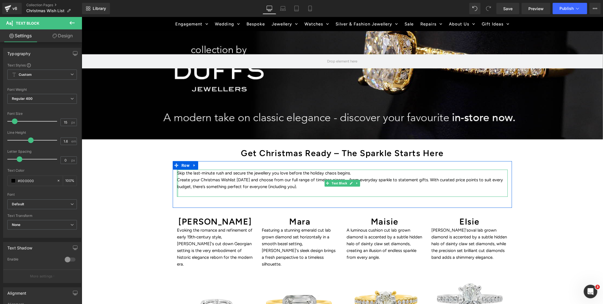
click at [177, 179] on div at bounding box center [177, 182] width 1 height 27
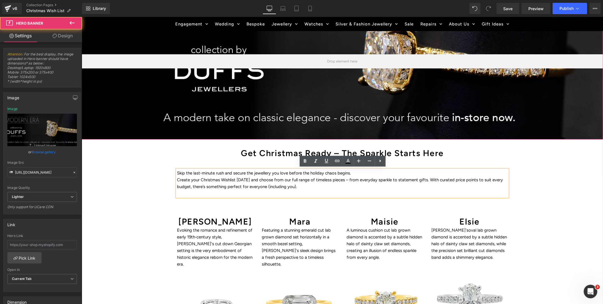
click at [308, 77] on div at bounding box center [341, 61] width 521 height 156
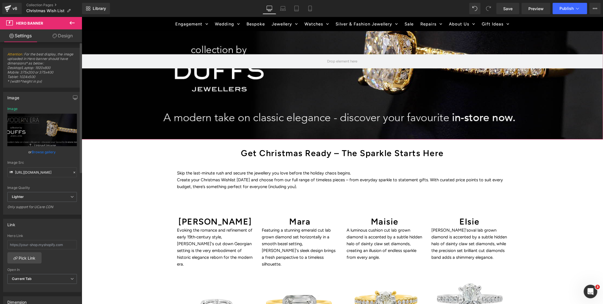
click at [40, 151] on link "Browse gallery" at bounding box center [44, 152] width 24 height 10
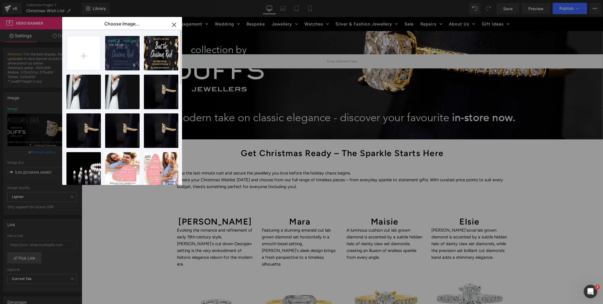
click at [120, 50] on div "Duffs_B...nner.jpg 709.76 KB" at bounding box center [122, 53] width 34 height 34
type input "[URL][DOMAIN_NAME]"
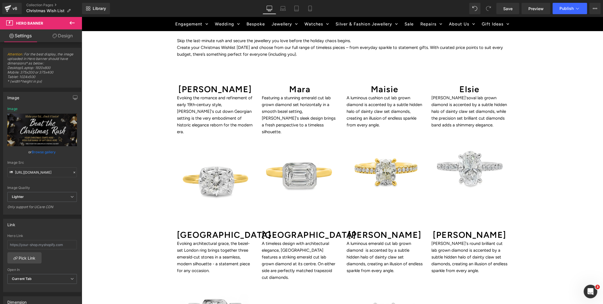
scroll to position [324, 0]
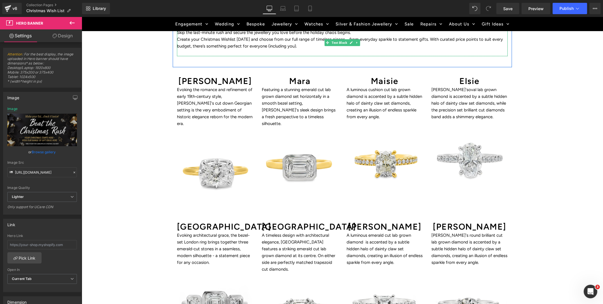
click at [332, 49] on p at bounding box center [342, 52] width 331 height 7
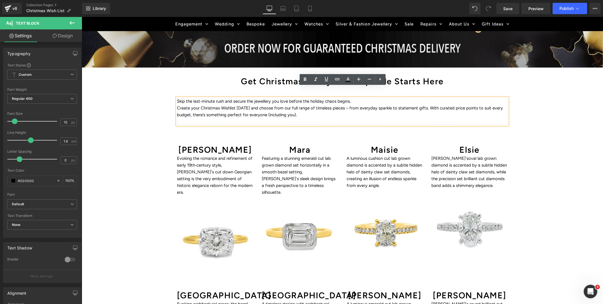
scroll to position [254, 0]
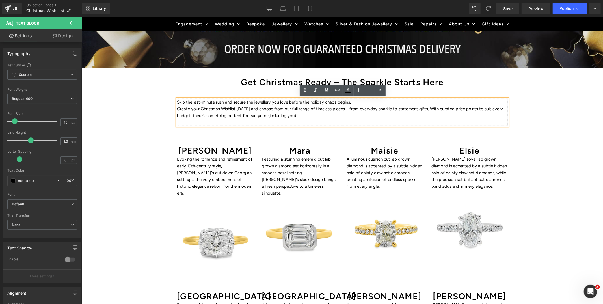
click at [261, 112] on p "Create your Christmas Wishlist [DATE] and choose from our full range of timeles…" at bounding box center [342, 112] width 331 height 14
click at [419, 116] on p "Create your Christmas Wishlist [DATE] and choose from our full range of timeles…" at bounding box center [342, 112] width 331 height 14
click at [237, 102] on p "Skip the last-minute rush and secure the jewellery you love before the holiday …" at bounding box center [342, 101] width 331 height 7
click at [81, 17] on div at bounding box center [81, 17] width 0 height 0
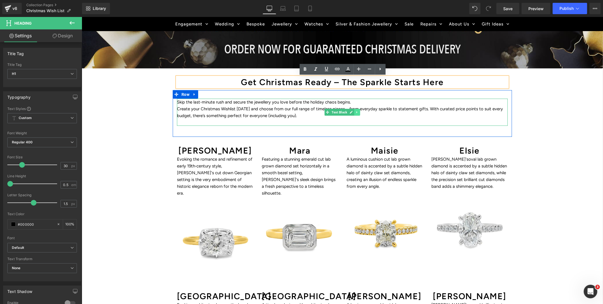
click at [357, 113] on icon at bounding box center [356, 111] width 3 height 3
click at [353, 112] on icon at bounding box center [353, 112] width 3 height 3
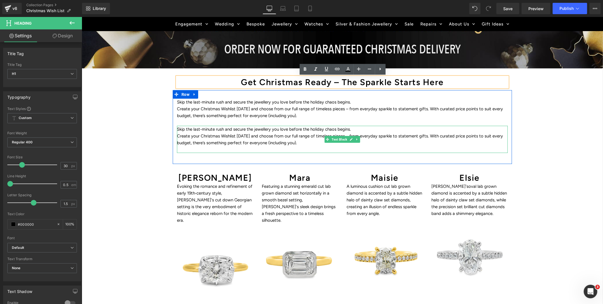
click at [300, 146] on p at bounding box center [342, 149] width 331 height 7
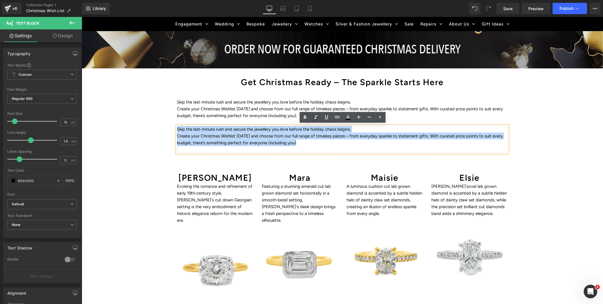
drag, startPoint x: 297, startPoint y: 143, endPoint x: 177, endPoint y: 129, distance: 120.7
click at [177, 129] on div "Skip the last-minute rush and secure the jewellery you love before the holiday …" at bounding box center [342, 139] width 331 height 27
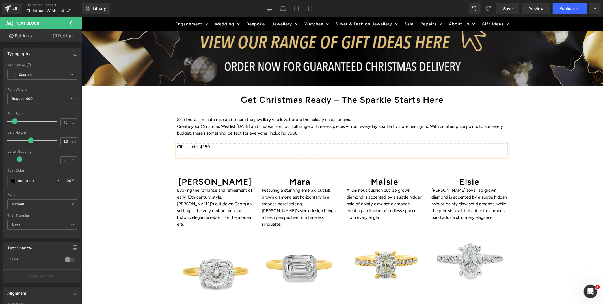
scroll to position [231, 0]
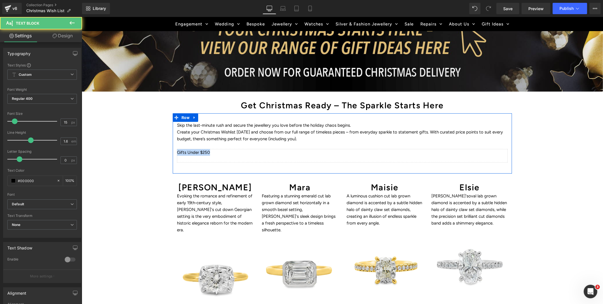
drag, startPoint x: 206, startPoint y: 153, endPoint x: 175, endPoint y: 152, distance: 30.8
click at [175, 152] on div "Skip the last-minute rush and secure the jewellery you love before the holiday …" at bounding box center [341, 142] width 339 height 41
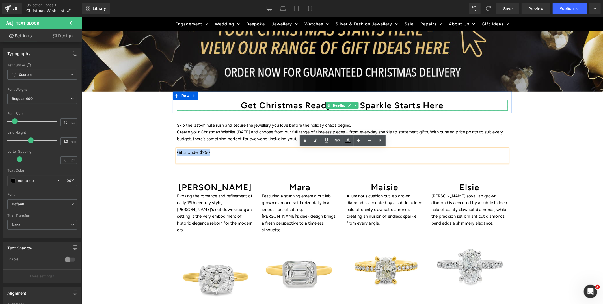
click at [364, 105] on h1 "Get Christmas Ready – The Sparkle Starts Here" at bounding box center [342, 105] width 331 height 10
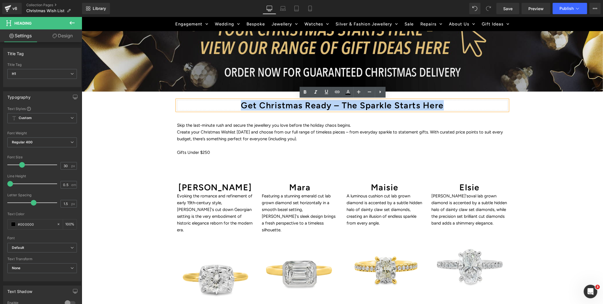
drag, startPoint x: 446, startPoint y: 105, endPoint x: 235, endPoint y: 105, distance: 211.4
click at [235, 105] on h1 "Get Christmas Ready – The Sparkle Starts Here" at bounding box center [342, 105] width 331 height 10
copy h1 "Get Christmas Ready – The Sparkle Starts Here"
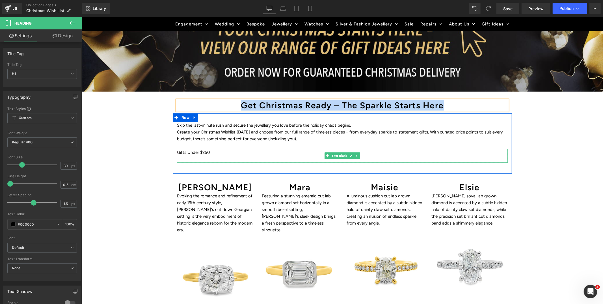
click at [211, 155] on p at bounding box center [342, 158] width 331 height 7
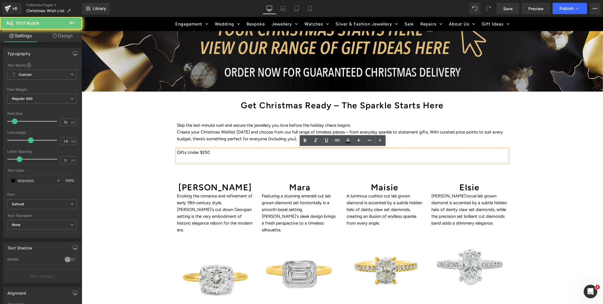
click at [214, 152] on p "Gifts Under $250" at bounding box center [342, 152] width 331 height 7
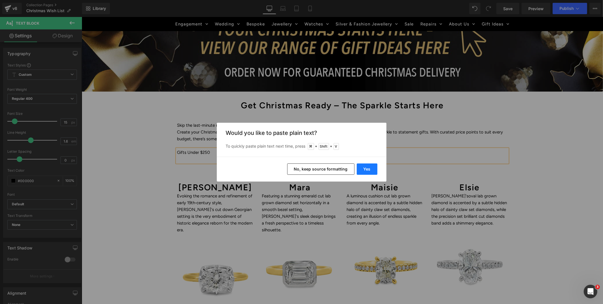
click at [371, 169] on button "Yes" at bounding box center [367, 168] width 21 height 11
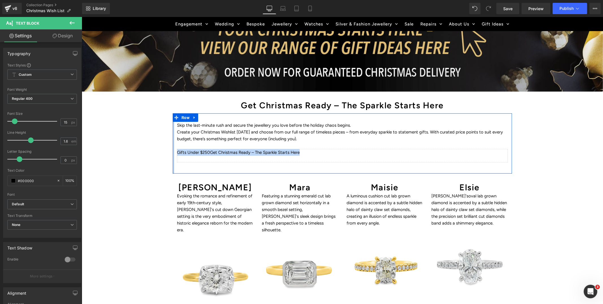
drag, startPoint x: 305, startPoint y: 151, endPoint x: 174, endPoint y: 151, distance: 131.7
click at [174, 151] on div "Skip the last-minute rush and secure the jewellery you love before the holiday …" at bounding box center [341, 143] width 339 height 60
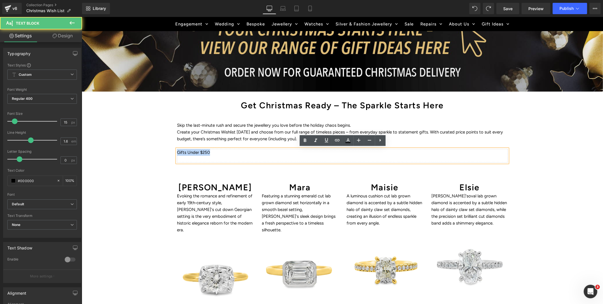
drag, startPoint x: 219, startPoint y: 151, endPoint x: 178, endPoint y: 151, distance: 41.6
click at [178, 151] on p "Gifts Under $250" at bounding box center [342, 152] width 331 height 7
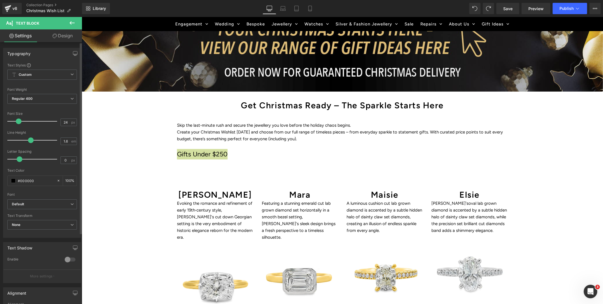
type input "25"
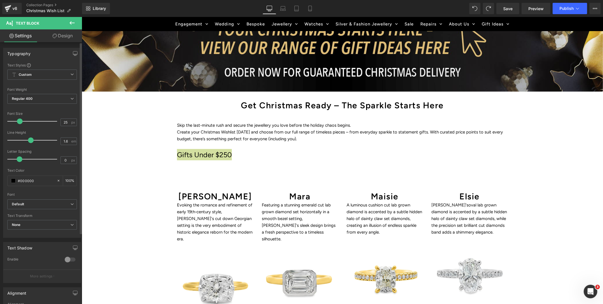
drag, startPoint x: 14, startPoint y: 122, endPoint x: 19, endPoint y: 122, distance: 4.6
click at [19, 122] on span at bounding box center [20, 121] width 6 height 6
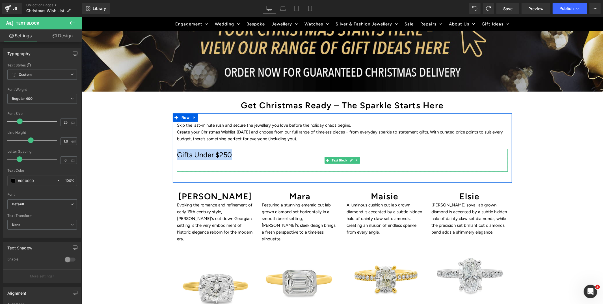
click at [227, 155] on p "Gifts Under $250" at bounding box center [342, 154] width 331 height 11
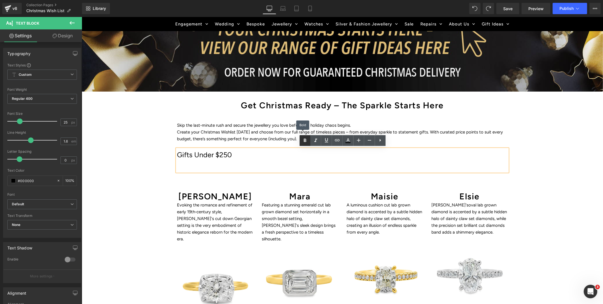
click at [306, 143] on icon at bounding box center [305, 140] width 7 height 7
drag, startPoint x: 247, startPoint y: 158, endPoint x: 190, endPoint y: 155, distance: 57.2
click at [177, 156] on div "Gifts Under $250" at bounding box center [342, 160] width 331 height 23
drag, startPoint x: 235, startPoint y: 152, endPoint x: 178, endPoint y: 154, distance: 57.4
click at [178, 154] on p "Gifts Under $250" at bounding box center [342, 154] width 331 height 11
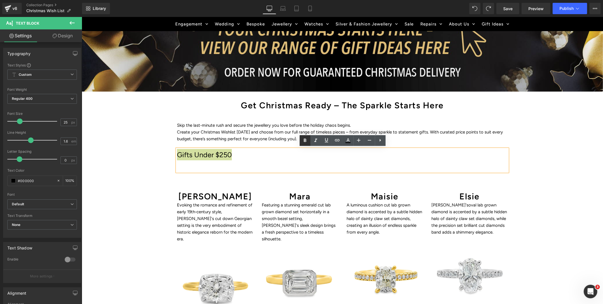
click at [306, 140] on icon at bounding box center [305, 140] width 7 height 7
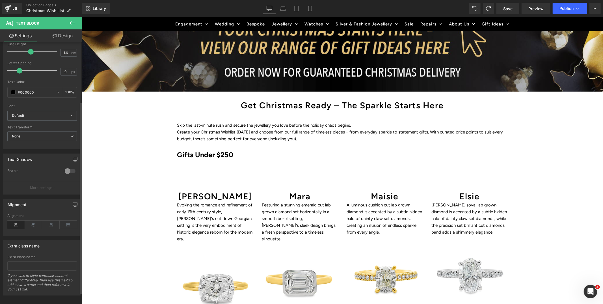
scroll to position [97, 0]
click at [31, 217] on icon at bounding box center [34, 221] width 18 height 8
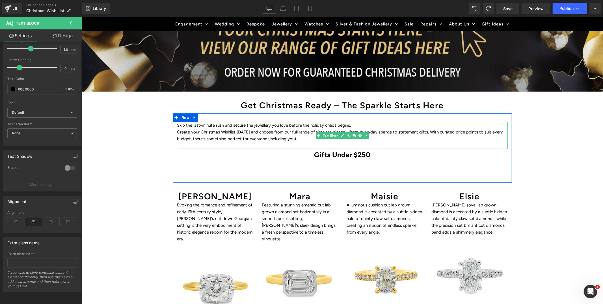
click at [305, 139] on p "Create your Christmas Wishlist [DATE] and choose from our full range of timeles…" at bounding box center [342, 135] width 331 height 14
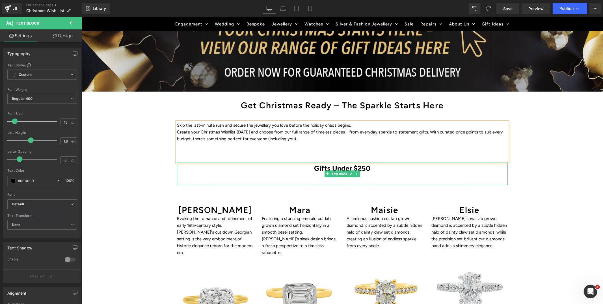
click at [378, 180] on p at bounding box center [342, 179] width 331 height 11
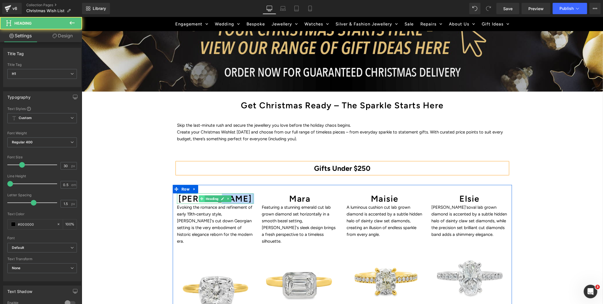
drag, startPoint x: 235, startPoint y: 197, endPoint x: 200, endPoint y: 196, distance: 35.1
click at [200, 196] on div "Georgina Heading" at bounding box center [215, 198] width 76 height 10
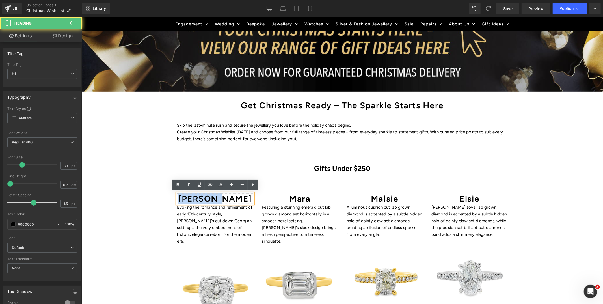
drag, startPoint x: 194, startPoint y: 197, endPoint x: 233, endPoint y: 198, distance: 39.0
click at [233, 198] on h1 "Georgina" at bounding box center [215, 198] width 76 height 10
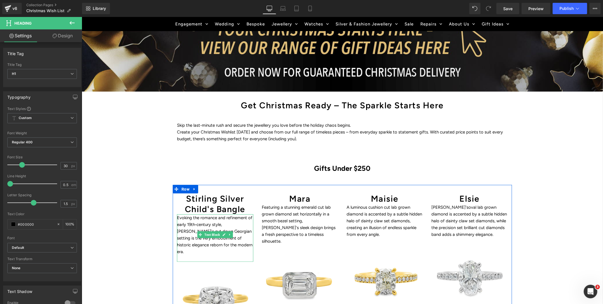
click at [218, 224] on p "Evoking the romance and refinement of early 19th‑century style, Georgina's cut …" at bounding box center [215, 234] width 76 height 41
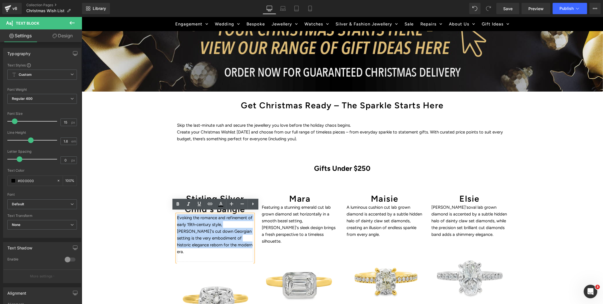
drag, startPoint x: 214, startPoint y: 242, endPoint x: 177, endPoint y: 216, distance: 45.0
click at [177, 216] on p "Evoking the romance and refinement of early 19th‑century style, Georgina's cut …" at bounding box center [215, 234] width 76 height 41
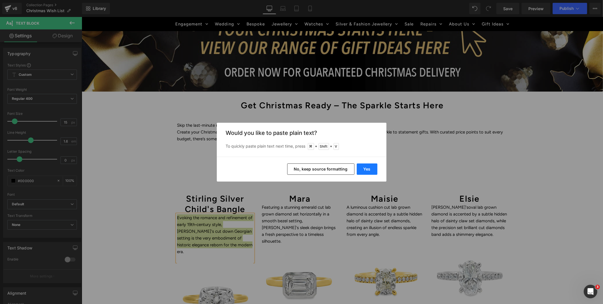
drag, startPoint x: 368, startPoint y: 166, endPoint x: 284, endPoint y: 152, distance: 84.8
click at [368, 166] on button "Yes" at bounding box center [367, 168] width 21 height 11
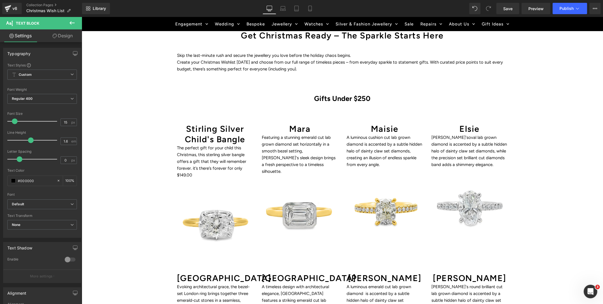
scroll to position [302, 0]
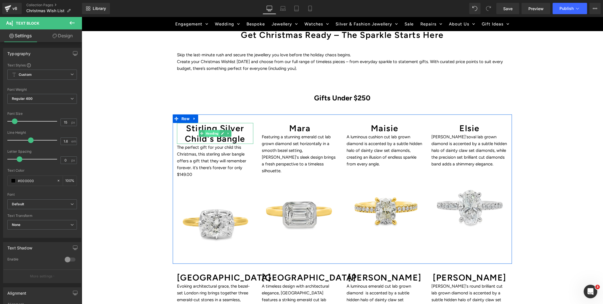
click at [216, 131] on span "Heading" at bounding box center [211, 133] width 15 height 7
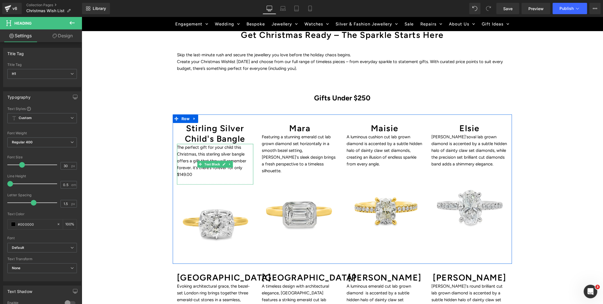
click at [213, 150] on p "The perfect gift for your child this Christmas, this sterling silver bangle off…" at bounding box center [215, 161] width 76 height 34
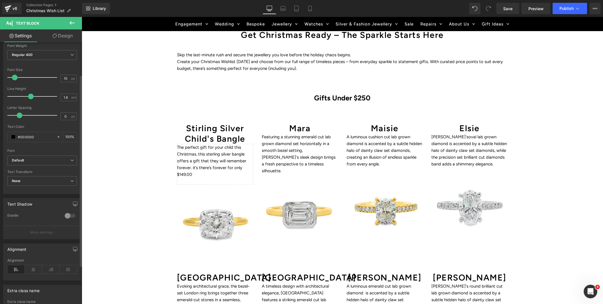
scroll to position [44, 0]
click at [33, 272] on icon at bounding box center [34, 269] width 18 height 8
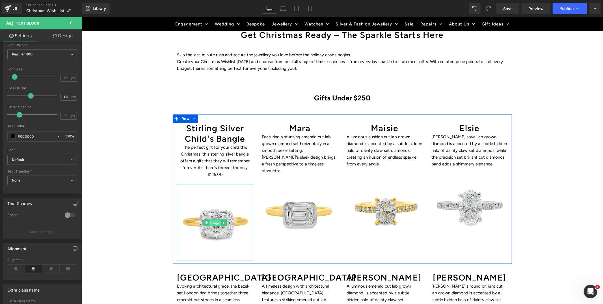
click at [218, 219] on span "Image" at bounding box center [215, 222] width 12 height 7
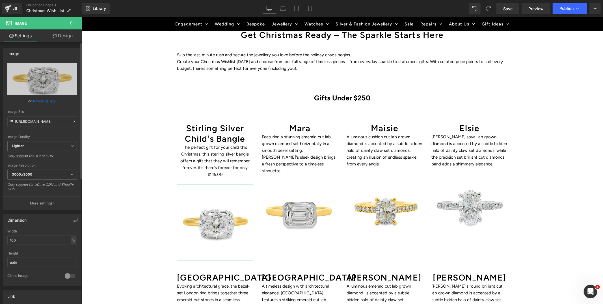
click at [39, 99] on link "Browse gallery" at bounding box center [44, 101] width 24 height 10
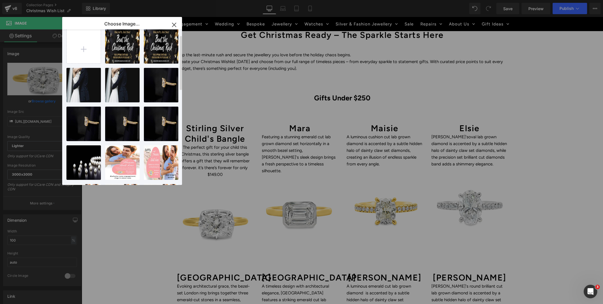
scroll to position [0, 0]
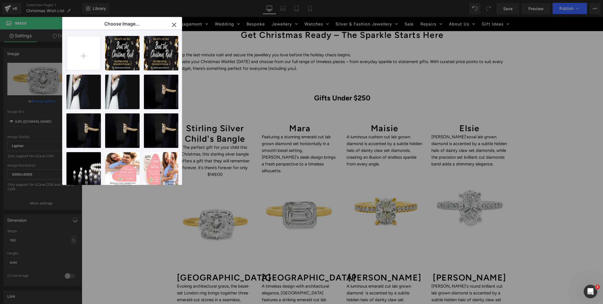
click at [172, 22] on icon "button" at bounding box center [174, 24] width 9 height 9
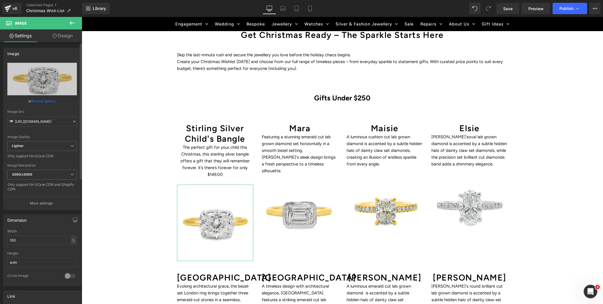
click at [72, 121] on icon at bounding box center [74, 122] width 4 height 4
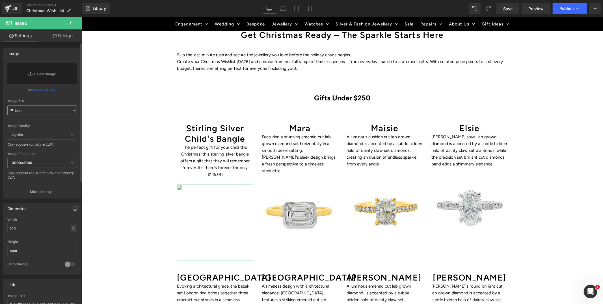
click at [44, 113] on input "text" at bounding box center [42, 110] width 70 height 10
paste input "https://www.duffsjewellers.com.au/products/sterling-silver-expandable-childs-ba…"
type input "https://www.duffsjewellers.com.au/products/sterling-silver-expandable-childs-ba…"
paste input "https://www.duffsjewellers.com.au/products/sterling-silver-expandable-childs-ba…"
type input "https://www.duffsjewellers.com.au/products/sterling-silver-expandable-childs-ba…"
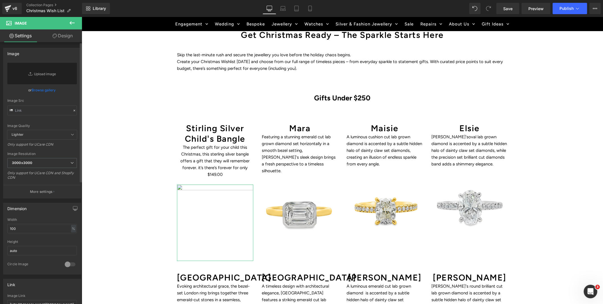
click at [12, 111] on icon at bounding box center [11, 111] width 6 height 6
click at [23, 110] on input "text" at bounding box center [42, 110] width 70 height 10
type input "B"
type input "child"
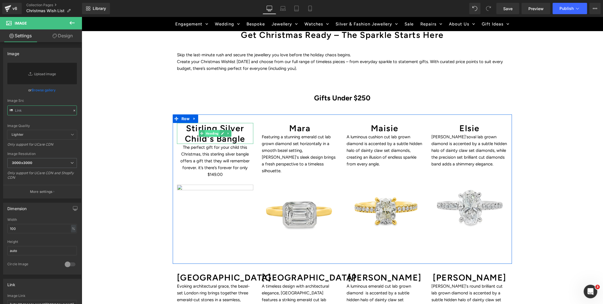
scroll to position [301, 0]
click at [212, 220] on span "Image" at bounding box center [215, 223] width 12 height 7
click at [223, 222] on icon at bounding box center [223, 223] width 1 height 2
click at [204, 220] on link "Image" at bounding box center [203, 222] width 18 height 7
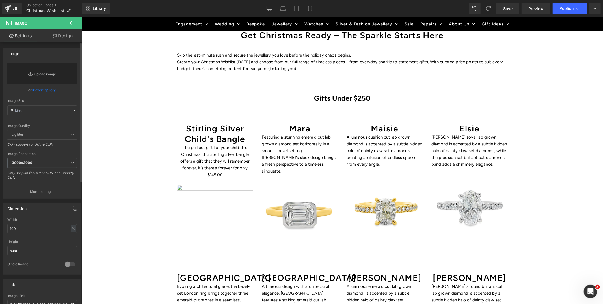
click at [43, 76] on link "Replace Image" at bounding box center [42, 73] width 70 height 21
type input "C:\fakepath\001-023-04599-image-1_1024x1024.avif"
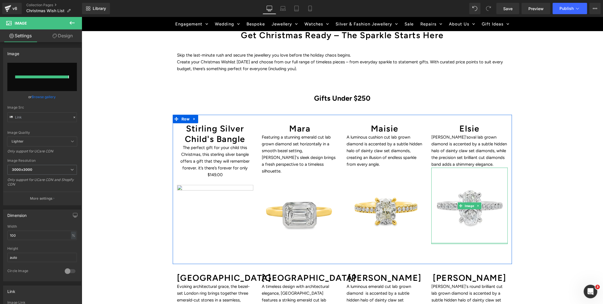
type input "https://ucarecdn.com/1cc633fb-9349-4797-9761-8e0e81454f64/-/format/auto/-/previ…"
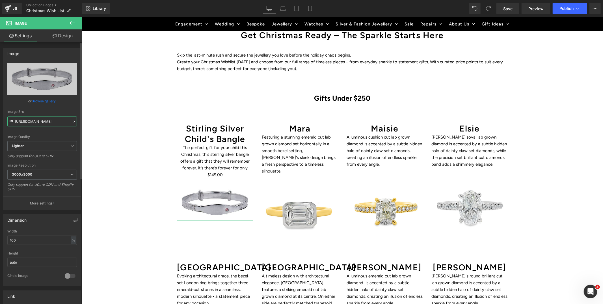
click at [54, 122] on input "https://ucarecdn.com/1cc633fb-9349-4797-9761-8e0e81454f64/-/format/auto/-/previ…" at bounding box center [42, 121] width 70 height 10
drag, startPoint x: 64, startPoint y: 120, endPoint x: 28, endPoint y: 120, distance: 36.2
click at [28, 120] on input "https://ucarecdn.com/1cc633fb-9349-4797-9761-8e0e81454f64/-/format/auto/-/previ…" at bounding box center [42, 121] width 70 height 10
click at [73, 121] on icon at bounding box center [74, 122] width 2 height 2
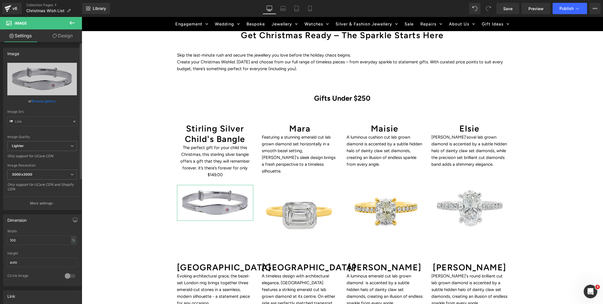
scroll to position [0, 0]
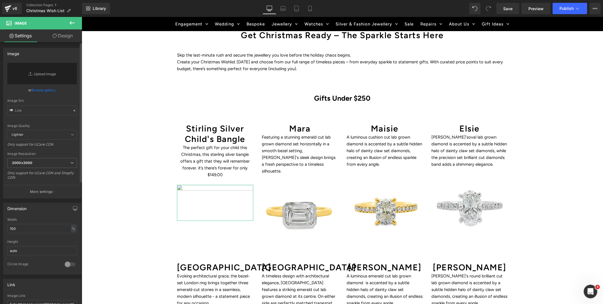
click at [47, 91] on link "Browse gallery" at bounding box center [44, 90] width 24 height 10
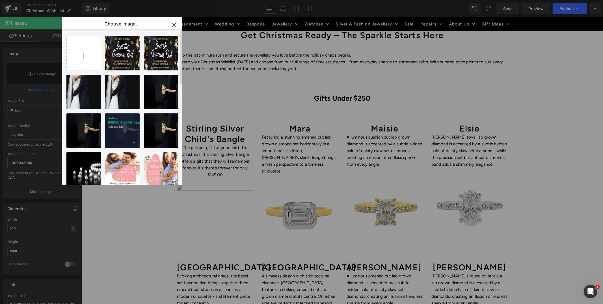
scroll to position [0, 0]
click at [43, 0] on div "Image You are previewing how the will restyle your page. You can not edit Eleme…" at bounding box center [301, 0] width 603 height 0
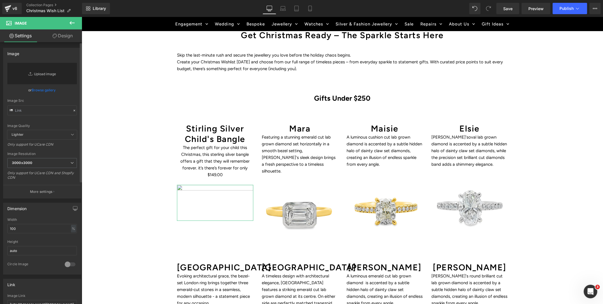
click at [42, 74] on link "Replace Image" at bounding box center [42, 73] width 70 height 21
type input "C:\fakepath\001-023-04599-image-1_1024x1024.avif"
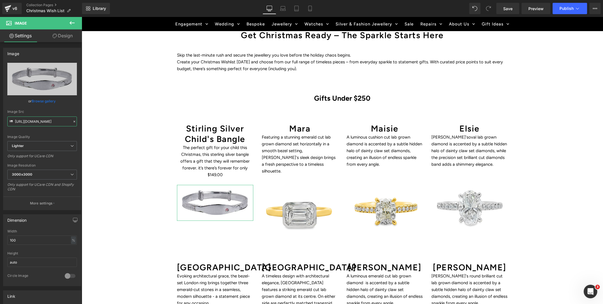
scroll to position [0, 0]
drag, startPoint x: 67, startPoint y: 120, endPoint x: -12, endPoint y: 120, distance: 79.1
click at [0, 120] on html "Image You are previewing how the will restyle your page. You can not edit Eleme…" at bounding box center [301, 152] width 603 height 304
paste input "www.duffsjewellers.com.au/products/sterling-silver-expandable-childs-bangle-wit…"
type input "https://www.duffsjewellers.com.au/products/sterling-silver-expandable-childs-ba…"
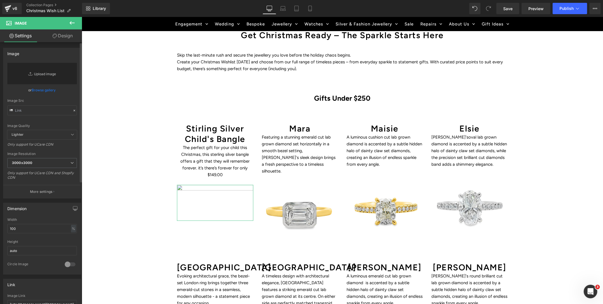
click at [44, 71] on link "Replace Image" at bounding box center [42, 73] width 70 height 21
type input "C:\fakepath\001-023-04599-image-1_1024x1024.avif"
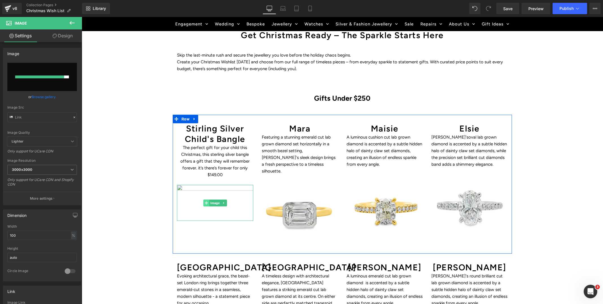
type input "https://ucarecdn.com/ebd9a698-d181-4515-b537-ee640a577ad0/-/format/auto/-/previ…"
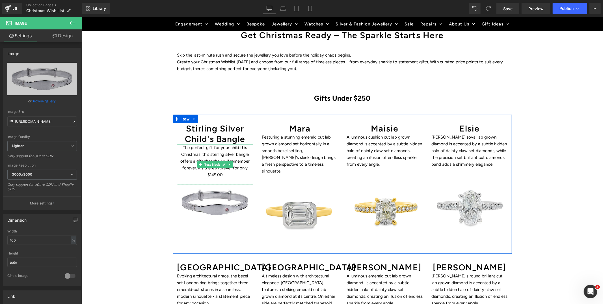
click at [198, 154] on p "The perfect gift for your child this Christmas, this sterling silver bangle off…" at bounding box center [215, 161] width 76 height 34
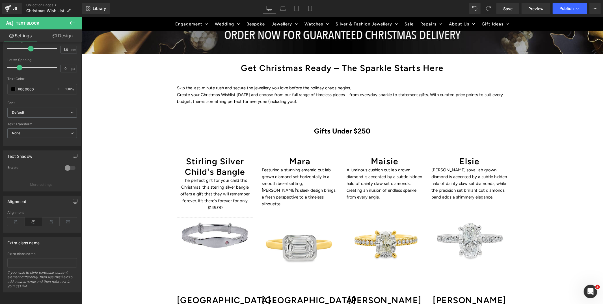
scroll to position [94, 0]
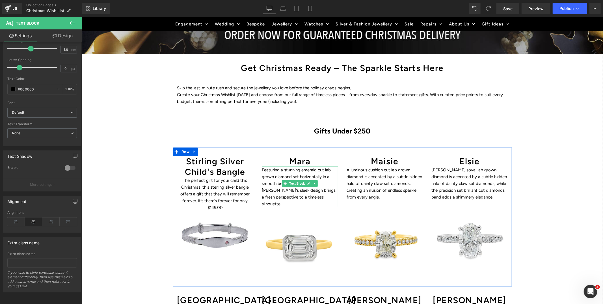
click at [276, 176] on p "Featuring a stunning emerald cut lab grown diamond set horizontally in a smooth…" at bounding box center [299, 186] width 76 height 41
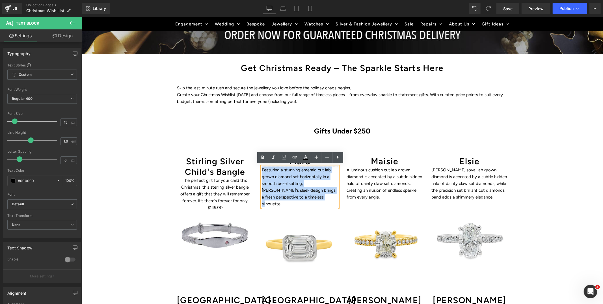
drag, startPoint x: 301, startPoint y: 195, endPoint x: 261, endPoint y: 169, distance: 47.0
click at [261, 169] on p "Featuring a stunning emerald cut lab grown diamond set horizontally in a smooth…" at bounding box center [299, 186] width 76 height 41
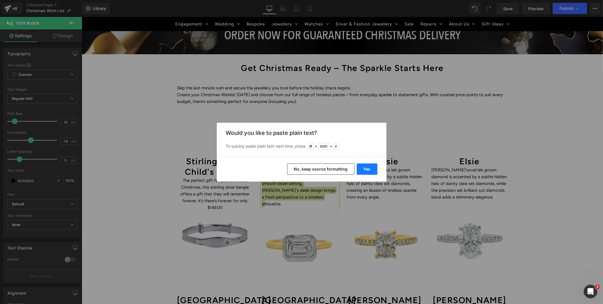
click at [369, 170] on button "Yes" at bounding box center [367, 168] width 21 height 11
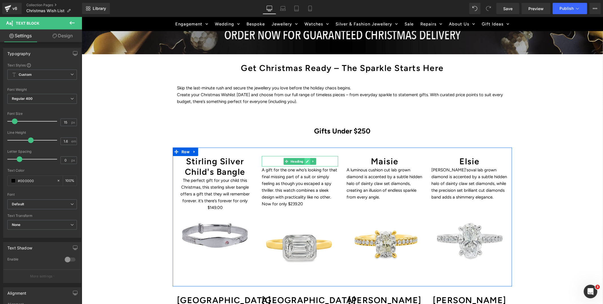
click at [307, 159] on icon at bounding box center [307, 160] width 3 height 3
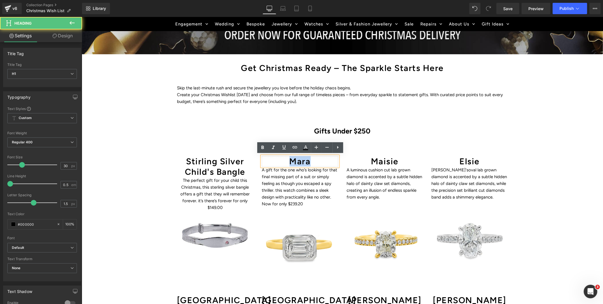
drag, startPoint x: 308, startPoint y: 159, endPoint x: 292, endPoint y: 159, distance: 16.1
click at [292, 159] on h1 "Mara" at bounding box center [299, 161] width 76 height 10
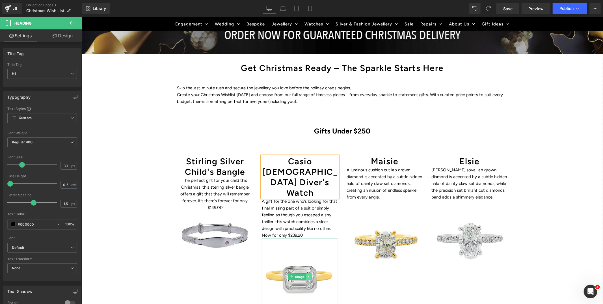
click at [306, 273] on link at bounding box center [309, 276] width 6 height 7
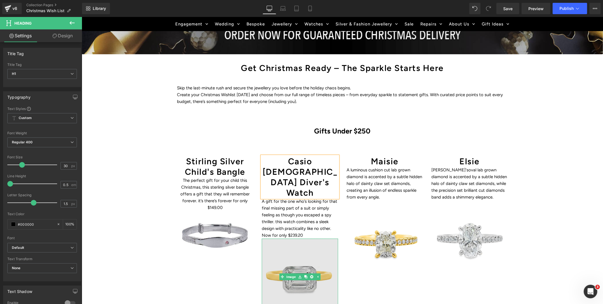
click at [297, 238] on img at bounding box center [299, 276] width 76 height 76
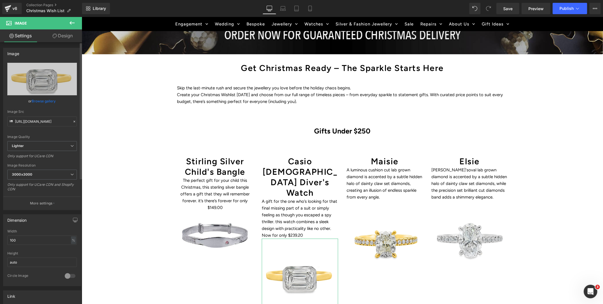
click at [36, 100] on link "Browse gallery" at bounding box center [44, 101] width 24 height 10
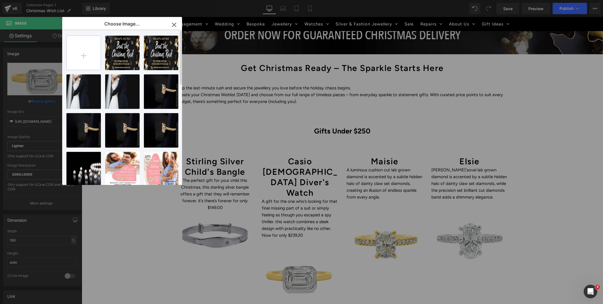
click at [81, 56] on input "file" at bounding box center [84, 53] width 34 height 34
type input "C:\fakepath\001-020-07776-image-1_1024x1024.avif"
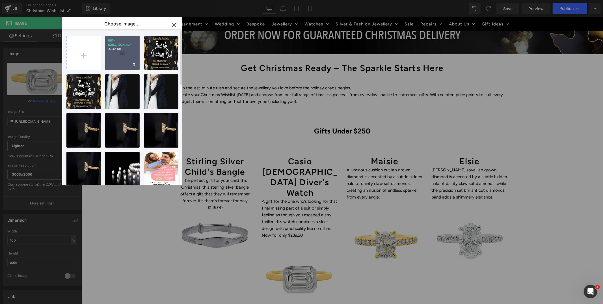
click at [128, 51] on div "001-020...1024.avif 15.32 KB" at bounding box center [122, 53] width 34 height 34
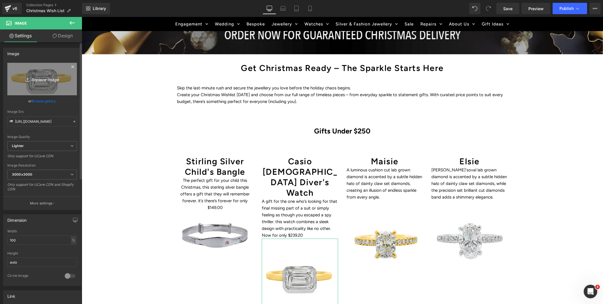
click at [38, 82] on icon "Replace Image" at bounding box center [42, 78] width 45 height 7
type input "C:\fakepath\001-020-07776-image-1_1024x1024.avif"
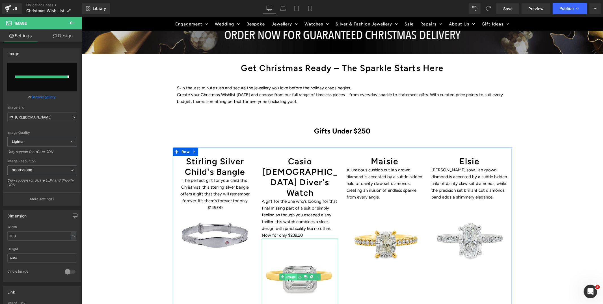
type input "https://ucarecdn.com/293e16b0-2b6a-46df-9f67-904628f092c9/-/format/auto/-/previ…"
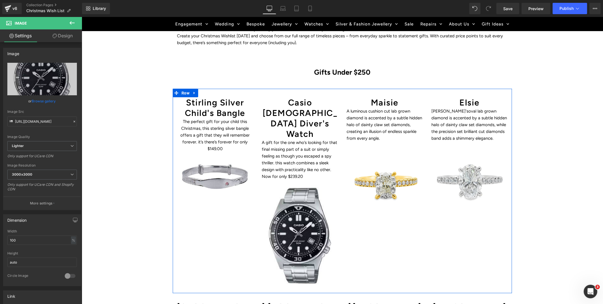
scroll to position [328, 0]
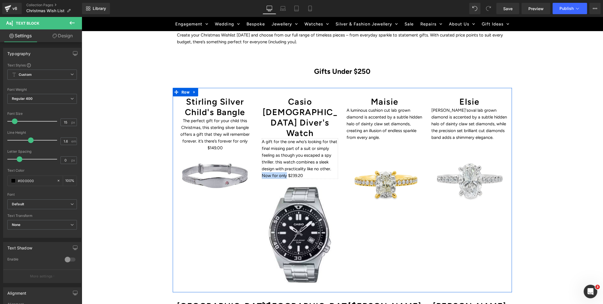
drag, startPoint x: 285, startPoint y: 152, endPoint x: 261, endPoint y: 153, distance: 23.7
click at [261, 153] on div "Casio Gents Diver's Watch Heading A gift for the one who’s looking for that fin…" at bounding box center [299, 192] width 85 height 193
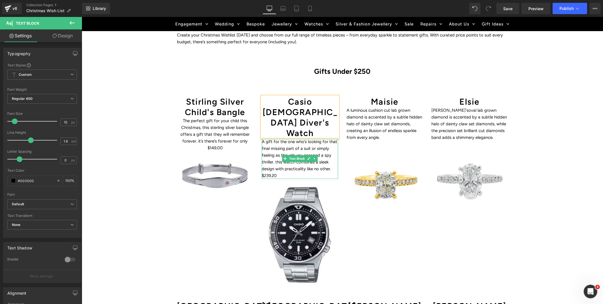
click at [300, 149] on p "A gift for the one who’s looking for that final missing part of a suit or simpl…" at bounding box center [299, 158] width 76 height 41
drag, startPoint x: 296, startPoint y: 150, endPoint x: 260, endPoint y: 117, distance: 48.6
click at [261, 138] on div "A gift for the one who’s looking for that final missing part of a suit or simpl…" at bounding box center [299, 158] width 76 height 41
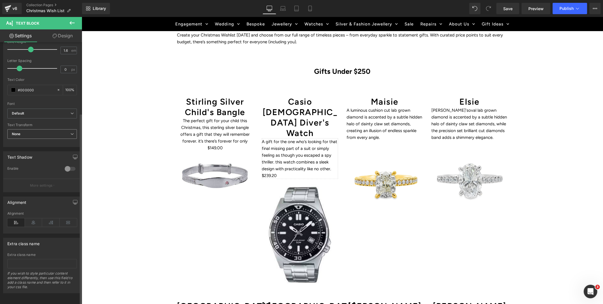
scroll to position [97, 0]
click at [33, 217] on icon at bounding box center [34, 221] width 18 height 8
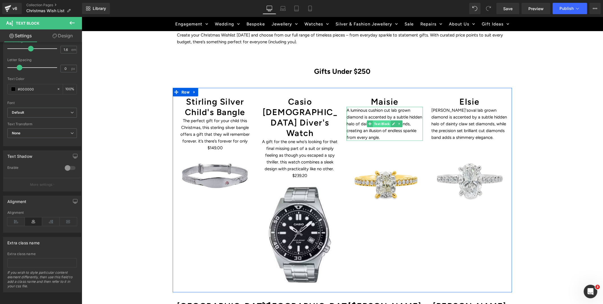
click at [378, 120] on span "Text Block" at bounding box center [382, 123] width 18 height 7
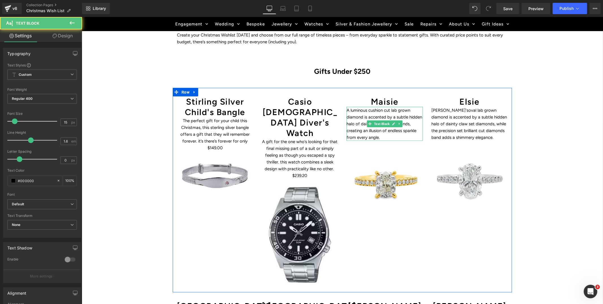
click at [381, 135] on p "A luminous cushion cut lab grown diamond is accented by a subtle hidden halo of…" at bounding box center [384, 124] width 76 height 34
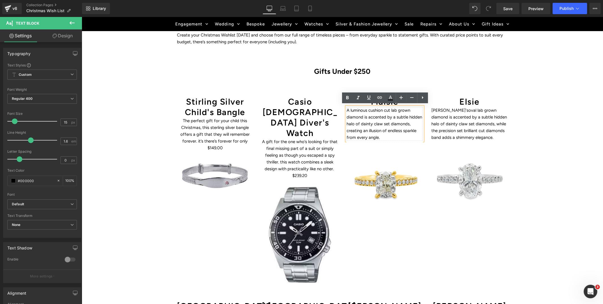
drag, startPoint x: 381, startPoint y: 135, endPoint x: 346, endPoint y: 109, distance: 43.2
click at [346, 109] on div "A luminous cushion cut lab grown diamond is accented by a subtle hidden halo of…" at bounding box center [384, 124] width 76 height 34
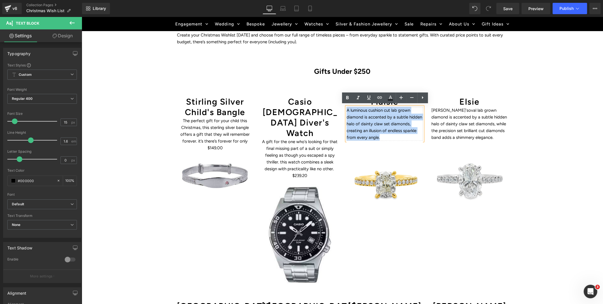
drag, startPoint x: 383, startPoint y: 136, endPoint x: 347, endPoint y: 110, distance: 45.0
click at [347, 110] on p "A luminous cushion cut lab grown diamond is accented by a subtle hidden halo of…" at bounding box center [384, 124] width 76 height 34
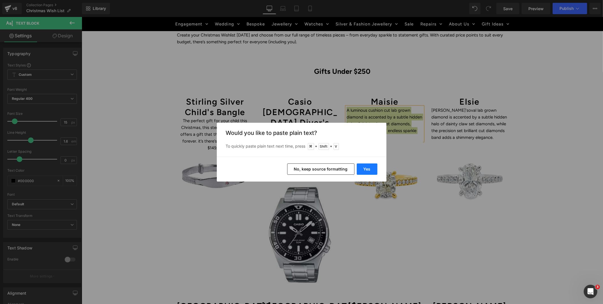
drag, startPoint x: 364, startPoint y: 169, endPoint x: 284, endPoint y: 148, distance: 83.0
click at [364, 169] on button "Yes" at bounding box center [367, 168] width 21 height 11
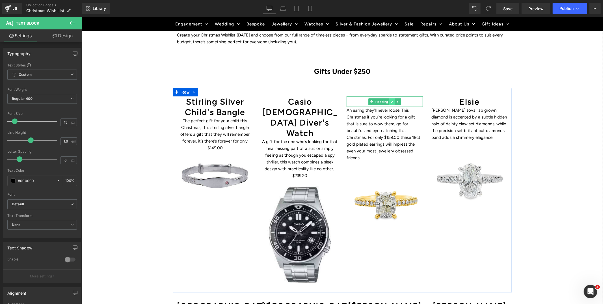
click at [391, 100] on icon at bounding box center [392, 101] width 3 height 3
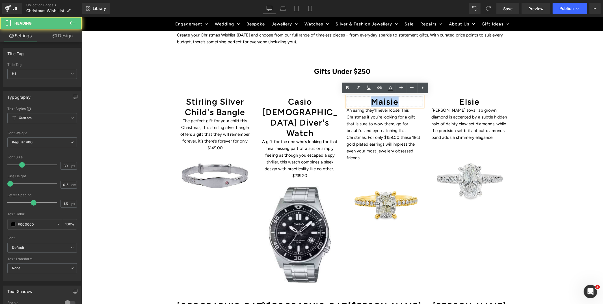
drag, startPoint x: 377, startPoint y: 98, endPoint x: 371, endPoint y: 98, distance: 5.7
click at [371, 98] on h1 "Maisie" at bounding box center [384, 101] width 76 height 10
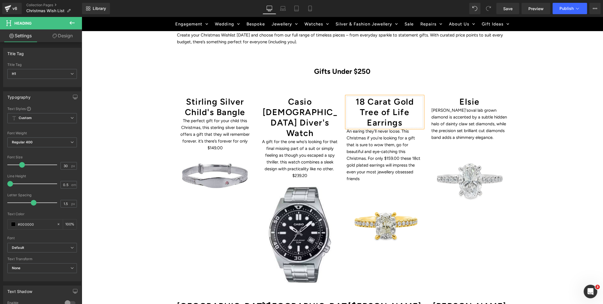
scroll to position [328, 0]
click at [373, 157] on p "An earing they’ll never loose. This Christmas if you’re looking for a gift that…" at bounding box center [384, 154] width 76 height 54
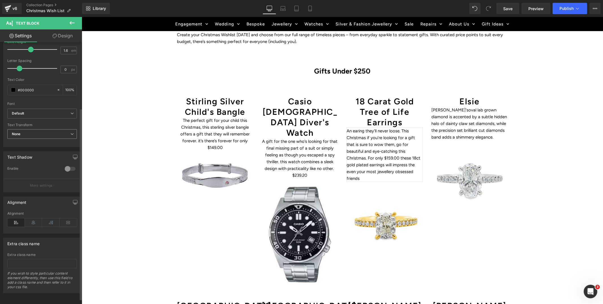
scroll to position [91, 0]
click at [33, 223] on icon at bounding box center [34, 222] width 18 height 8
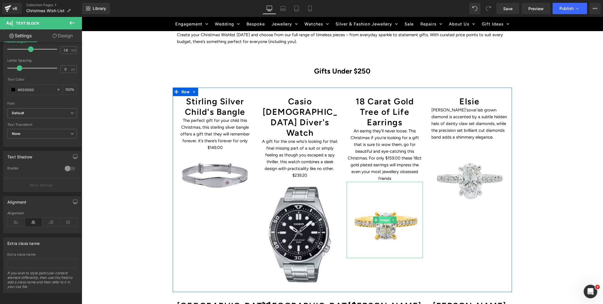
click at [384, 216] on span "Image" at bounding box center [384, 219] width 12 height 7
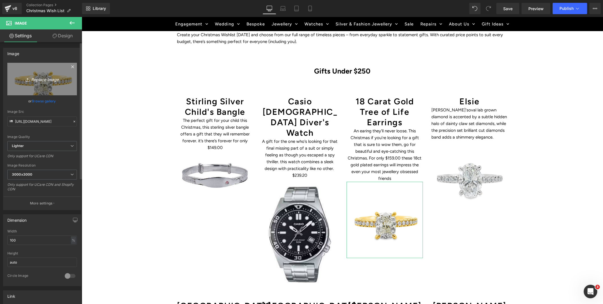
click at [36, 77] on icon "Replace Image" at bounding box center [42, 78] width 45 height 7
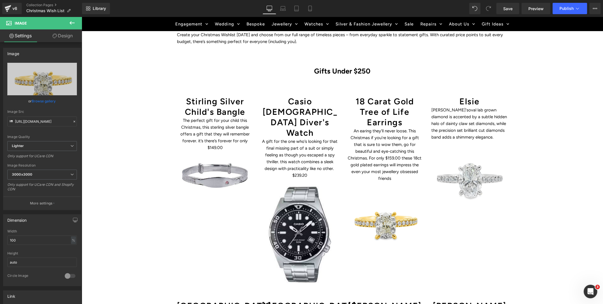
type input "C:\fakepath\001-024-06571-image-1_1024x1024.webp"
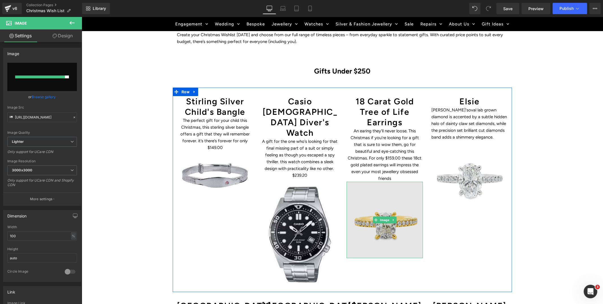
type input "https://ucarecdn.com/56fe1f15-d8b2-4cd6-95be-14570e975ccd/-/format/auto/-/previ…"
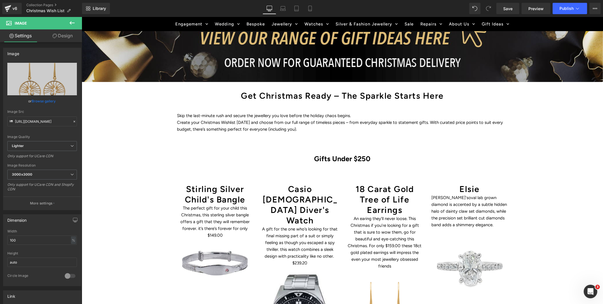
scroll to position [235, 0]
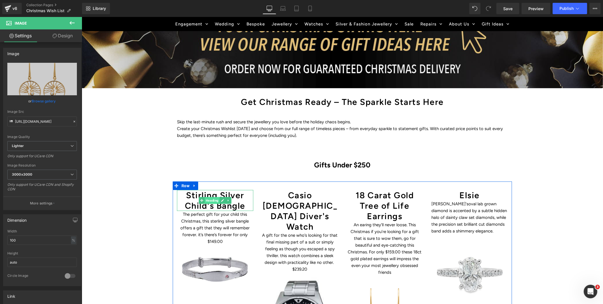
click at [214, 198] on span "Heading" at bounding box center [211, 200] width 15 height 7
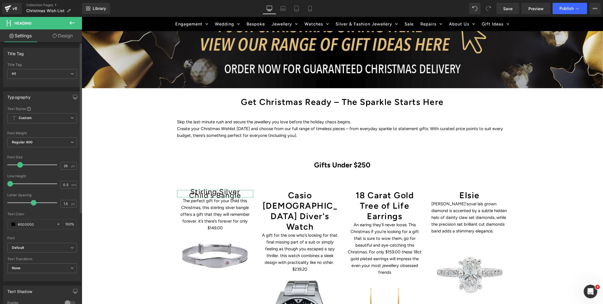
click at [18, 166] on span at bounding box center [20, 165] width 6 height 6
type input "30"
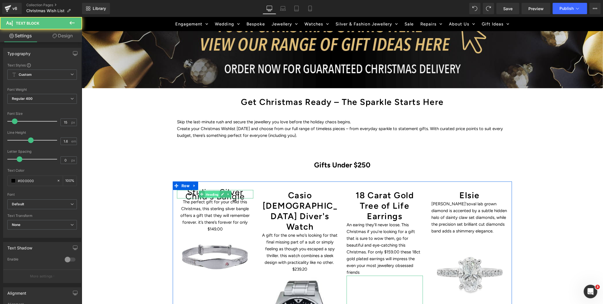
click at [209, 192] on span "Heading" at bounding box center [211, 194] width 15 height 7
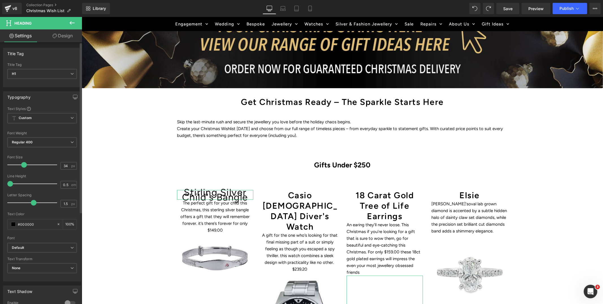
click at [23, 167] on span at bounding box center [24, 165] width 6 height 6
type input "30"
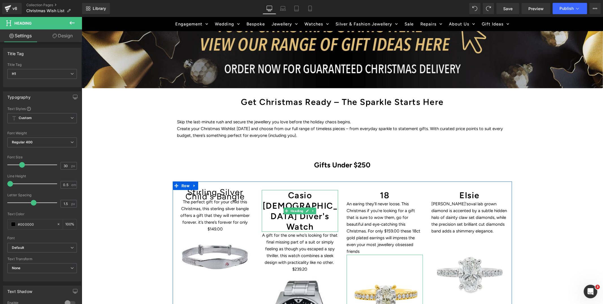
click at [325, 201] on h1 "Casio Gents Diver's Watch" at bounding box center [299, 211] width 76 height 42
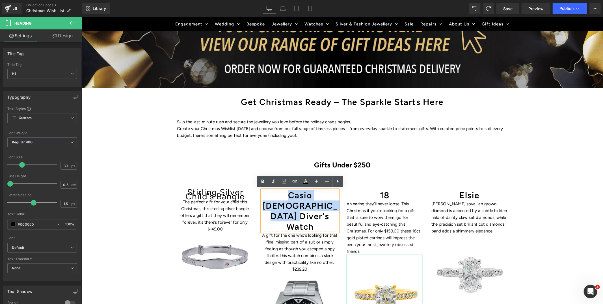
drag, startPoint x: 330, startPoint y: 203, endPoint x: 269, endPoint y: 195, distance: 61.6
click at [269, 195] on h1 "Casio Gents Diver's Watch" at bounding box center [299, 211] width 76 height 42
copy h1 "Casio Gents Diver's Watch"
click at [224, 195] on link at bounding box center [222, 194] width 6 height 7
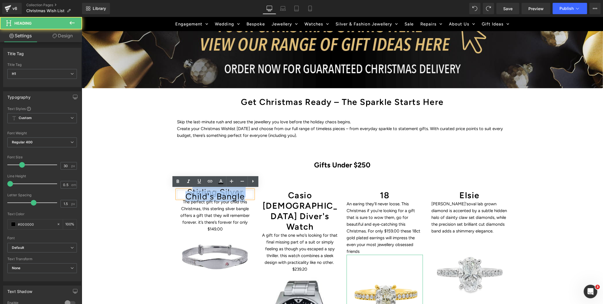
drag, startPoint x: 245, startPoint y: 195, endPoint x: 191, endPoint y: 191, distance: 54.1
click at [191, 191] on h1 "Stirling Silver Child's Bangle" at bounding box center [215, 194] width 76 height 8
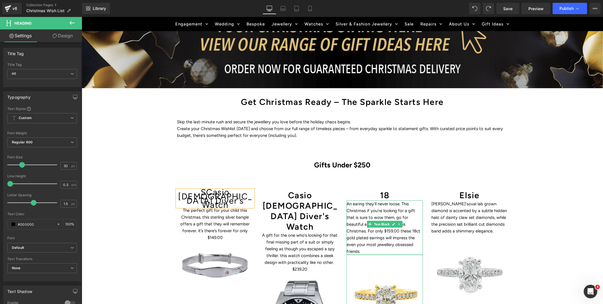
click at [358, 214] on p "An earing they’ll never loose. This Christmas if you’re looking for a gift that…" at bounding box center [384, 227] width 76 height 54
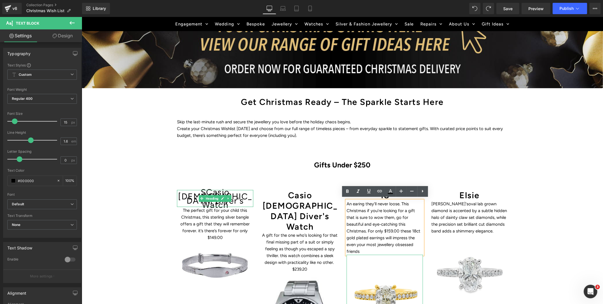
click at [191, 195] on h1 "SCasio Gents Diver's Watch" at bounding box center [215, 198] width 76 height 17
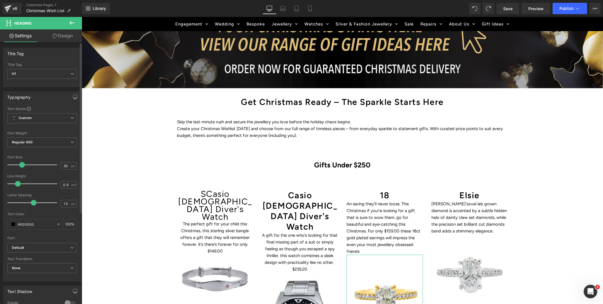
type input "1"
drag, startPoint x: 11, startPoint y: 183, endPoint x: 20, endPoint y: 185, distance: 9.4
click at [20, 185] on span at bounding box center [20, 184] width 6 height 6
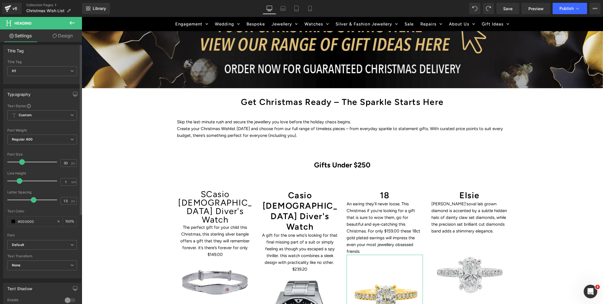
scroll to position [4, 0]
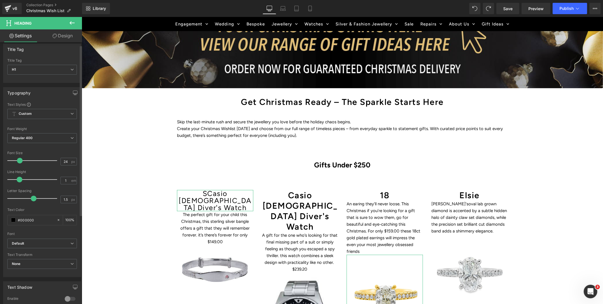
type input "23"
drag, startPoint x: 21, startPoint y: 160, endPoint x: 18, endPoint y: 161, distance: 3.4
click at [18, 161] on span at bounding box center [19, 161] width 6 height 6
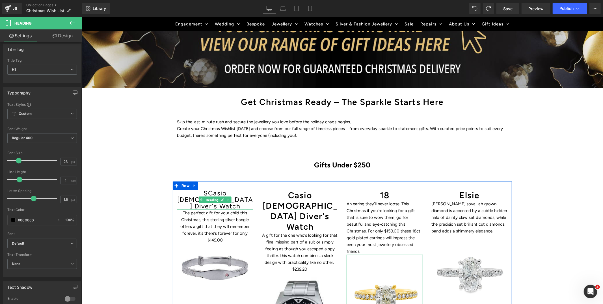
click at [183, 192] on h1 "SCasio Gents Diver's Watch" at bounding box center [215, 200] width 76 height 20
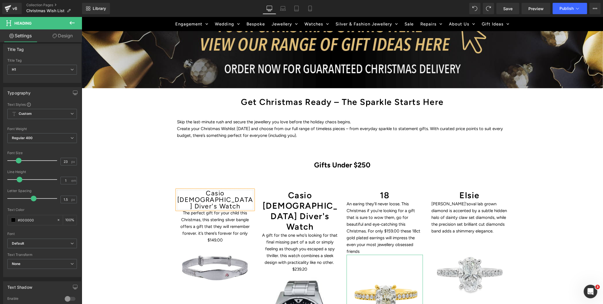
click at [225, 192] on h1 "Casio Gents Diver's Watch" at bounding box center [215, 200] width 76 height 20
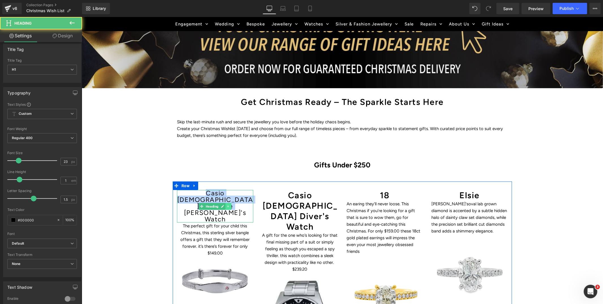
drag, startPoint x: 179, startPoint y: 193, endPoint x: 230, endPoint y: 198, distance: 50.5
click at [230, 198] on div "Casio Gents Analogue Diver's Watch Heading" at bounding box center [215, 206] width 76 height 33
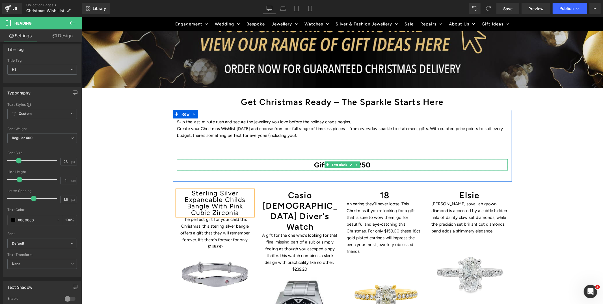
click at [252, 164] on p "Gifts Under $250" at bounding box center [342, 164] width 331 height 11
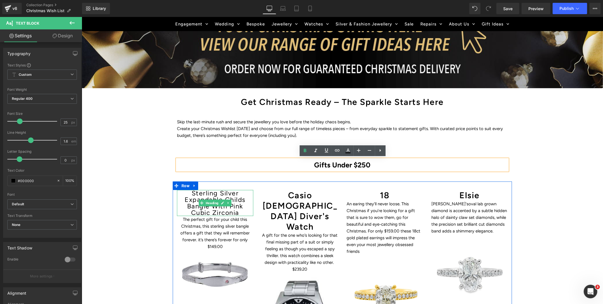
click at [236, 202] on h1 "Sterling Silver Expandable Childs Bangle With Pink Cubic Zirconia" at bounding box center [215, 203] width 76 height 26
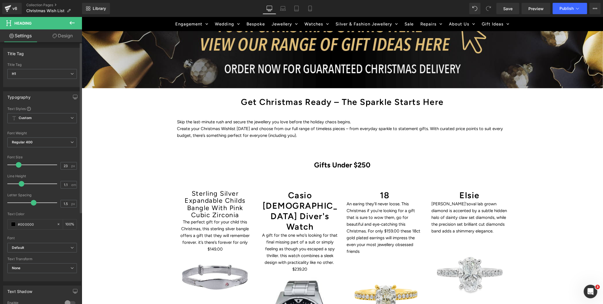
click at [21, 185] on span at bounding box center [22, 184] width 6 height 6
click at [20, 185] on span at bounding box center [22, 184] width 6 height 6
type input "1.2"
click at [24, 185] on span at bounding box center [23, 184] width 6 height 6
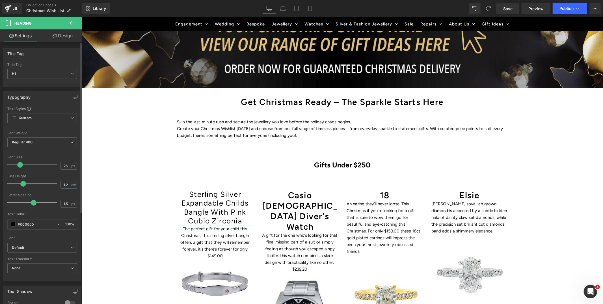
type input "25"
click at [19, 166] on span at bounding box center [20, 165] width 6 height 6
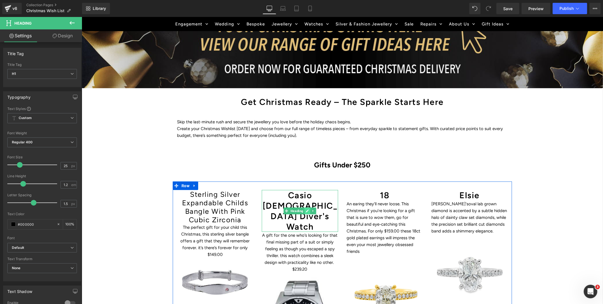
click at [307, 207] on link at bounding box center [307, 210] width 6 height 7
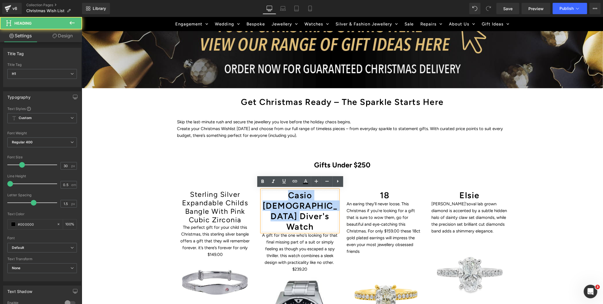
drag, startPoint x: 332, startPoint y: 204, endPoint x: 276, endPoint y: 196, distance: 56.2
click at [276, 196] on h1 "Casio Gents Diver's Watch" at bounding box center [299, 211] width 76 height 42
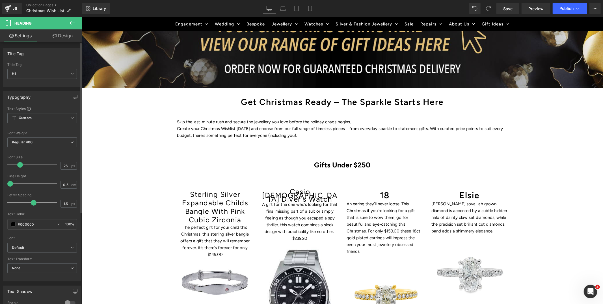
type input "25"
drag, startPoint x: 22, startPoint y: 166, endPoint x: 22, endPoint y: 172, distance: 5.9
click at [20, 166] on span at bounding box center [20, 165] width 6 height 6
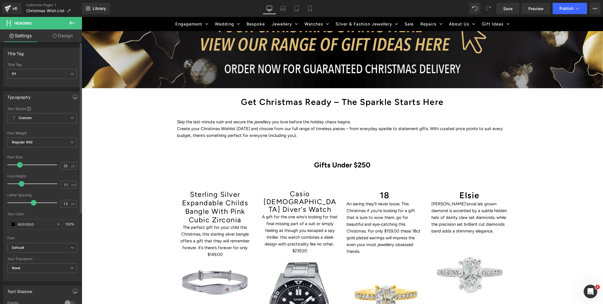
type input "1.2"
drag, startPoint x: 11, startPoint y: 183, endPoint x: 23, endPoint y: 184, distance: 12.2
click at [23, 184] on span at bounding box center [23, 184] width 6 height 6
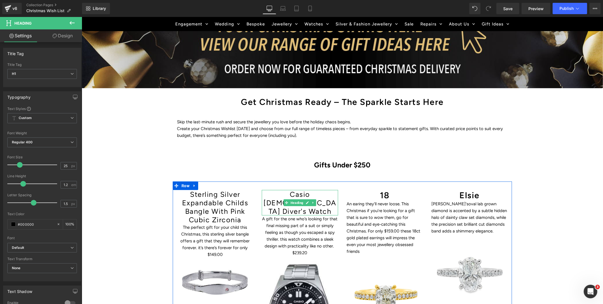
click at [320, 193] on h1 "Casio Gents Diver's Watch" at bounding box center [299, 202] width 76 height 25
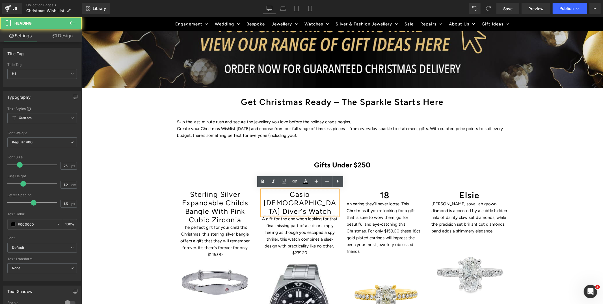
click at [312, 194] on h1 "Casio Gents Diver's Watch" at bounding box center [299, 202] width 76 height 25
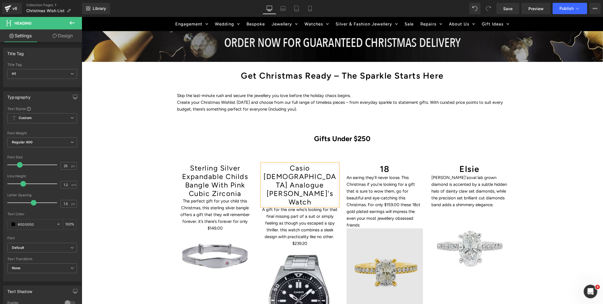
scroll to position [263, 0]
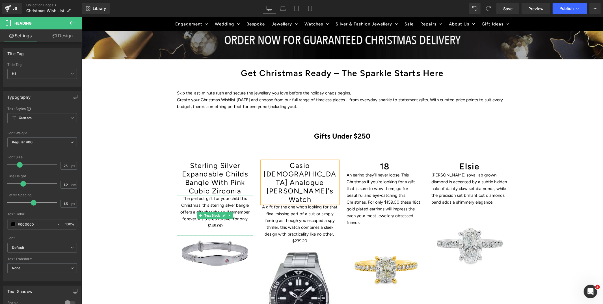
click at [189, 203] on p "The perfect gift for your child this Christmas, this sterling silver bangle off…" at bounding box center [215, 212] width 76 height 34
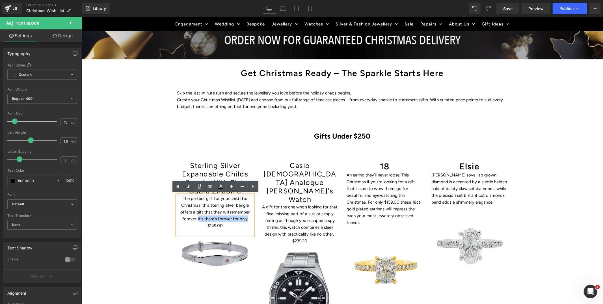
drag, startPoint x: 198, startPoint y: 218, endPoint x: 248, endPoint y: 218, distance: 50.6
click at [248, 218] on p "The perfect gift for your child this Christmas, this sterling silver bangle off…" at bounding box center [215, 212] width 76 height 34
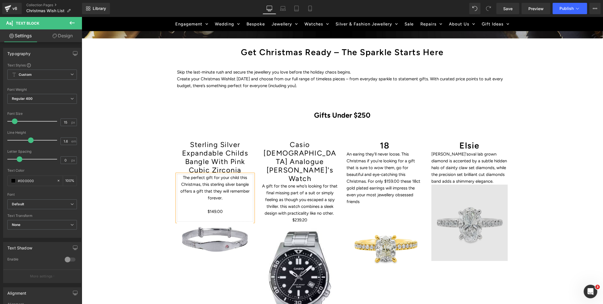
scroll to position [285, 0]
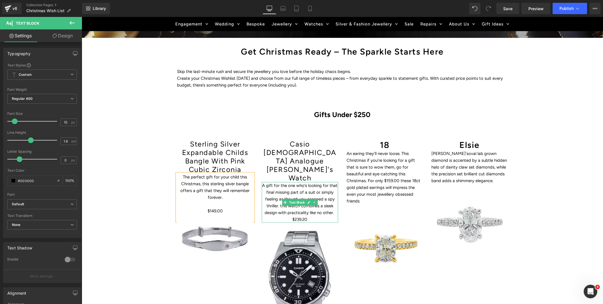
click at [279, 182] on p "A gift for the one who’s looking for that final missing part of a suit or simpl…" at bounding box center [299, 202] width 76 height 41
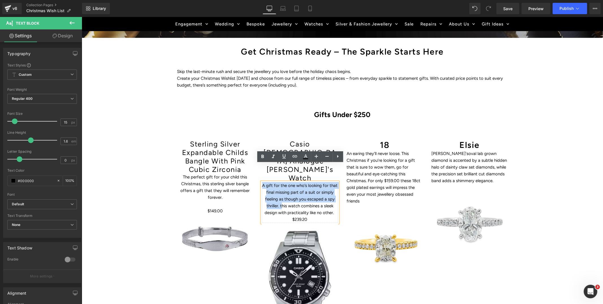
drag, startPoint x: 280, startPoint y: 187, endPoint x: 263, endPoint y: 168, distance: 26.4
click at [263, 182] on p "A gift for the one who’s looking for that final missing part of a suit or simpl…" at bounding box center [299, 202] width 76 height 41
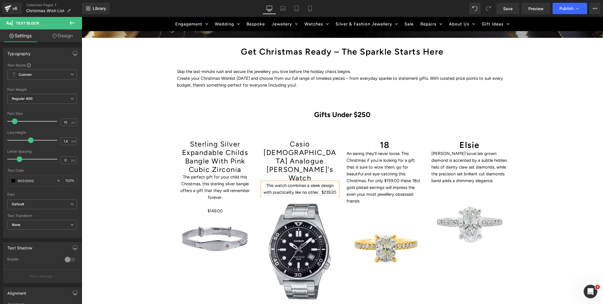
click at [320, 182] on p "This watch combines a sleek design with practicality like no other. $239.20" at bounding box center [299, 189] width 76 height 14
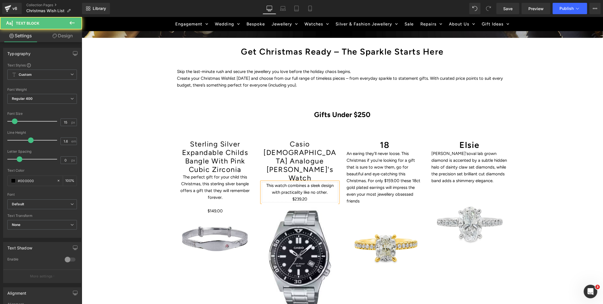
click at [265, 182] on p "This watch combines a sleek design with practicality like no other." at bounding box center [299, 189] width 76 height 14
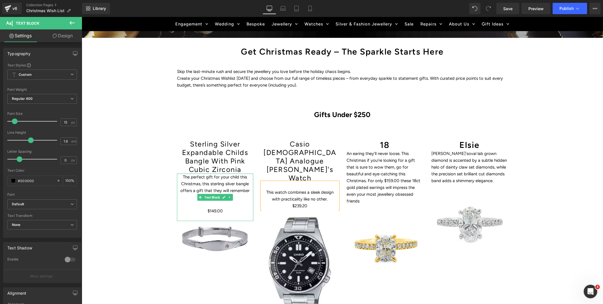
click at [217, 183] on p "The perfect gift for your child this Christmas, this sterling silver bangle off…" at bounding box center [215, 186] width 76 height 27
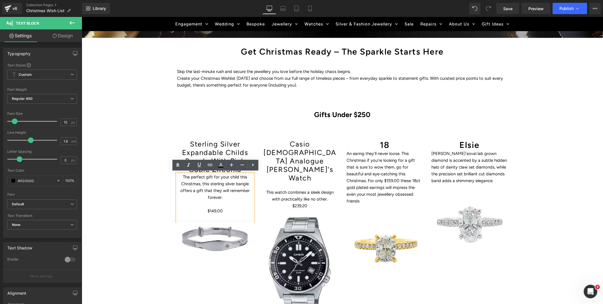
click at [182, 175] on p "The perfect gift for your child this Christmas, this sterling silver bangle off…" at bounding box center [215, 186] width 76 height 27
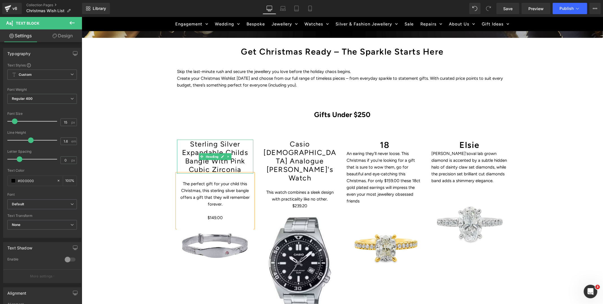
click at [243, 154] on h1 "Sterling Silver Expandable Childs Bangle With Pink Cubic Zirconia" at bounding box center [215, 156] width 76 height 34
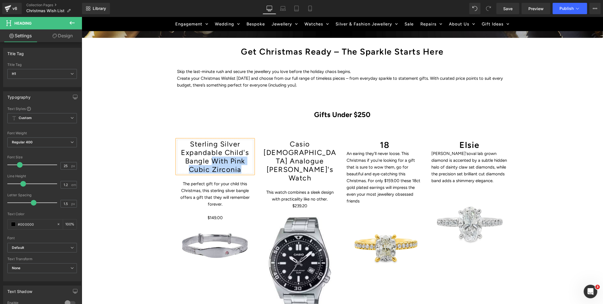
drag, startPoint x: 213, startPoint y: 159, endPoint x: 241, endPoint y: 166, distance: 29.0
click at [241, 166] on h1 "Sterling Silver Expandable Child's Bangle With Pink Cubic Zirconia" at bounding box center [215, 156] width 76 height 34
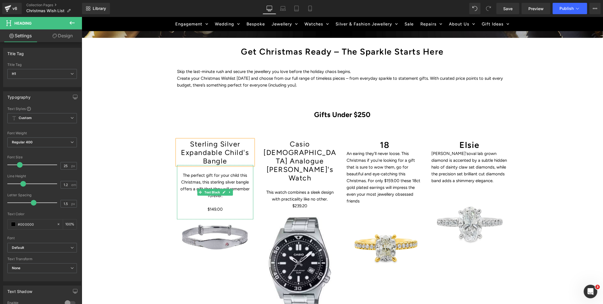
click at [208, 202] on p at bounding box center [215, 202] width 76 height 7
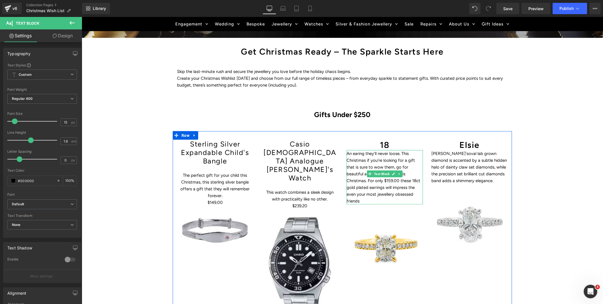
click at [364, 161] on p "An earing they’ll never loose. This Christmas if you’re looking for a gift that…" at bounding box center [384, 177] width 76 height 54
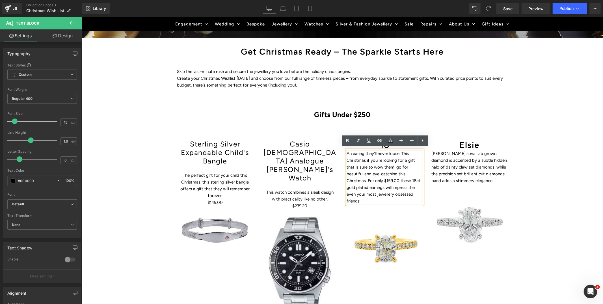
click at [347, 152] on p "An earing they’ll never loose. This Christmas if you’re looking for a gift that…" at bounding box center [384, 177] width 76 height 54
click at [379, 166] on p "An earing they’ll never loose. This Christmas if you’re looking for a gift that…" at bounding box center [384, 177] width 76 height 54
click at [81, 17] on div "39px" at bounding box center [81, 17] width 0 height 0
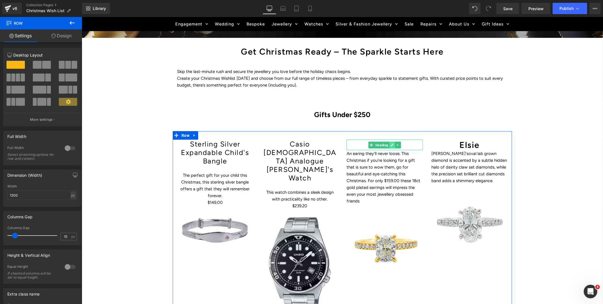
click at [391, 143] on icon at bounding box center [391, 144] width 3 height 3
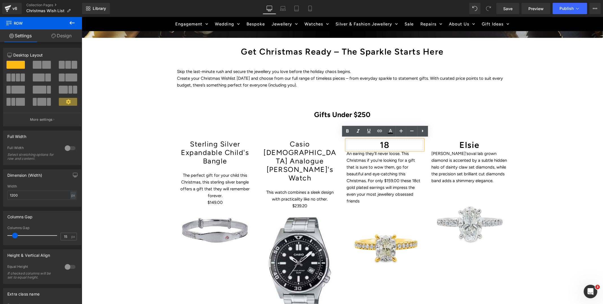
click at [391, 143] on h1 "18" at bounding box center [384, 144] width 76 height 10
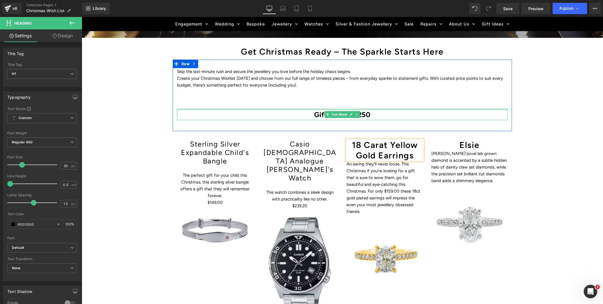
click at [459, 109] on div at bounding box center [342, 109] width 331 height 1
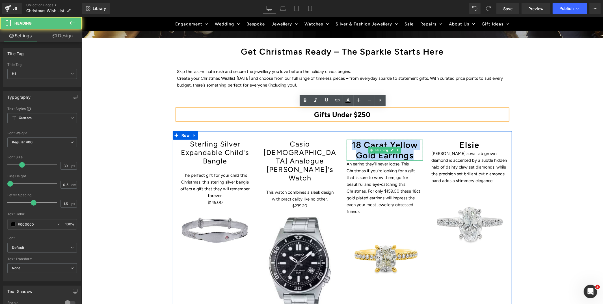
drag, startPoint x: 415, startPoint y: 152, endPoint x: 350, endPoint y: 146, distance: 65.0
click at [350, 146] on h1 "18 Carat Yellow Gold Earrings" at bounding box center [384, 149] width 76 height 21
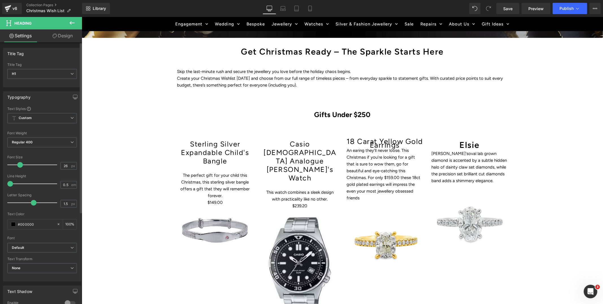
type input "25"
click at [19, 167] on span at bounding box center [20, 165] width 6 height 6
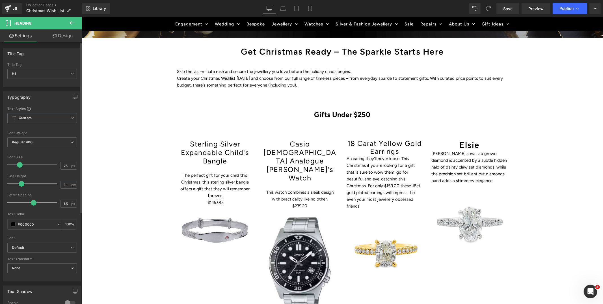
type input "1.2"
drag, startPoint x: 11, startPoint y: 183, endPoint x: 26, endPoint y: 185, distance: 15.4
click at [23, 184] on span at bounding box center [23, 184] width 6 height 6
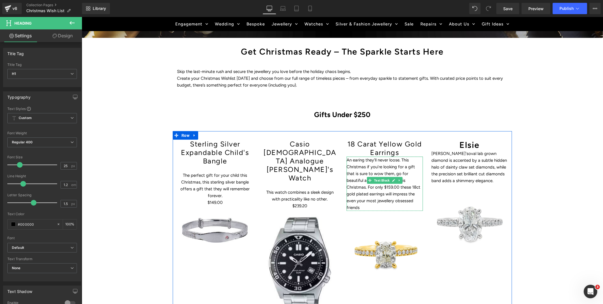
click at [349, 159] on p "An earing they’ll never loose. This Christmas if you’re looking for a gift that…" at bounding box center [384, 183] width 76 height 54
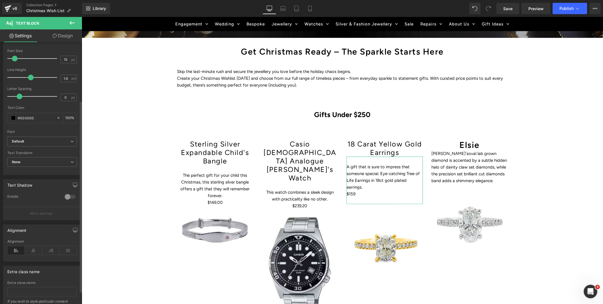
scroll to position [97, 0]
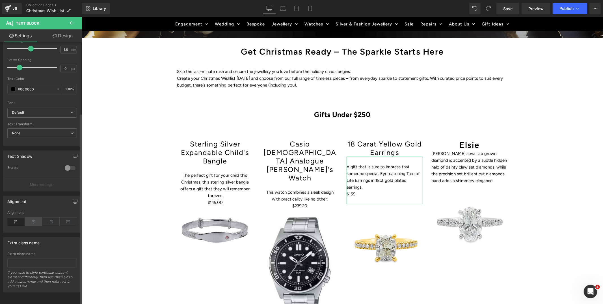
click at [31, 217] on icon at bounding box center [34, 221] width 18 height 8
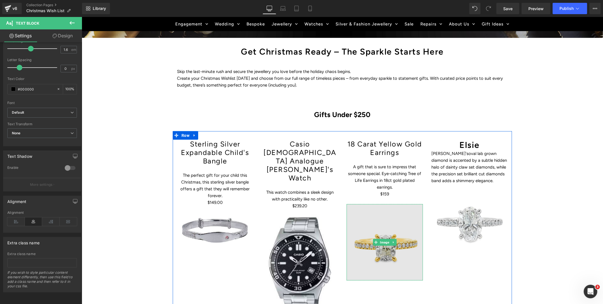
click at [381, 245] on img at bounding box center [384, 242] width 76 height 76
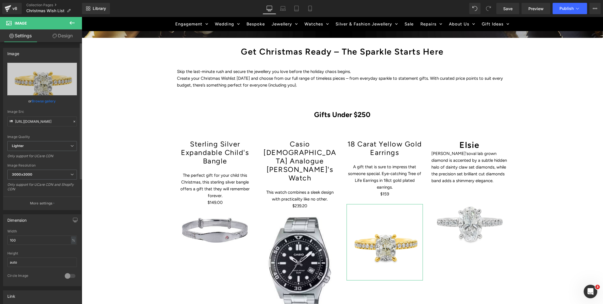
click at [44, 102] on link "Browse gallery" at bounding box center [44, 101] width 24 height 10
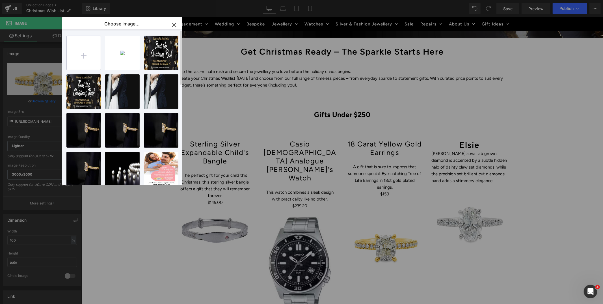
click at [84, 55] on input "file" at bounding box center [84, 53] width 34 height 34
type input "C:\fakepath\001-024-06571-image-1_1024x1024.webp"
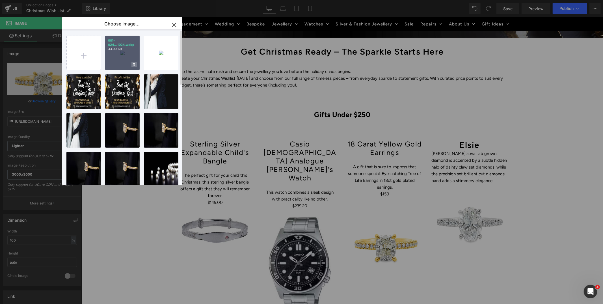
click at [132, 62] on span at bounding box center [133, 64] width 5 height 5
click at [126, 63] on span "No" at bounding box center [129, 65] width 14 height 6
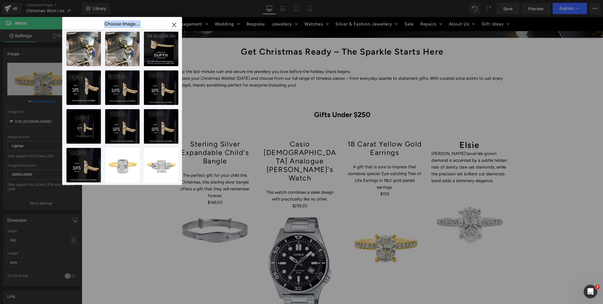
scroll to position [280, 0]
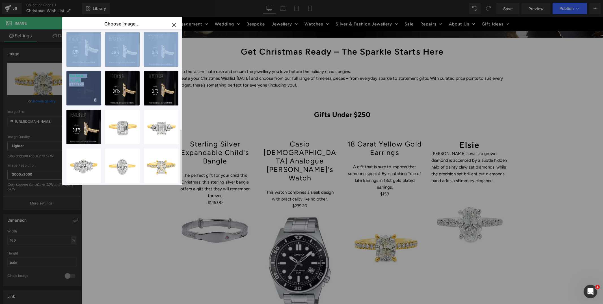
drag, startPoint x: 118, startPoint y: 57, endPoint x: 78, endPoint y: 96, distance: 55.6
click at [78, 96] on div "001-024...1024.webp 33.99 KB Delete image? Yes No 001-020...1024.avif 15.32 KB …" at bounding box center [125, 108] width 118 height 158
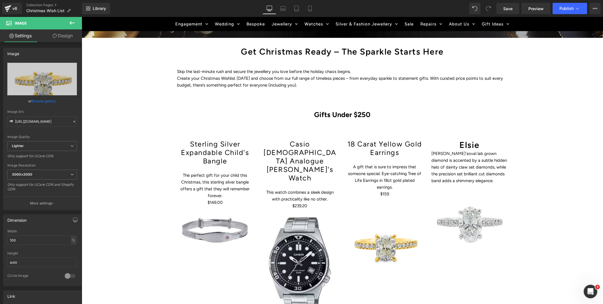
click at [24, 0] on div "Heading You are previewing how the will restyle your page. You can not edit Ele…" at bounding box center [301, 0] width 603 height 0
click at [39, 100] on link "Browse gallery" at bounding box center [44, 101] width 24 height 10
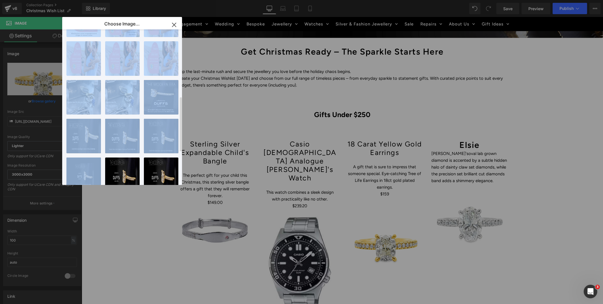
scroll to position [0, 0]
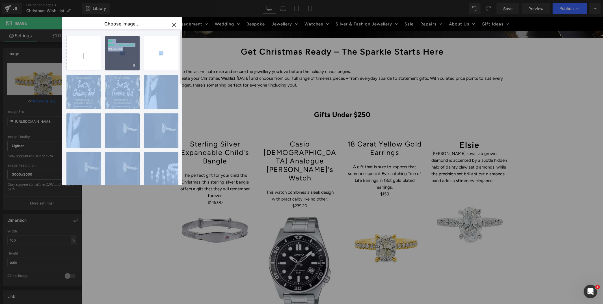
click at [122, 59] on div "001-024...1024.webp 33.99 KB" at bounding box center [122, 53] width 34 height 34
type input "https://ucarecdn.com/107cb94e-619c-4729-ba90-c16a51aa77db/-/format/auto/-/previ…"
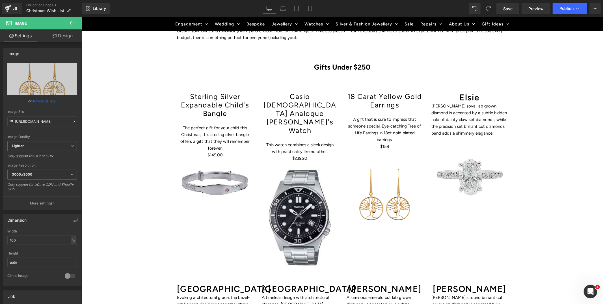
scroll to position [333, 0]
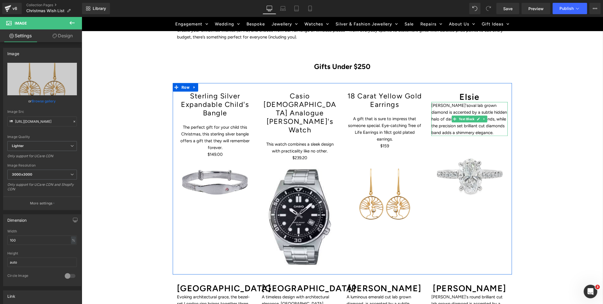
click at [460, 112] on span "oval lab grown diamond is accented by a subtle hidden halo of dainty claw set d…" at bounding box center [468, 119] width 75 height 32
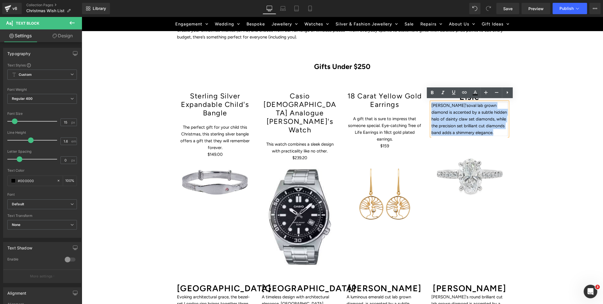
drag, startPoint x: 484, startPoint y: 131, endPoint x: 431, endPoint y: 105, distance: 59.5
click at [431, 105] on p "Elsie's oval lab grown diamond is accented by a subtle hidden halo of dainty cl…" at bounding box center [469, 119] width 76 height 34
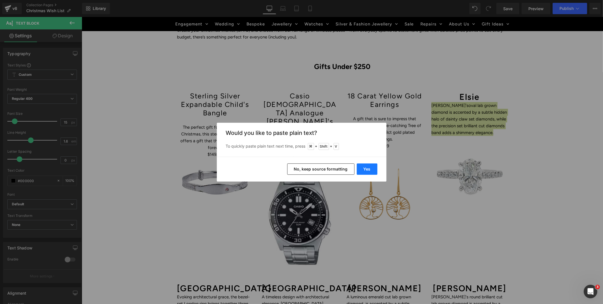
click at [371, 172] on button "Yes" at bounding box center [367, 168] width 21 height 11
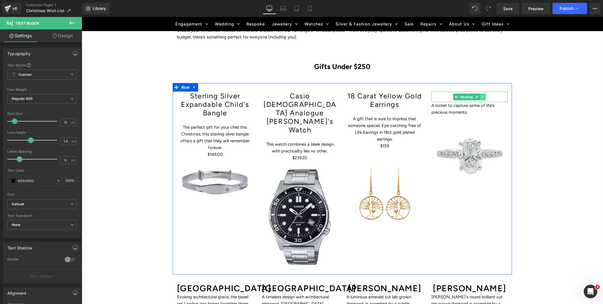
click at [483, 97] on icon at bounding box center [482, 96] width 3 height 3
click at [462, 95] on span "Heading" at bounding box center [457, 96] width 15 height 7
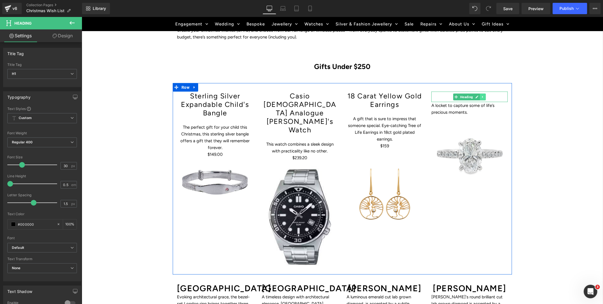
click at [480, 94] on link at bounding box center [483, 96] width 6 height 7
click at [434, 103] on p "A locket to capture some of life’s precious moments." at bounding box center [469, 109] width 76 height 14
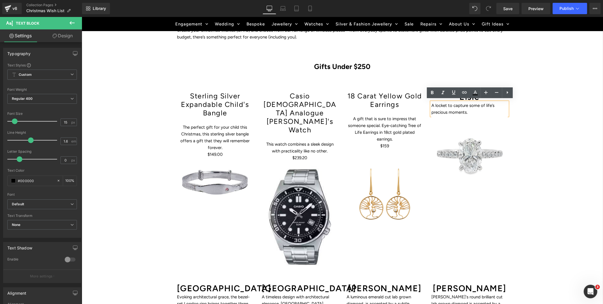
click at [481, 228] on div "Sterling Silver Expandable Child's Bangle Heading The perfect gift for your chi…" at bounding box center [341, 178] width 339 height 191
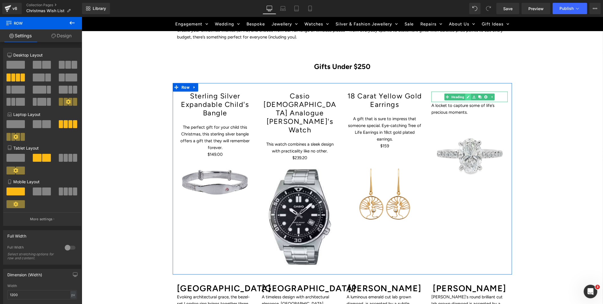
click at [467, 95] on icon at bounding box center [467, 96] width 3 height 3
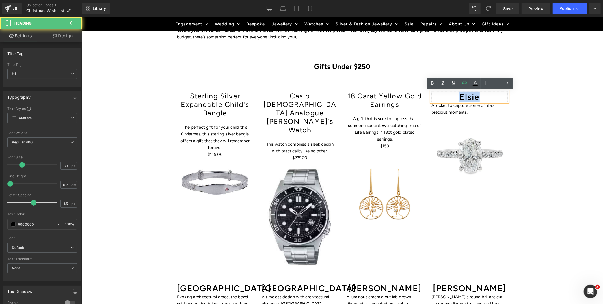
drag, startPoint x: 481, startPoint y: 94, endPoint x: 459, endPoint y: 94, distance: 21.2
click at [459, 94] on h1 "Elsie" at bounding box center [469, 96] width 76 height 10
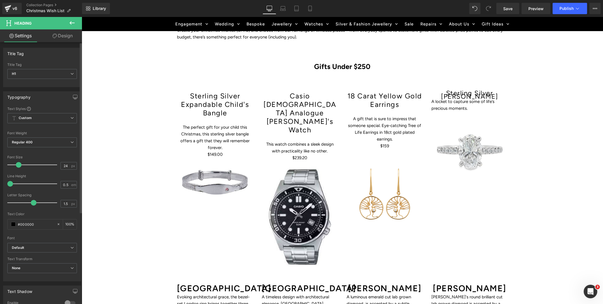
type input "25"
click at [19, 165] on span at bounding box center [20, 165] width 6 height 6
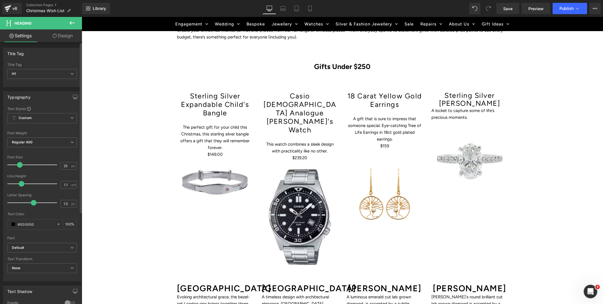
type input "1.2"
drag, startPoint x: 8, startPoint y: 184, endPoint x: 21, endPoint y: 183, distance: 12.8
click at [20, 183] on span at bounding box center [23, 184] width 6 height 6
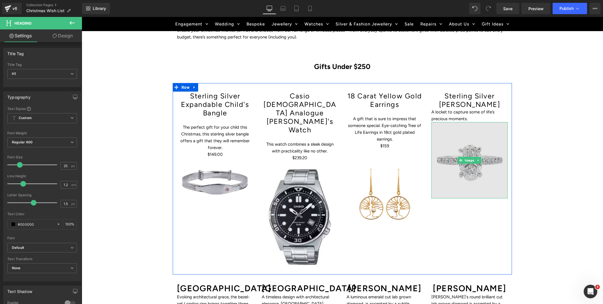
click at [466, 163] on img at bounding box center [469, 160] width 76 height 76
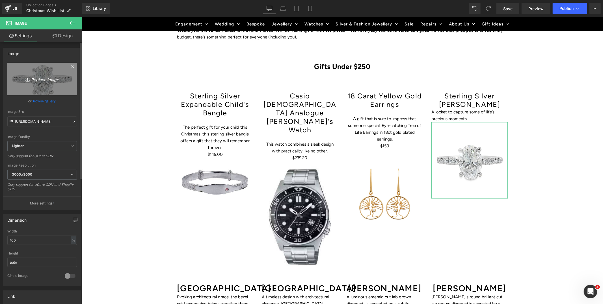
click at [31, 78] on icon "Replace Image" at bounding box center [42, 78] width 45 height 7
type input "C:\fakepath\001-022-06582-image-1_1024x1024.webp"
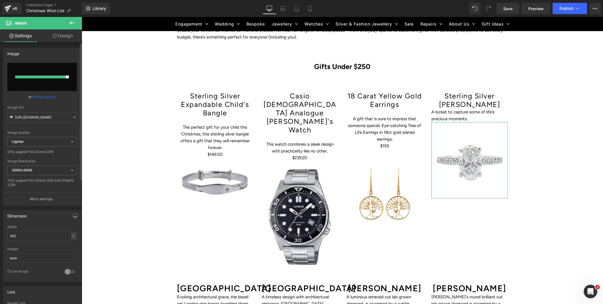
type input "https://ucarecdn.com/6ae4f3e1-a334-482c-8642-1cec68c4014c/-/format/auto/-/previ…"
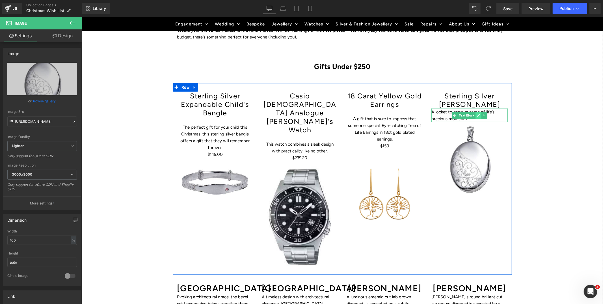
click at [477, 114] on icon at bounding box center [478, 114] width 3 height 3
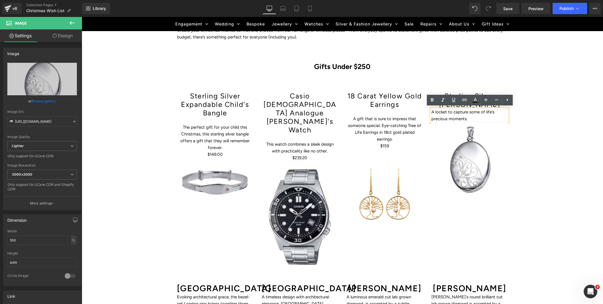
click at [475, 116] on p "A locket to capture some of life’s precious moments." at bounding box center [469, 115] width 76 height 14
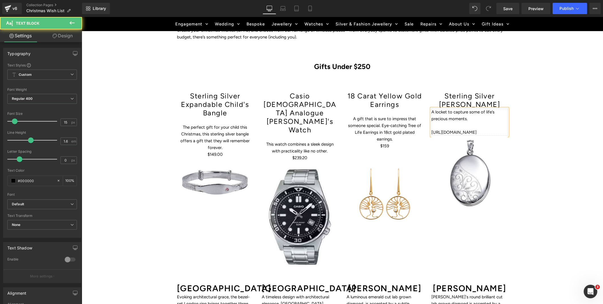
click at [433, 109] on p "A locket to capture some of life’s precious moments." at bounding box center [469, 115] width 76 height 14
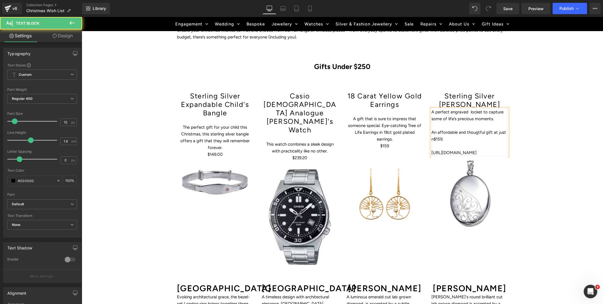
click at [477, 132] on p "An affordable and thougtful gift at just n$159." at bounding box center [469, 136] width 76 height 14
drag, startPoint x: 432, startPoint y: 139, endPoint x: 446, endPoint y: 133, distance: 14.2
click at [432, 139] on p "An affordable and thoughtful gift at just n$159." at bounding box center [469, 136] width 76 height 14
click at [431, 111] on p "A perfect engraved locket to capture some of life’s precious moments." at bounding box center [469, 115] width 76 height 14
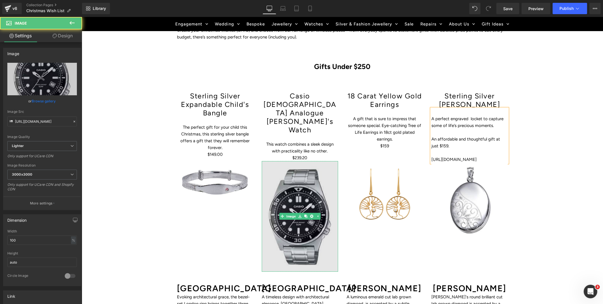
click at [295, 181] on img at bounding box center [299, 216] width 76 height 111
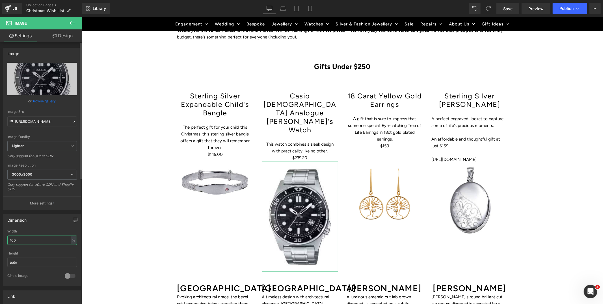
click at [65, 241] on input "100" at bounding box center [42, 239] width 70 height 9
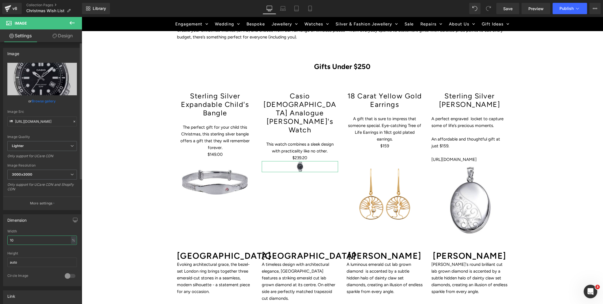
type input "1"
type input "80"
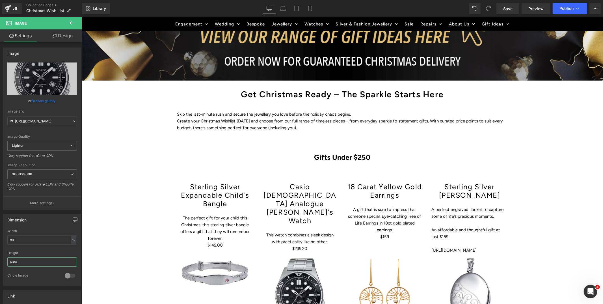
scroll to position [242, 0]
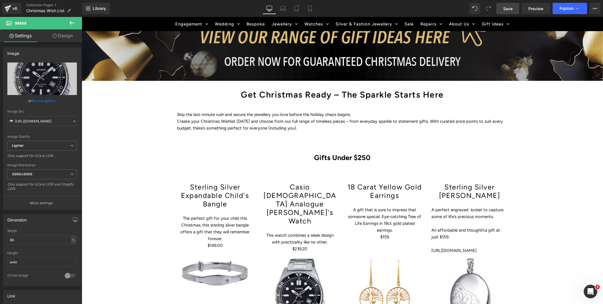
click at [509, 9] on span "Save" at bounding box center [507, 9] width 9 height 6
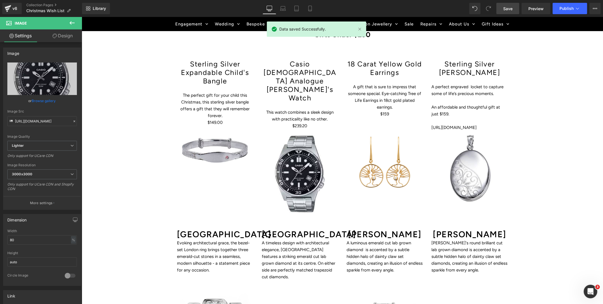
scroll to position [378, 0]
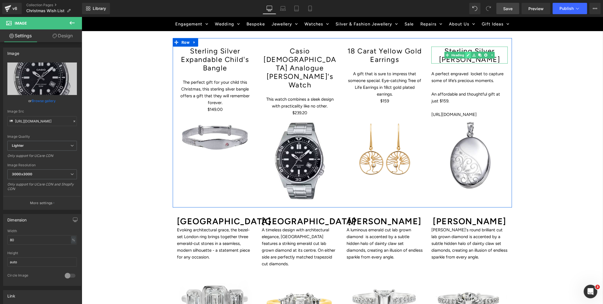
click at [467, 53] on icon at bounding box center [467, 54] width 3 height 3
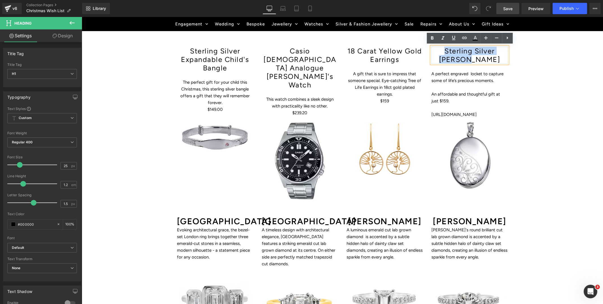
drag, startPoint x: 445, startPoint y: 51, endPoint x: 486, endPoint y: 57, distance: 41.2
click at [486, 57] on h1 "Sterling Silver Lockett" at bounding box center [469, 54] width 76 height 17
click at [463, 38] on icon at bounding box center [464, 37] width 7 height 7
click at [403, 73] on input "text" at bounding box center [438, 72] width 87 height 14
paste input "https://www.duffsjewellers.com.au/products/sterling-silver-patterned-oval-locket"
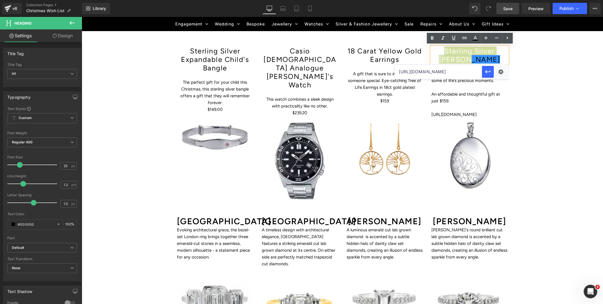
scroll to position [0, 92]
type input "https://www.duffsjewellers.com.au/products/sterling-silver-patterned-oval-locket"
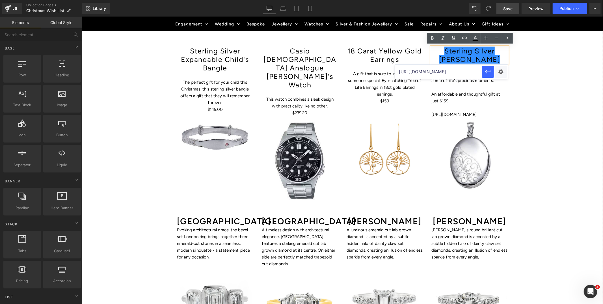
click at [531, 103] on div "Hero Banner Get Christmas Ready – The Sparkle Starts Here Heading Row Skip the …" at bounding box center [341, 222] width 521 height 1023
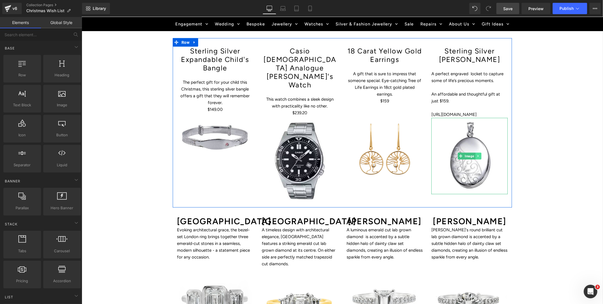
click at [477, 157] on icon at bounding box center [477, 156] width 1 height 2
click at [441, 118] on p "https://www.duffsjewellers.com.au/products/sterling-silver-patterned-oval-locket" at bounding box center [469, 114] width 76 height 7
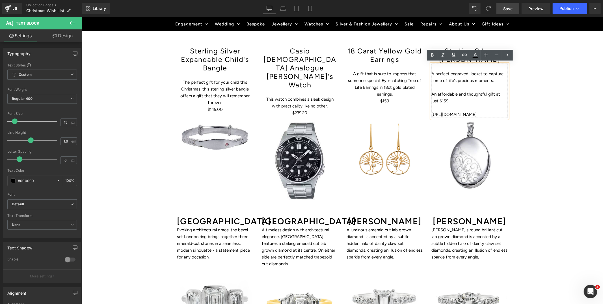
drag, startPoint x: 504, startPoint y: 121, endPoint x: 429, endPoint y: 114, distance: 75.8
click at [429, 114] on div "Sterling Silver Lockett Heading A perfect engraved locket to capture some of li…" at bounding box center [469, 120] width 85 height 148
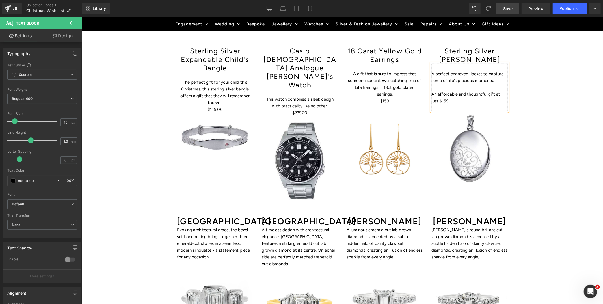
click at [492, 94] on p "An affordable and thoughtful gift at just $159." at bounding box center [469, 97] width 76 height 14
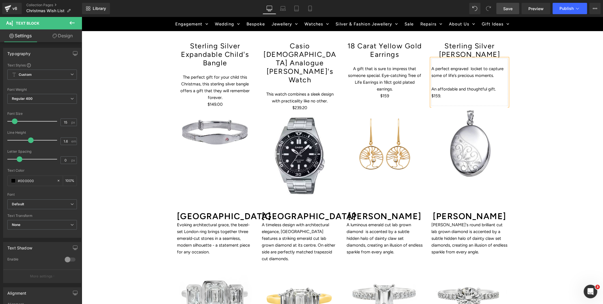
scroll to position [383, 0]
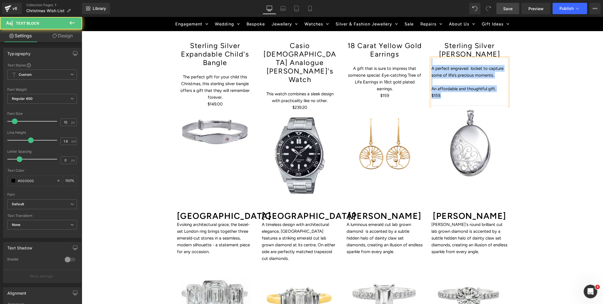
drag, startPoint x: 445, startPoint y: 94, endPoint x: 424, endPoint y: 60, distance: 39.7
click at [424, 60] on div "Sterling Silver Expandable Child's Bangle Heading The perfect gift for your chi…" at bounding box center [341, 117] width 339 height 169
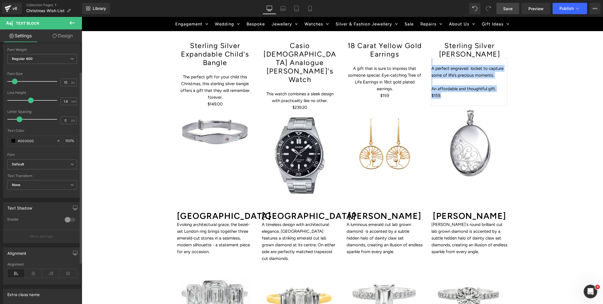
scroll to position [40, 0]
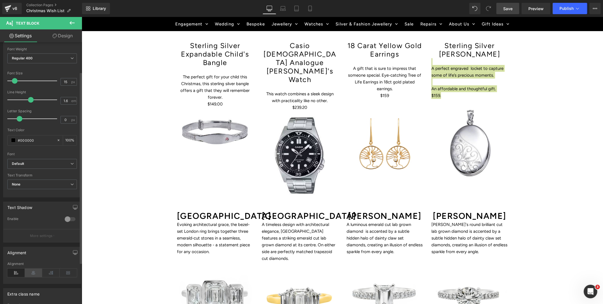
click at [33, 274] on icon at bounding box center [34, 273] width 18 height 8
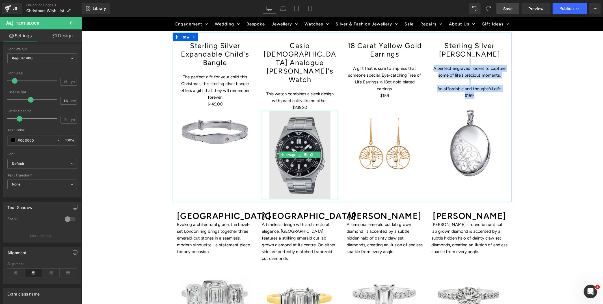
click at [292, 124] on img at bounding box center [299, 155] width 61 height 88
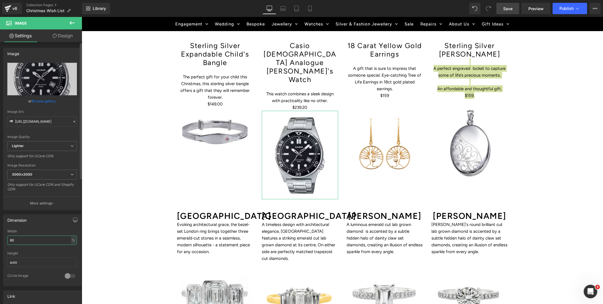
drag, startPoint x: 16, startPoint y: 240, endPoint x: 10, endPoint y: 240, distance: 6.5
click at [10, 240] on input "80" at bounding box center [42, 239] width 70 height 9
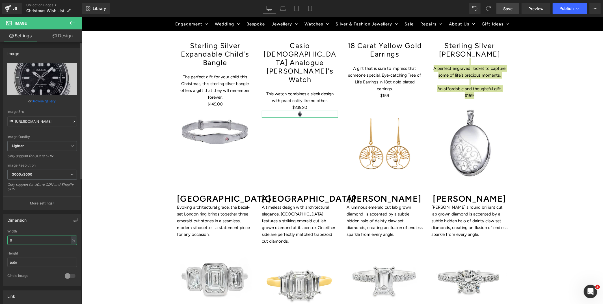
type input "60"
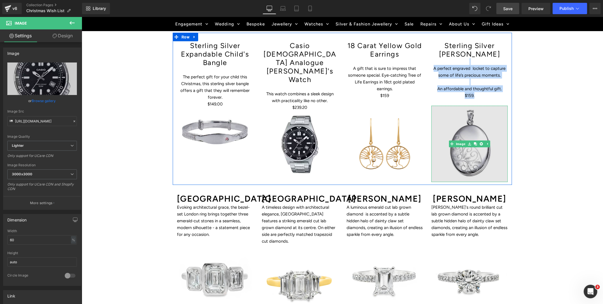
click at [465, 161] on img at bounding box center [469, 143] width 76 height 76
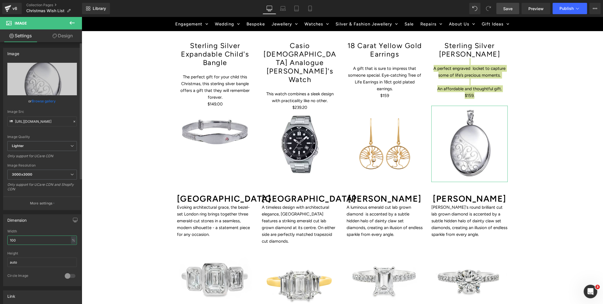
drag, startPoint x: 21, startPoint y: 240, endPoint x: 9, endPoint y: 240, distance: 11.9
click at [9, 240] on input "100" at bounding box center [42, 239] width 70 height 9
type input "80"
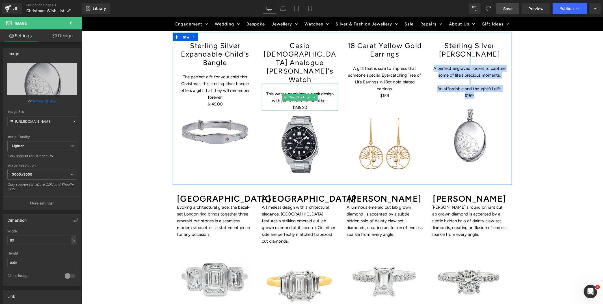
click at [320, 104] on p "$239.20" at bounding box center [299, 107] width 76 height 7
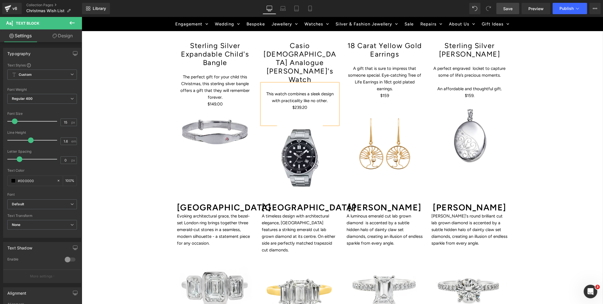
click at [528, 129] on div "Hero Banner Get Christmas Ready – The Sparkle Starts Here Heading Row Skip the …" at bounding box center [341, 213] width 521 height 1015
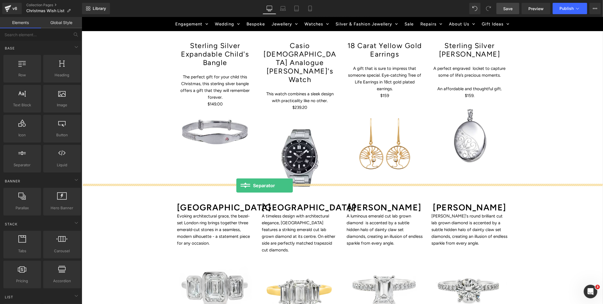
drag, startPoint x: 101, startPoint y: 172, endPoint x: 236, endPoint y: 185, distance: 135.2
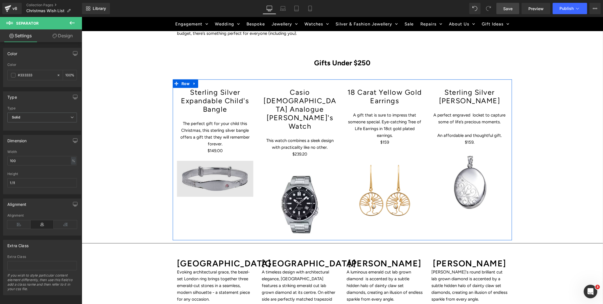
scroll to position [334, 0]
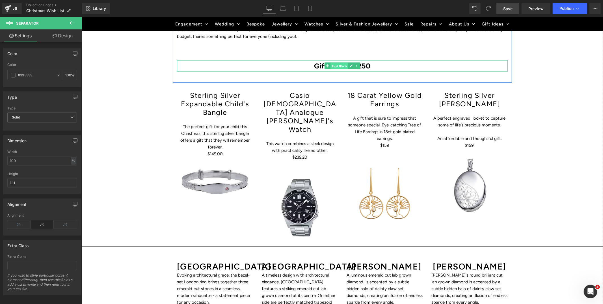
click at [338, 64] on span "Text Block" at bounding box center [339, 65] width 18 height 7
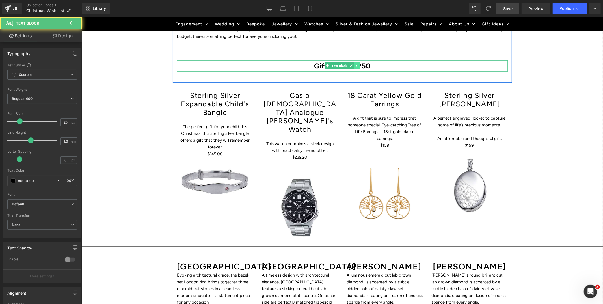
click at [358, 64] on icon at bounding box center [356, 65] width 3 height 3
click at [354, 65] on icon at bounding box center [353, 65] width 3 height 3
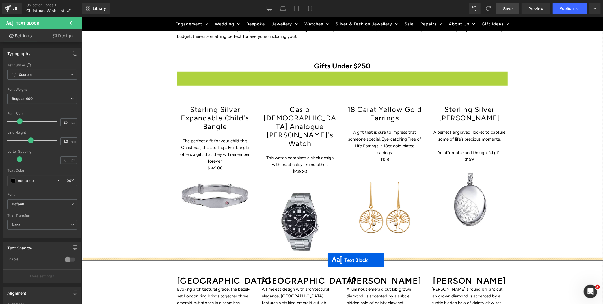
drag, startPoint x: 326, startPoint y: 75, endPoint x: 327, endPoint y: 260, distance: 184.3
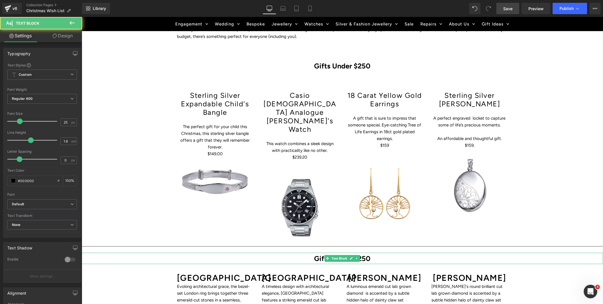
click at [374, 252] on p "Gifts Under $250" at bounding box center [341, 257] width 521 height 11
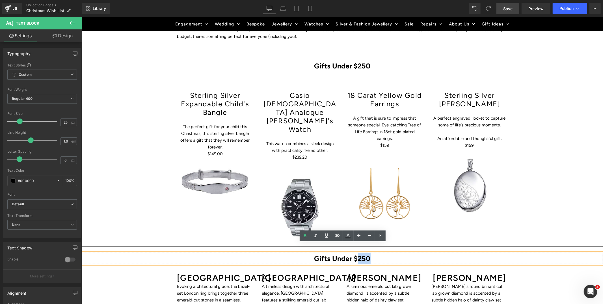
drag, startPoint x: 373, startPoint y: 249, endPoint x: 363, endPoint y: 244, distance: 10.4
click at [359, 252] on p "Gifts Under $250" at bounding box center [341, 257] width 521 height 11
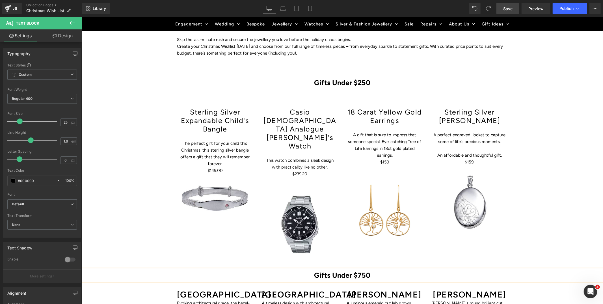
scroll to position [315, 0]
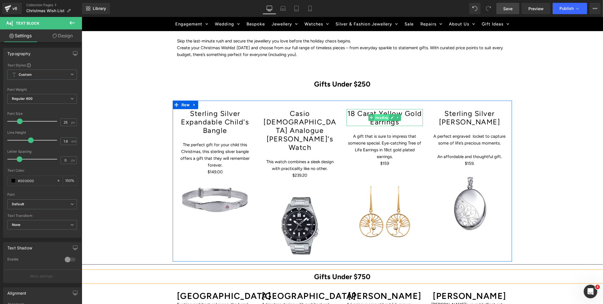
click at [380, 116] on span "Heading" at bounding box center [381, 117] width 15 height 7
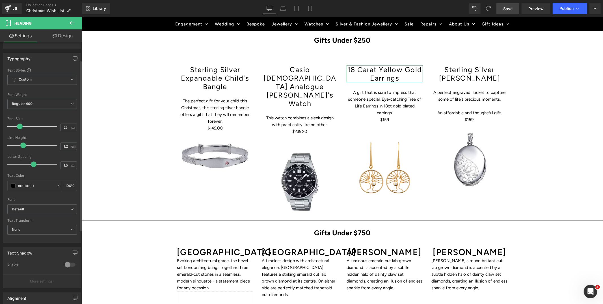
scroll to position [0, 0]
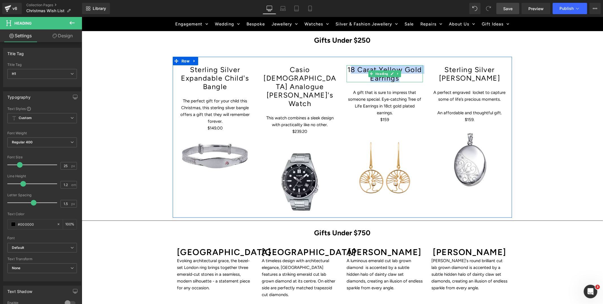
drag, startPoint x: 401, startPoint y: 77, endPoint x: 350, endPoint y: 68, distance: 52.5
click at [350, 68] on h1 "18 Carat Yellow Gold Earrings" at bounding box center [384, 73] width 76 height 17
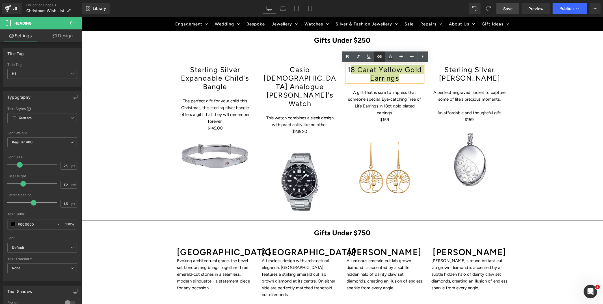
click at [380, 58] on icon at bounding box center [379, 56] width 7 height 7
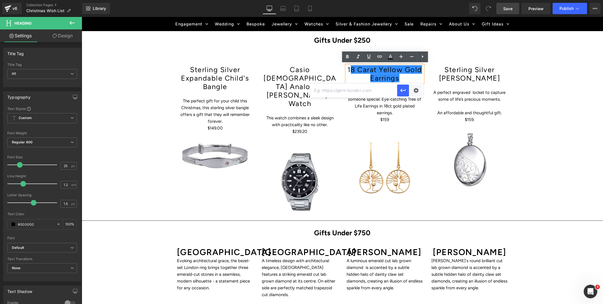
click at [316, 90] on input "text" at bounding box center [353, 90] width 87 height 14
paste input "https://www.duffsjewellers.com.au/products/18ct-yellow-gold-plated-tree-of-life…"
click at [404, 91] on icon "button" at bounding box center [402, 90] width 5 height 3
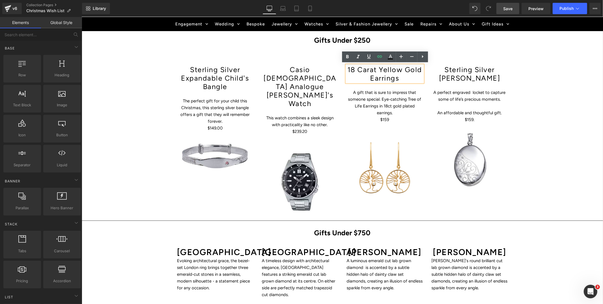
click at [540, 120] on div "Hero Banner Get Christmas Ready – The Sparkle Starts Here Heading Row Skip the …" at bounding box center [341, 247] width 521 height 1035
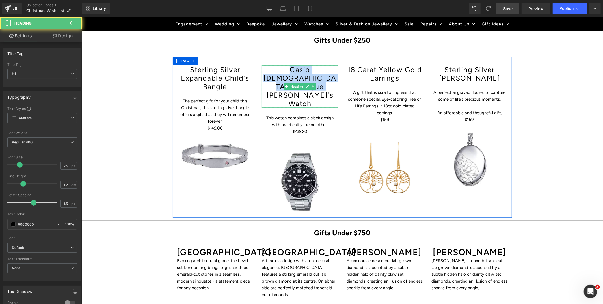
drag, startPoint x: 312, startPoint y: 85, endPoint x: 269, endPoint y: 70, distance: 45.8
click at [269, 70] on h1 "Casio Gents Analogue Diver's Watch" at bounding box center [299, 86] width 76 height 42
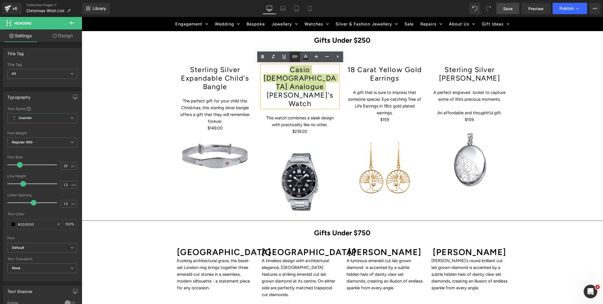
click at [294, 57] on icon at bounding box center [294, 56] width 5 height 2
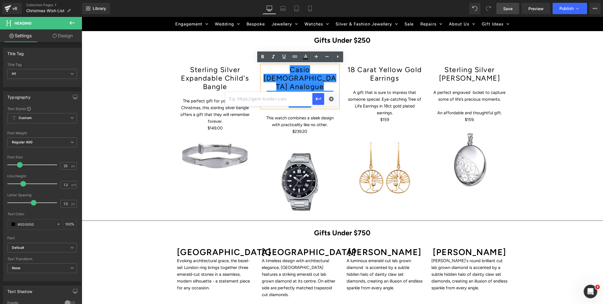
click at [294, 100] on input "text" at bounding box center [268, 99] width 87 height 14
paste input "https://www.duffsjewellers.com.au/products/casio-gents-analogue-diver-look-watc…"
click at [320, 98] on icon "button" at bounding box center [317, 99] width 5 height 3
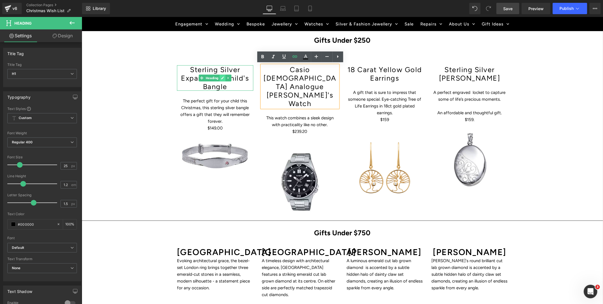
click at [221, 77] on icon at bounding box center [222, 77] width 3 height 3
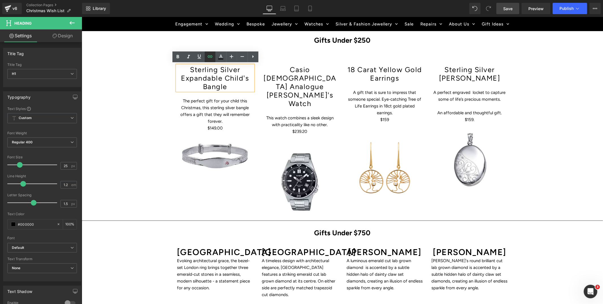
click at [209, 56] on icon at bounding box center [210, 56] width 7 height 7
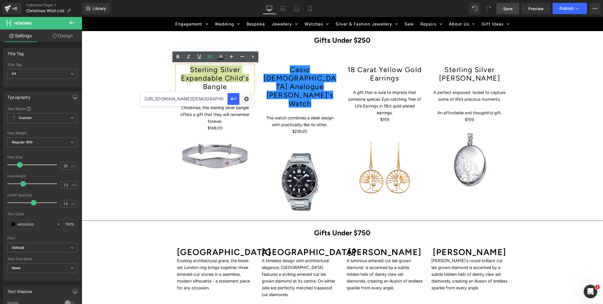
drag, startPoint x: 305, startPoint y: 117, endPoint x: 111, endPoint y: 99, distance: 195.1
paste input "sterling-silver-expandable-childs-bangle-with-pink-cubic-zirconiaoducts/"
type input "https://www.duffsjewellers.com.au/products/sterling-silver-expandable-childs-ba…"
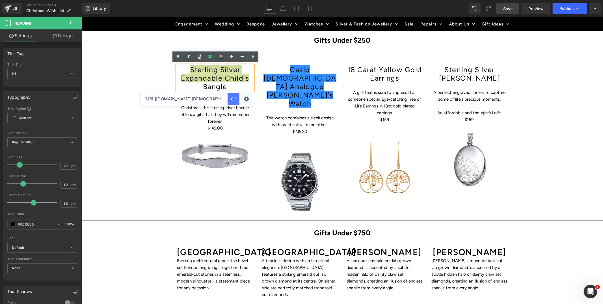
click at [233, 100] on icon "button" at bounding box center [233, 99] width 7 height 7
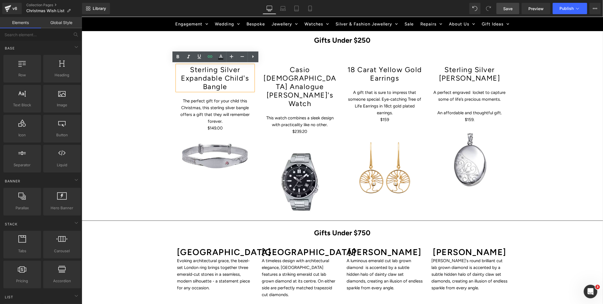
click at [164, 81] on div "Hero Banner Get Christmas Ready – The Sparkle Starts Here Heading Row Skip the …" at bounding box center [341, 247] width 521 height 1035
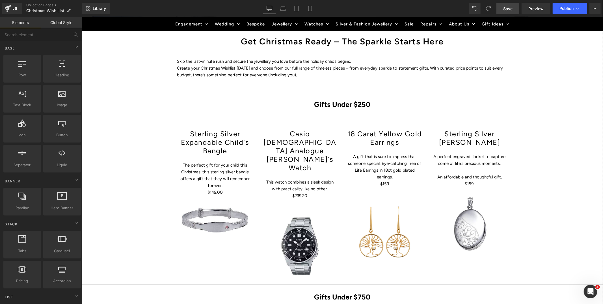
scroll to position [282, 0]
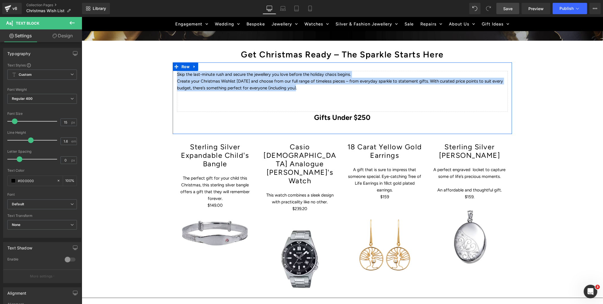
drag, startPoint x: 295, startPoint y: 86, endPoint x: 174, endPoint y: 74, distance: 121.3
click at [174, 74] on div "Skip the last-minute rush and secure the jewellery you love before the holiday …" at bounding box center [341, 97] width 339 height 52
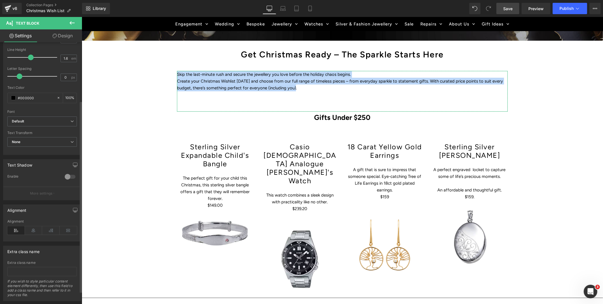
scroll to position [83, 0]
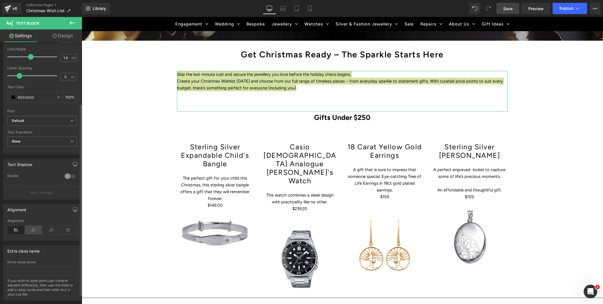
click at [34, 229] on icon at bounding box center [34, 230] width 18 height 8
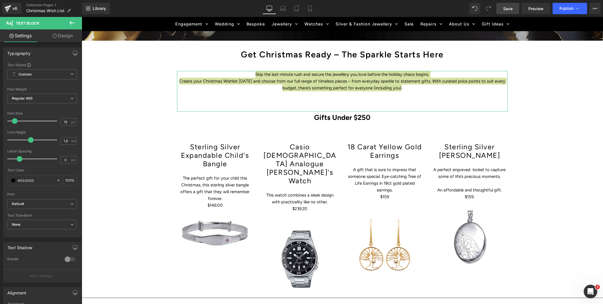
scroll to position [0, 0]
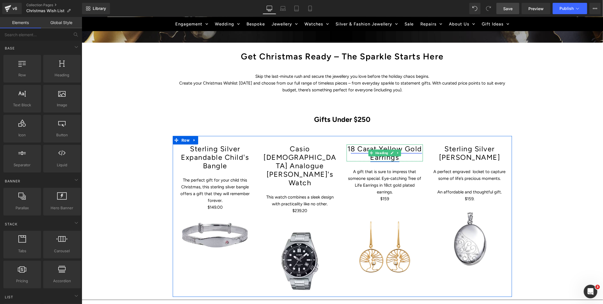
drag, startPoint x: 368, startPoint y: 156, endPoint x: 373, endPoint y: 156, distance: 4.8
click at [368, 156] on h1 "1 8 Carat Yellow Gold Earrings" at bounding box center [384, 152] width 76 height 17
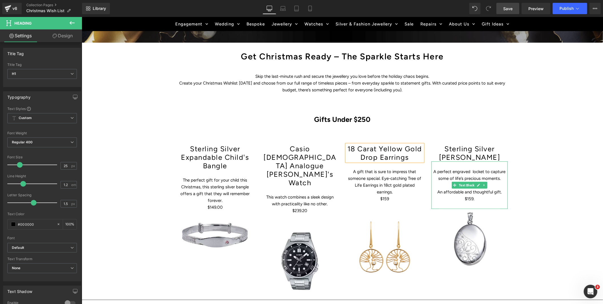
click at [471, 170] on p "A perfect engraved locket to capture some of life’s precious moments." at bounding box center [469, 175] width 76 height 14
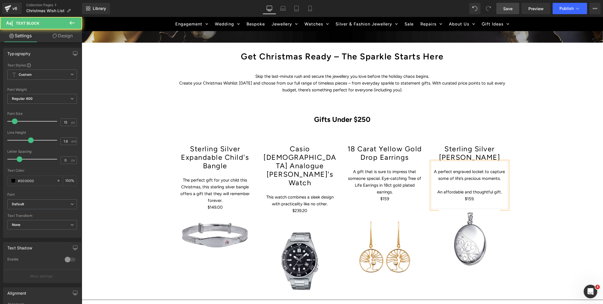
click at [439, 192] on p "An affordable and thoughtful gift." at bounding box center [469, 191] width 76 height 7
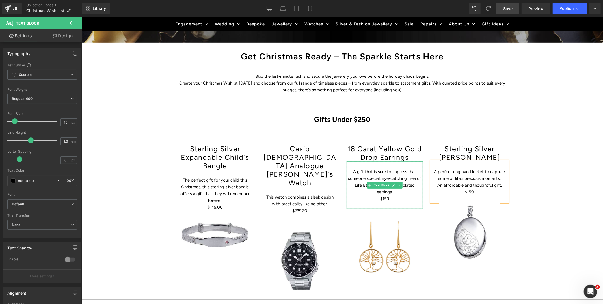
click at [390, 202] on p at bounding box center [384, 205] width 76 height 7
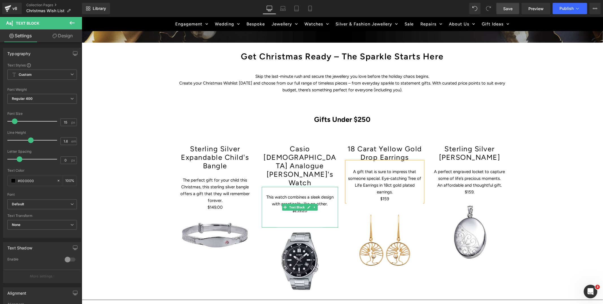
click at [297, 220] on p at bounding box center [299, 223] width 76 height 7
click at [220, 183] on p "The perfect gift for your child this Christmas, this sterling silver bangle off…" at bounding box center [215, 189] width 76 height 27
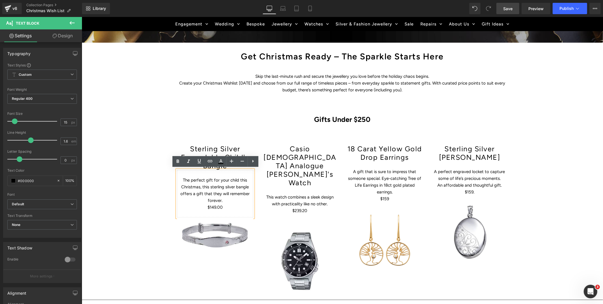
drag, startPoint x: 192, startPoint y: 193, endPoint x: 202, endPoint y: 191, distance: 10.9
click at [192, 193] on p "The perfect gift for your child this Christmas, this sterling silver bangle off…" at bounding box center [215, 189] width 76 height 27
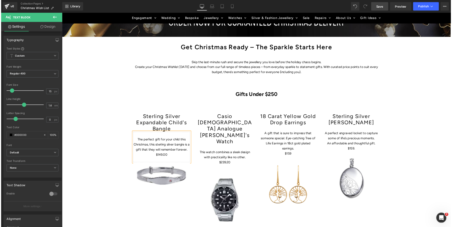
scroll to position [283, 0]
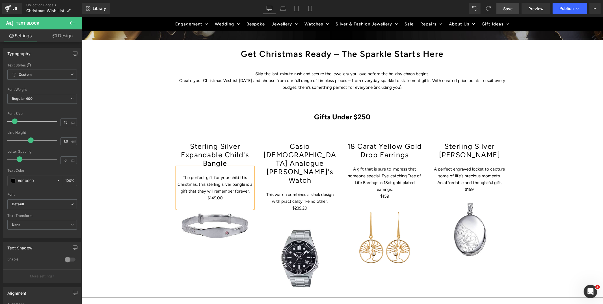
click at [509, 6] on span "Save" at bounding box center [507, 9] width 9 height 6
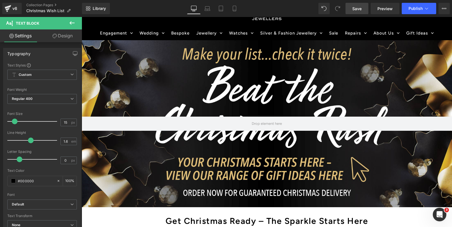
scroll to position [33, 0]
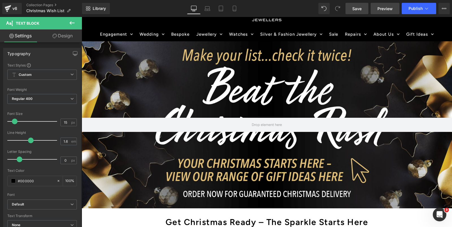
click at [385, 12] on link "Preview" at bounding box center [385, 8] width 29 height 11
click at [354, 8] on span "Save" at bounding box center [356, 9] width 9 height 6
